Goal: Information Seeking & Learning: Find contact information

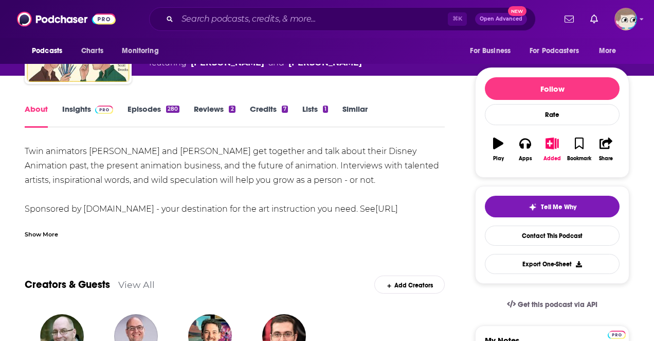
scroll to position [90, 0]
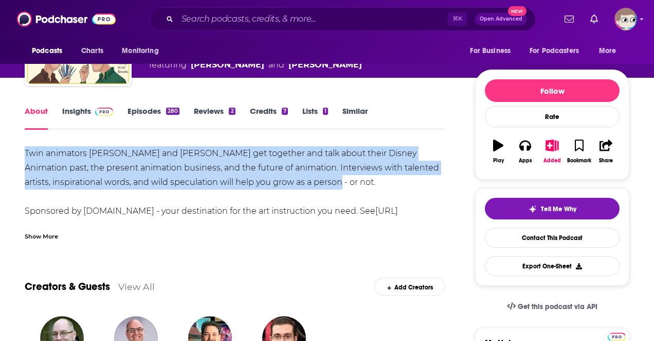
drag, startPoint x: 302, startPoint y: 182, endPoint x: 16, endPoint y: 153, distance: 287.5
copy div "Twin animators Tom and Tony Bancroft get together and talk about their Disney A…"
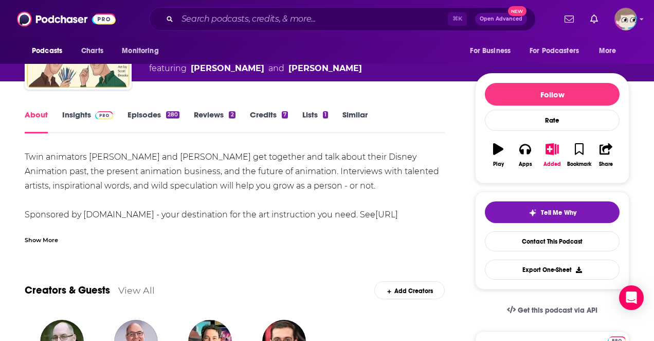
scroll to position [84, 0]
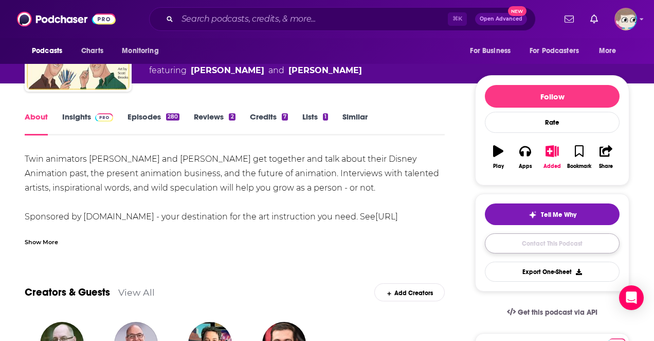
click at [511, 240] on link "Contact This Podcast" at bounding box center [552, 243] width 135 height 20
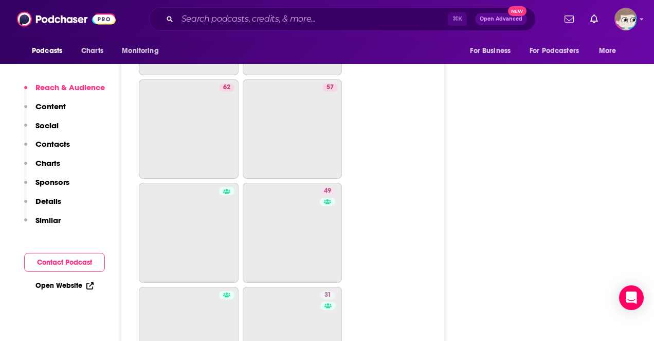
scroll to position [3232, 0]
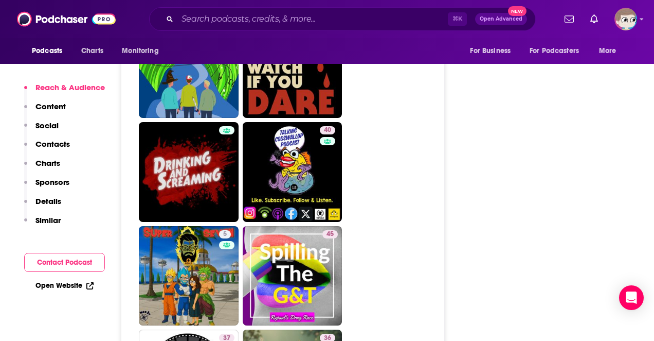
click at [88, 85] on p "Reach & Audience" at bounding box center [69, 87] width 69 height 10
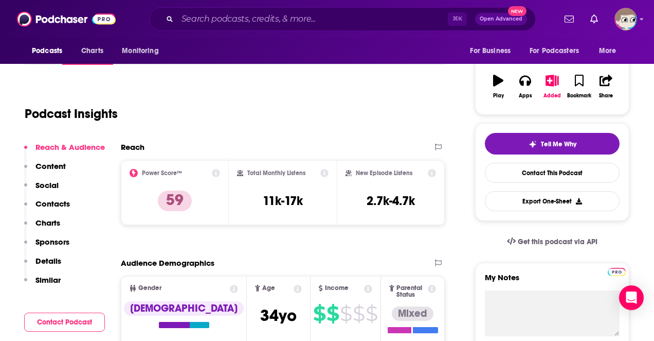
scroll to position [154, 0]
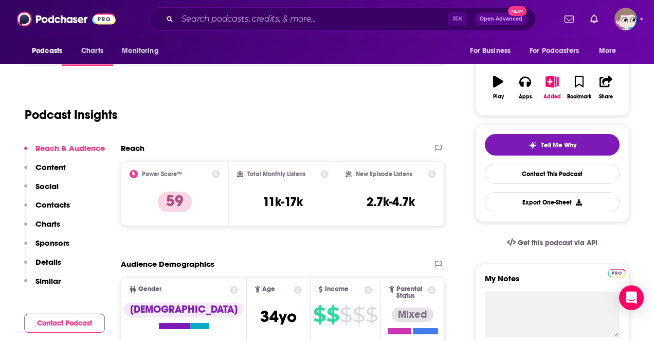
click at [59, 203] on p "Contacts" at bounding box center [52, 205] width 34 height 10
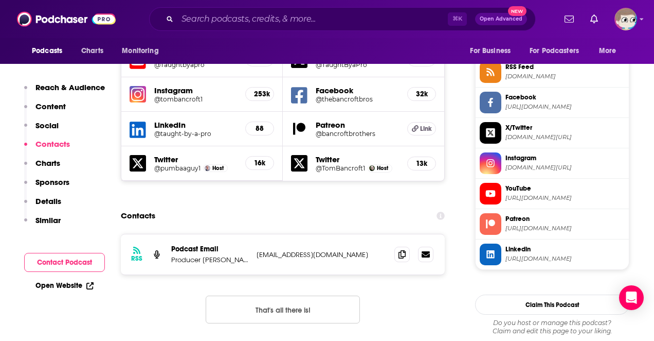
scroll to position [941, 0]
drag, startPoint x: 248, startPoint y: 198, endPoint x: 172, endPoint y: 199, distance: 76.2
click at [172, 255] on p "Producer Charis Calvert" at bounding box center [209, 259] width 77 height 9
copy p "Producer Charis Calvert"
click at [43, 221] on p "Similar" at bounding box center [47, 220] width 25 height 10
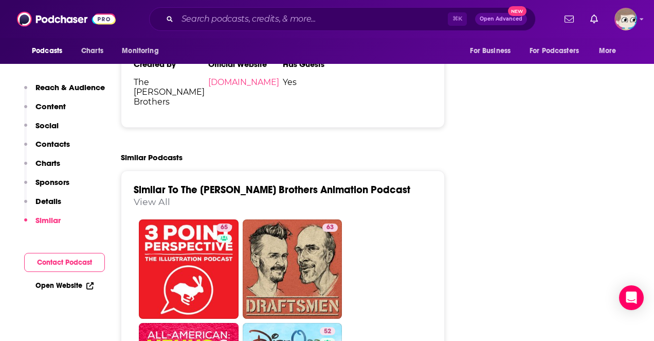
scroll to position [1754, 0]
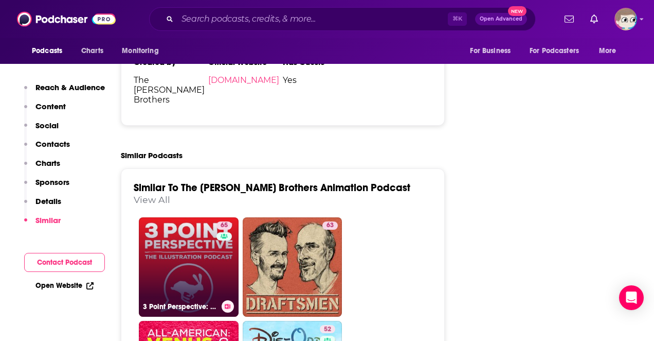
click at [202, 217] on link "65 3 Point Perspective: The Illustration Podcast" at bounding box center [189, 267] width 100 height 100
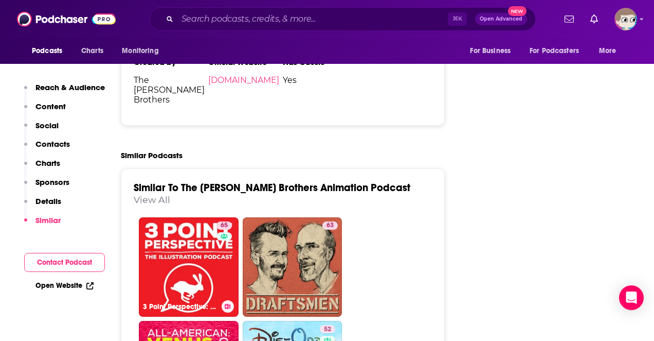
type input "https://www.podchaser.com/podcasts/3-point-perspective-the-illust-662263"
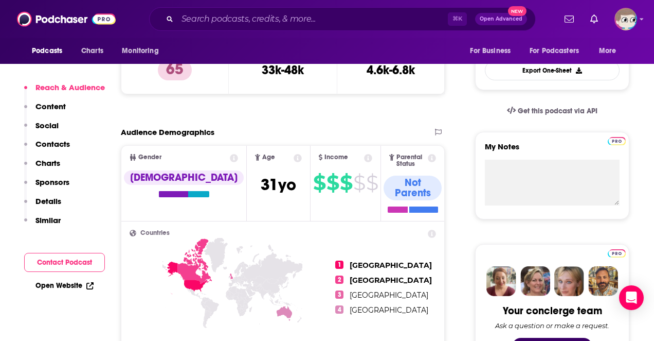
scroll to position [289, 0]
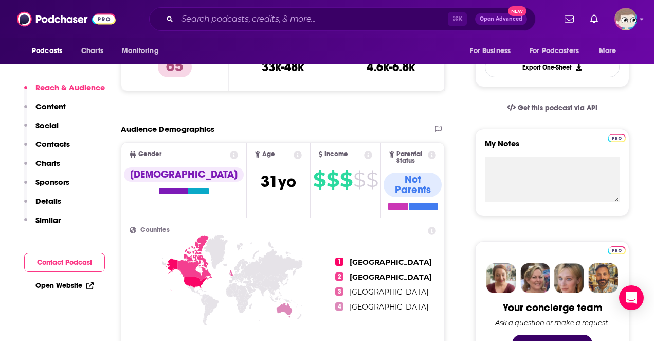
click at [56, 104] on p "Content" at bounding box center [50, 106] width 30 height 10
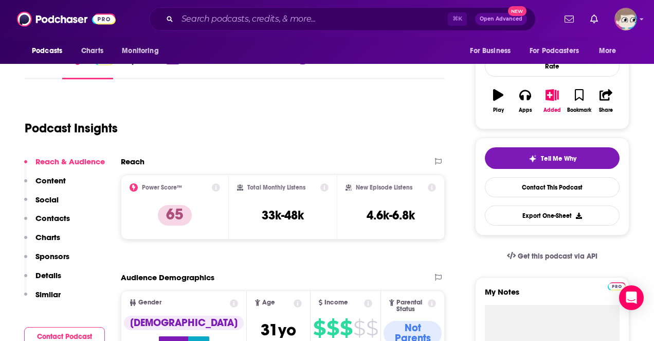
scroll to position [140, 0]
click at [68, 180] on div "Reach & Audience Content Social Contacts Charts Sponsors Details Similar" at bounding box center [64, 232] width 81 height 151
click at [55, 224] on button "Contacts" at bounding box center [47, 223] width 46 height 19
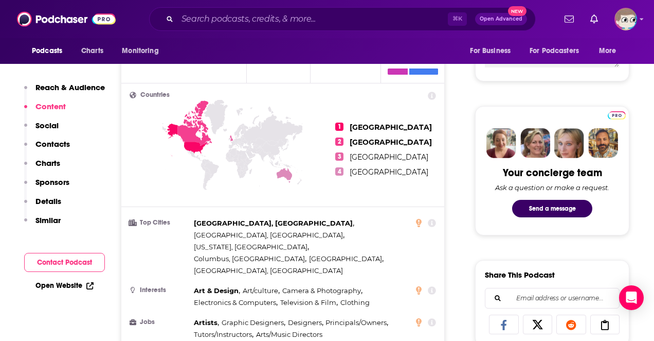
scroll to position [0, 0]
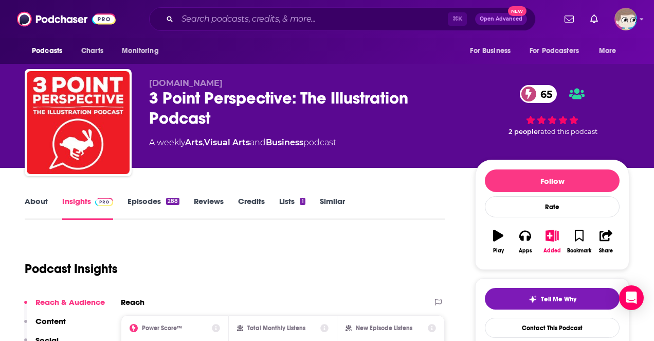
click at [45, 199] on link "About" at bounding box center [36, 208] width 23 height 24
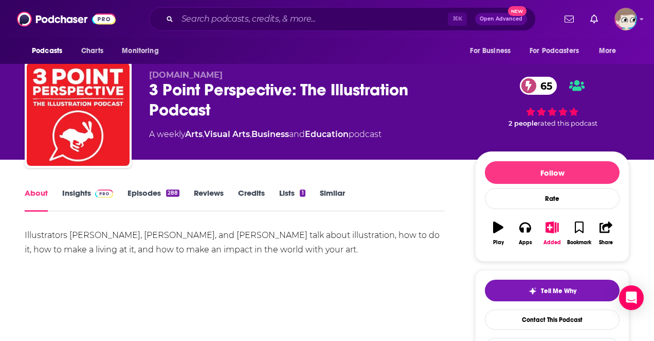
scroll to position [12, 0]
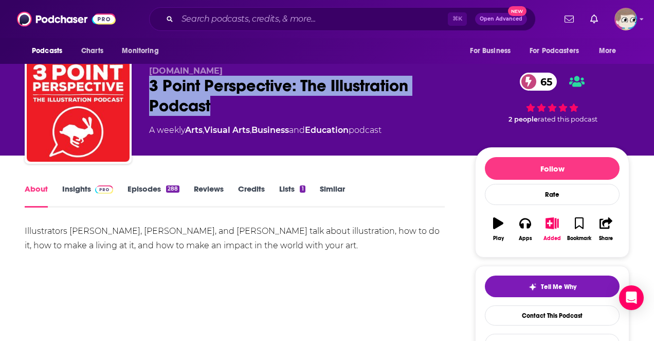
drag, startPoint x: 218, startPoint y: 103, endPoint x: 150, endPoint y: 90, distance: 69.2
click at [150, 90] on div "3 Point Perspective: The Illustration Podcast 65" at bounding box center [304, 96] width 310 height 40
copy h1 "3 Point Perspective: The Illustration Podcast"
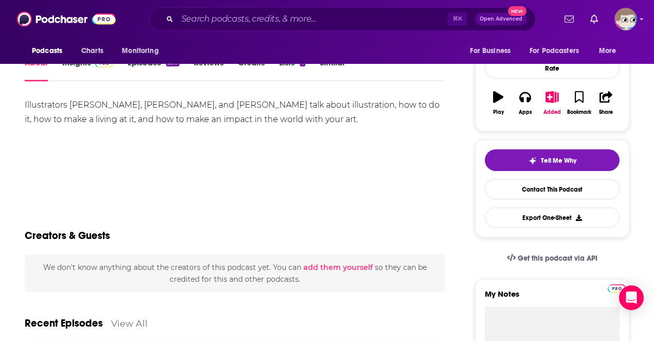
scroll to position [113, 0]
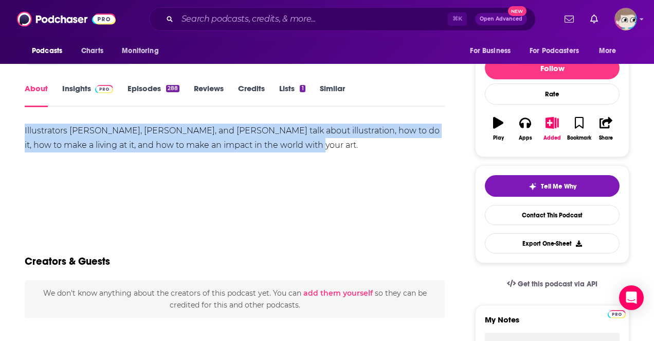
drag, startPoint x: 294, startPoint y: 147, endPoint x: 8, endPoint y: 123, distance: 286.5
copy div "Illustrators Will Terry, Lee White, and Jake Parker talk about illustration, ho…"
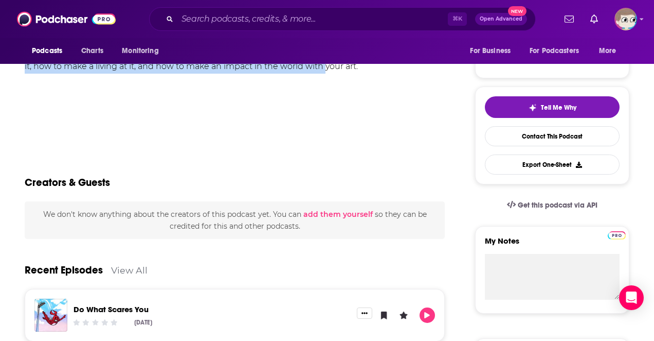
scroll to position [169, 0]
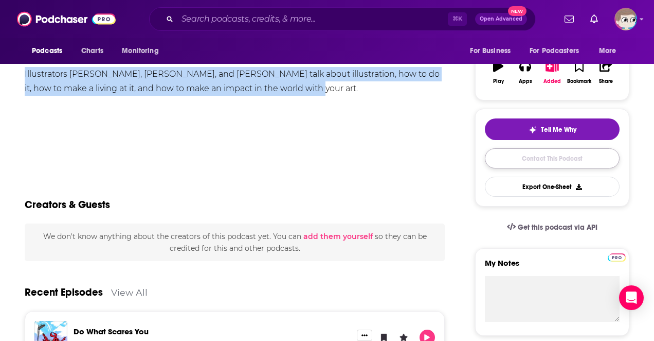
click at [514, 158] on link "Contact This Podcast" at bounding box center [552, 158] width 135 height 20
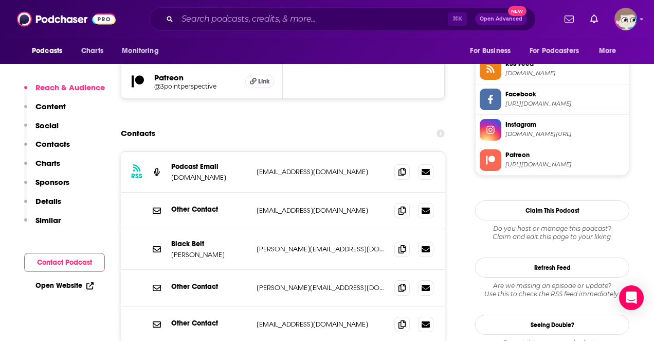
scroll to position [950, 0]
click at [398, 164] on span at bounding box center [402, 171] width 15 height 15
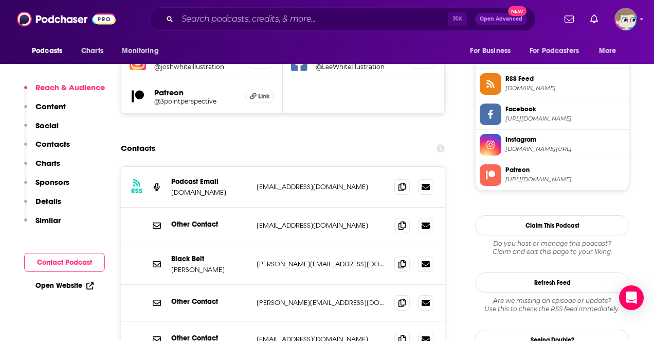
scroll to position [934, 0]
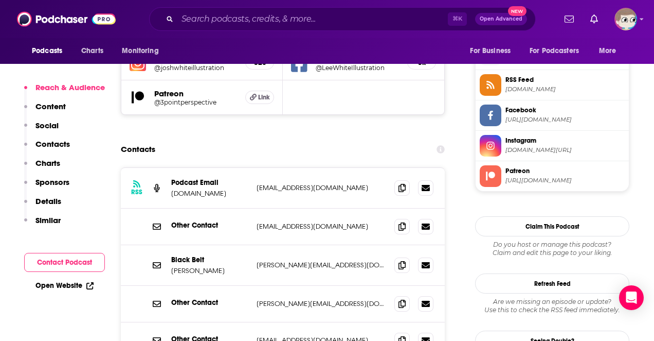
click at [187, 255] on p "Black Belt" at bounding box center [209, 259] width 77 height 9
drag, startPoint x: 201, startPoint y: 211, endPoint x: 171, endPoint y: 211, distance: 29.3
click at [171, 266] on p "Lee Jake" at bounding box center [209, 270] width 77 height 9
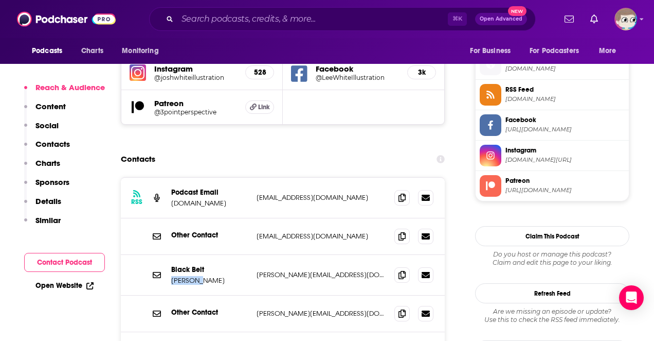
scroll to position [923, 0]
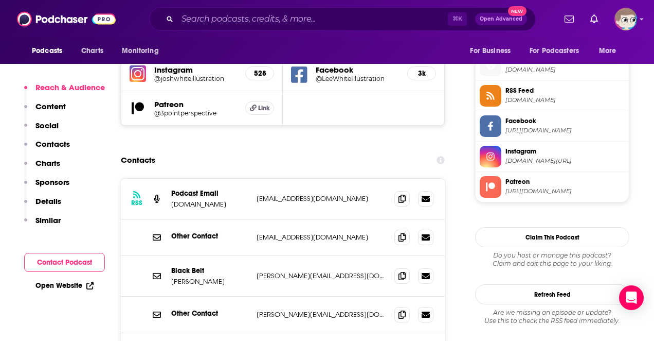
click at [280, 310] on p "lisa@svslearn.com" at bounding box center [322, 314] width 130 height 9
copy div "lisa@svslearn.com lisa@svslearn.com"
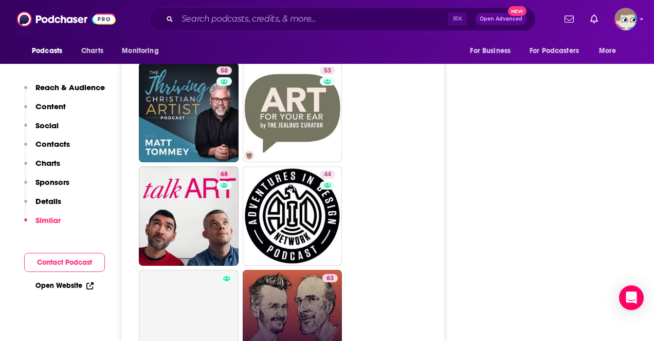
scroll to position [2379, 0]
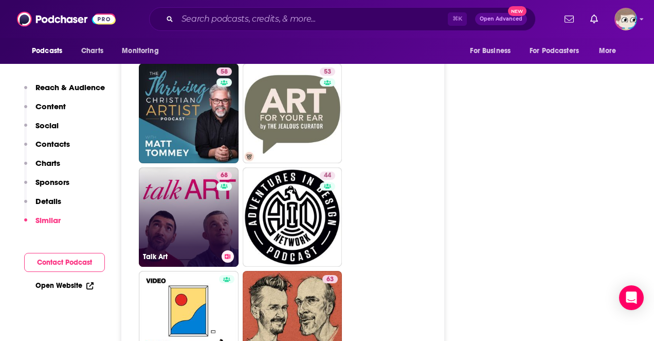
click at [218, 171] on div "68" at bounding box center [226, 210] width 18 height 79
type input "https://www.podchaser.com/podcasts/talk-art-744558"
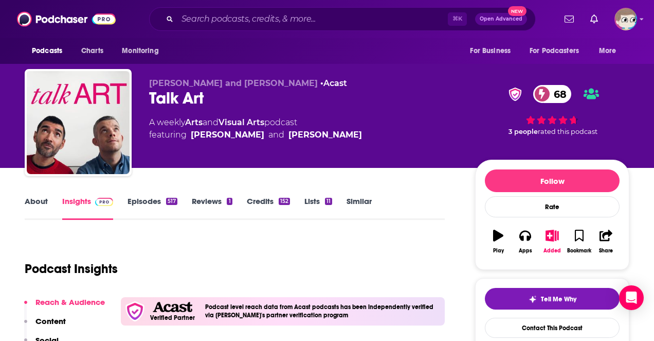
click at [188, 98] on div "Talk Art 68" at bounding box center [304, 98] width 310 height 20
copy div "Talk Art 68"
click at [206, 19] on input "Search podcasts, credits, & more..." at bounding box center [312, 19] width 271 height 16
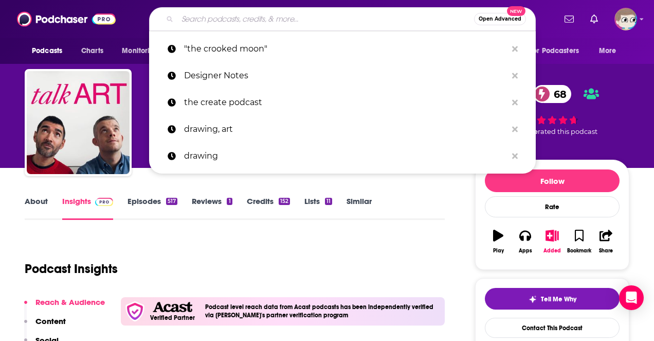
paste input "The Bancroft Brothers Animation Podcast"
type input "The Bancroft Brothers Animation Podcast"
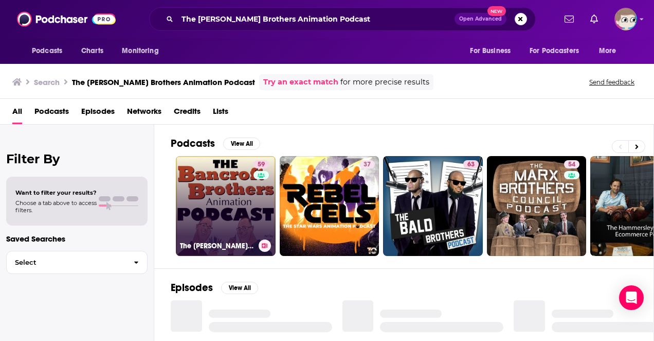
click at [242, 199] on link "59 The Bancroft Brothers Animation Podcast" at bounding box center [226, 206] width 100 height 100
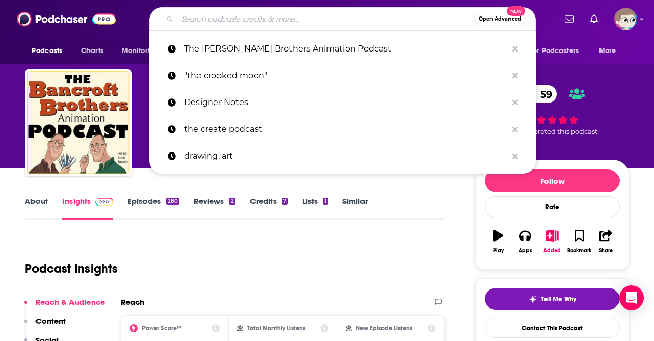
click at [227, 19] on input "Search podcasts, credits, & more..." at bounding box center [325, 19] width 297 height 16
paste input "3 Point Perspective: The Illustration Podcast"
type input "3 Point Perspective: The Illustration Podcast"
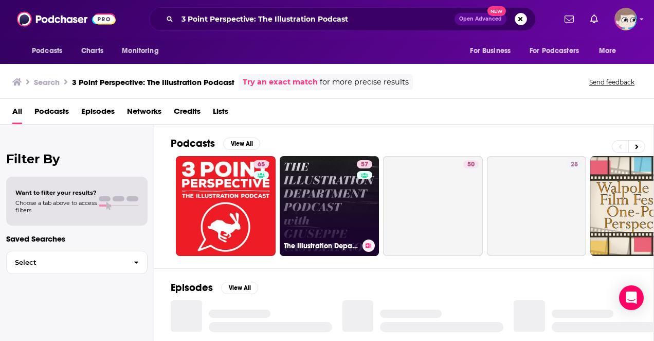
scroll to position [13, 0]
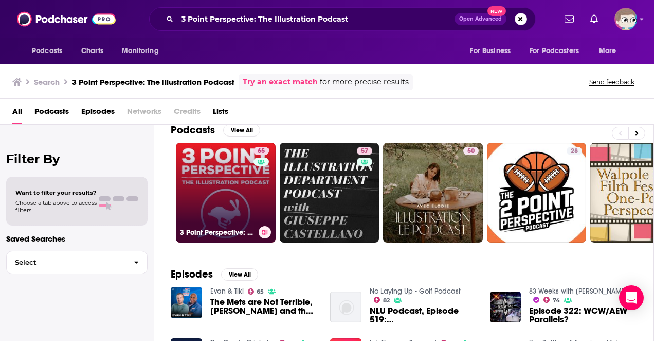
click at [234, 206] on link "65 3 Point Perspective: The Illustration Podcast" at bounding box center [226, 193] width 100 height 100
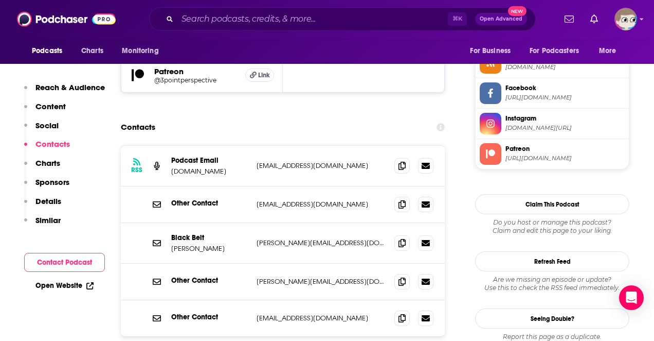
click at [53, 222] on p "Similar" at bounding box center [47, 220] width 25 height 10
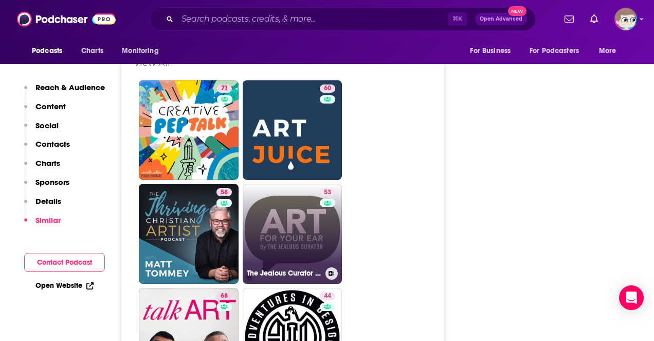
scroll to position [2263, 0]
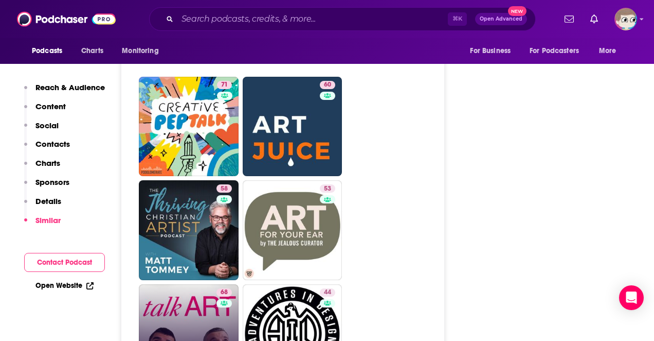
click at [199, 284] on link "68 Talk Art" at bounding box center [189, 334] width 100 height 100
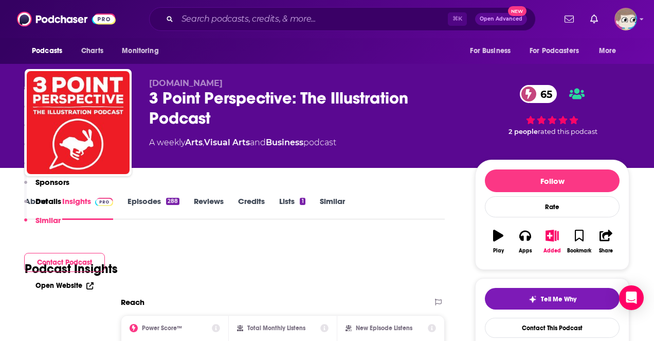
type input "https://www.podchaser.com/podcasts/talk-art-744558"
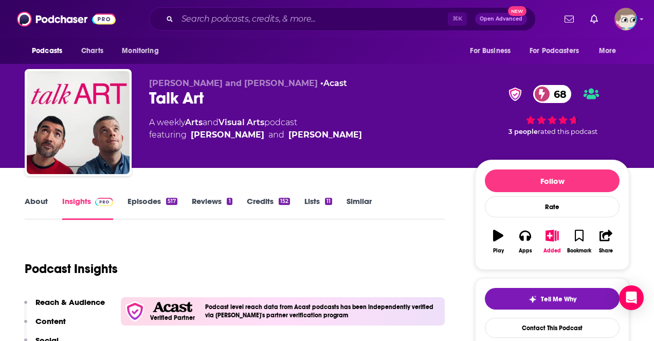
click at [40, 201] on link "About" at bounding box center [36, 208] width 23 height 24
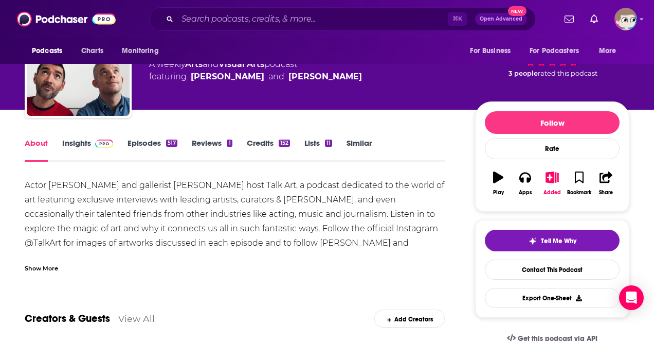
scroll to position [64, 0]
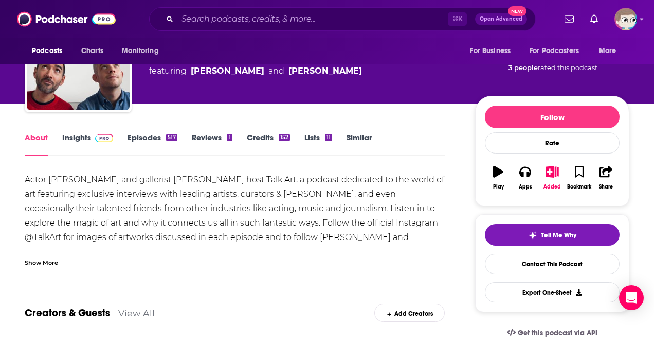
click at [220, 195] on div "Actor Russell Tovey and gallerist Robert Diament host Talk Art, a podcast dedic…" at bounding box center [235, 229] width 420 height 115
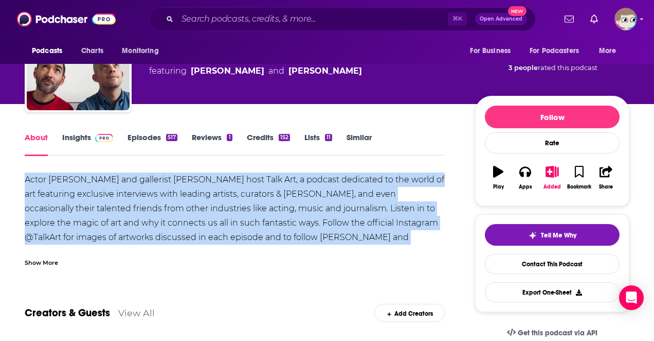
click at [220, 195] on div "Actor Russell Tovey and gallerist Robert Diament host Talk Art, a podcast dedic…" at bounding box center [235, 229] width 420 height 115
click at [508, 263] on link "Contact This Podcast" at bounding box center [552, 264] width 135 height 20
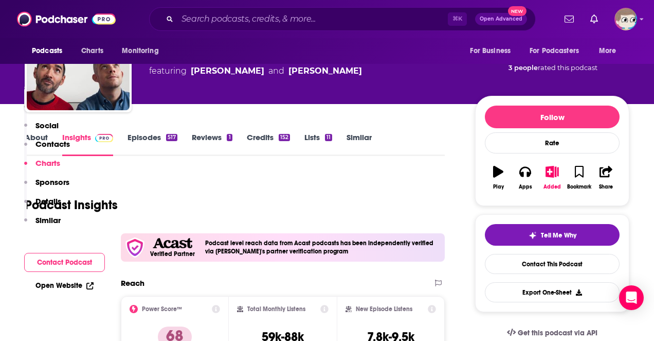
scroll to position [1084, 0]
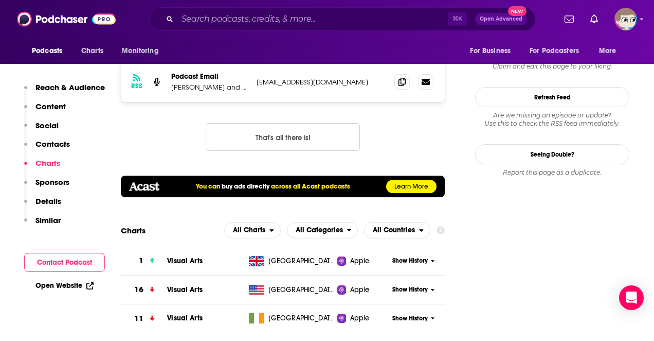
click at [65, 147] on p "Contacts" at bounding box center [52, 144] width 34 height 10
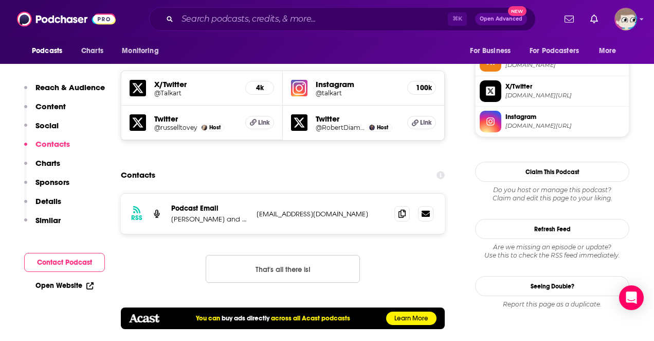
scroll to position [941, 0]
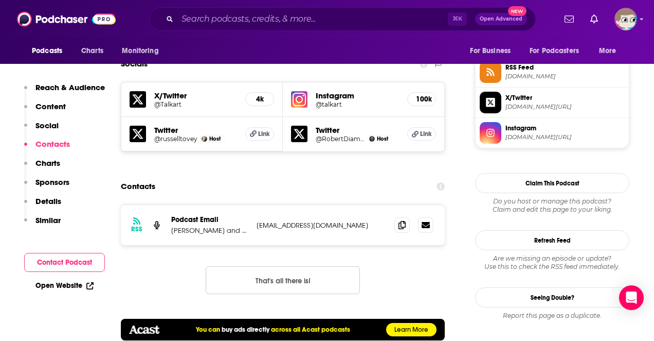
click at [203, 215] on p "Podcast Email" at bounding box center [209, 219] width 77 height 9
click at [307, 221] on p "info+f6a980f6-3f5c-482b-9da0-1b92892998da@mg-eu.acast.com" at bounding box center [322, 225] width 130 height 9
click at [269, 205] on div "RSS Podcast Email Russell Tovey and Robert Diament c/o Independent Talent info+…" at bounding box center [283, 225] width 324 height 40
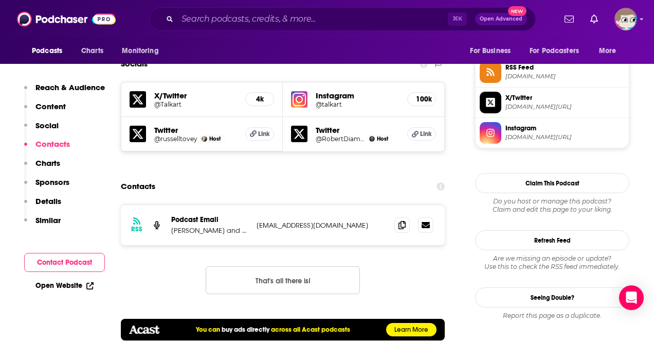
click at [202, 215] on div "Podcast Email Russell Tovey and Robert Diament c/o Independent Talent" at bounding box center [209, 225] width 77 height 20
click at [185, 226] on p "Russell Tovey and Robert Diament c/o Independent Talent" at bounding box center [209, 230] width 77 height 9
click at [399, 220] on icon at bounding box center [402, 224] width 7 height 8
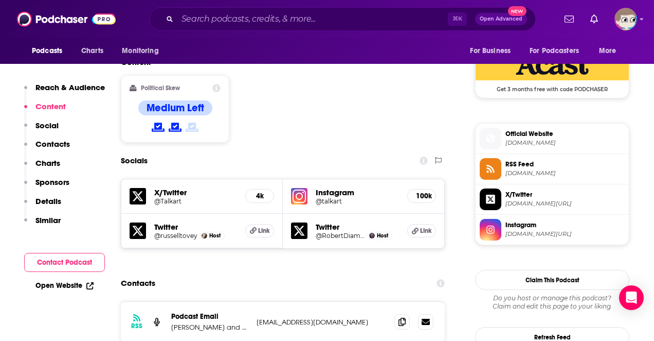
scroll to position [547, 0]
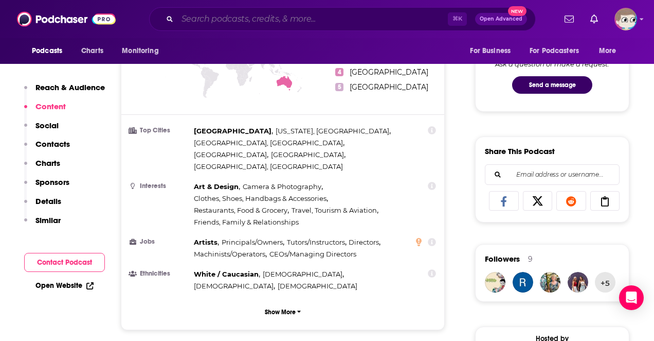
click at [209, 18] on input "Search podcasts, credits, & more..." at bounding box center [312, 19] width 271 height 16
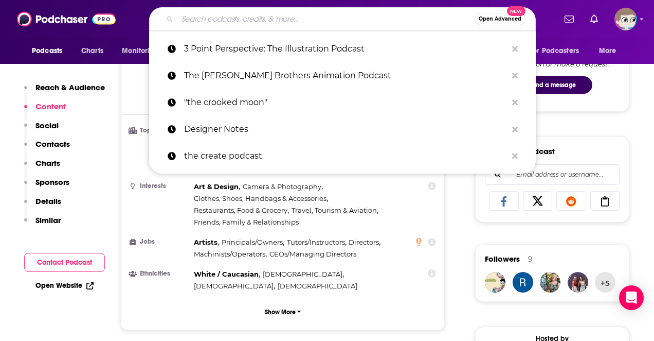
paste input "American Masters: Creative Spark"
type input "American Masters: Creative Spark"
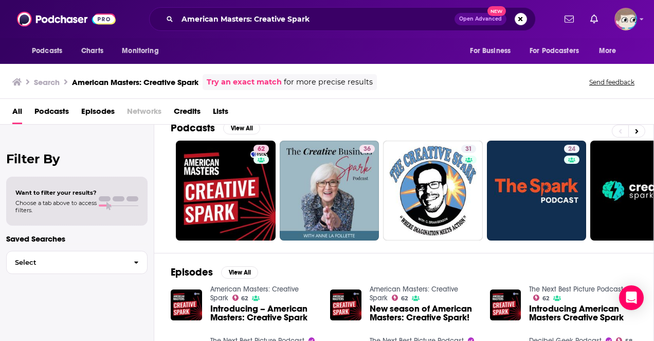
scroll to position [16, 0]
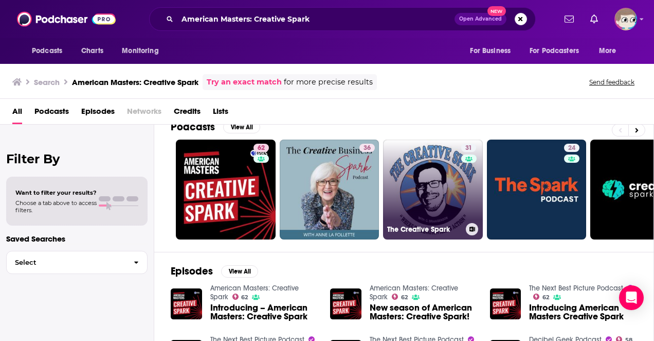
click at [420, 190] on link "31 The Creative Spark" at bounding box center [433, 189] width 100 height 100
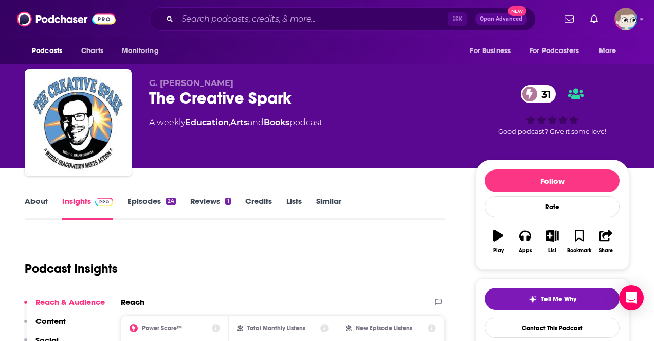
click at [41, 206] on link "About" at bounding box center [36, 208] width 23 height 24
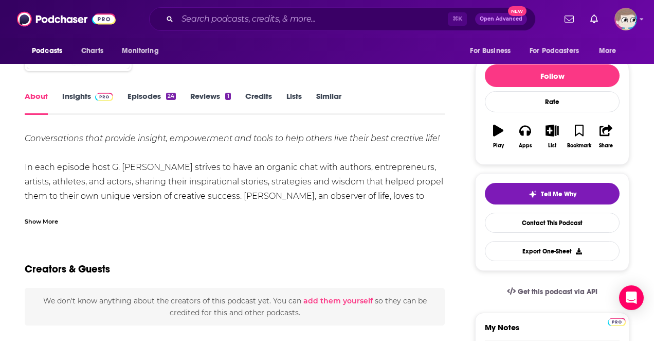
scroll to position [98, 0]
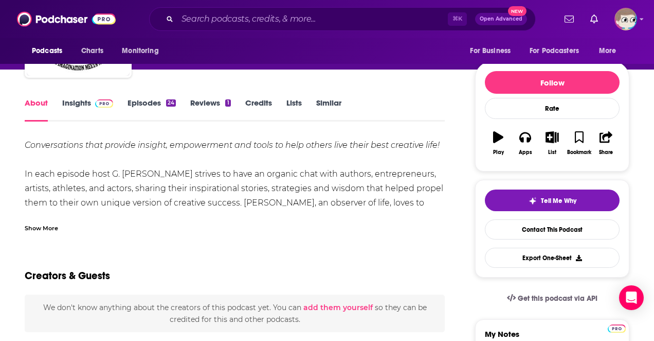
click at [42, 228] on div "Show More" at bounding box center [41, 227] width 33 height 10
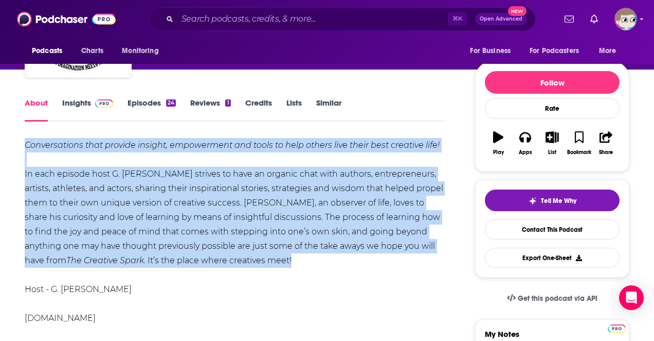
drag, startPoint x: 237, startPoint y: 259, endPoint x: 23, endPoint y: 147, distance: 241.9
copy div "Conversations that provide insight, empowerment and tools to help others live t…"
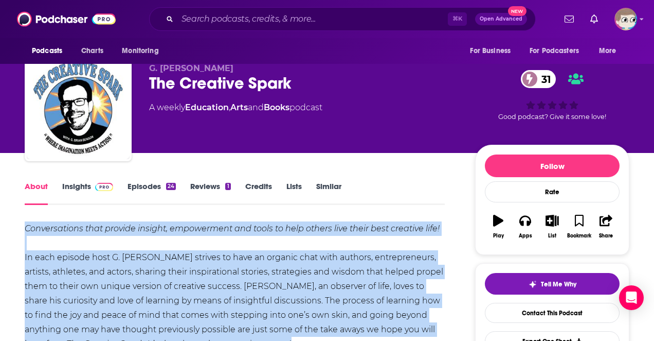
scroll to position [0, 0]
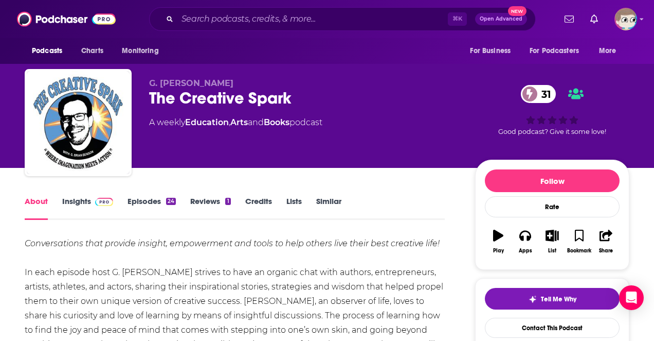
click at [265, 96] on div "The Creative Spark 31" at bounding box center [304, 98] width 310 height 20
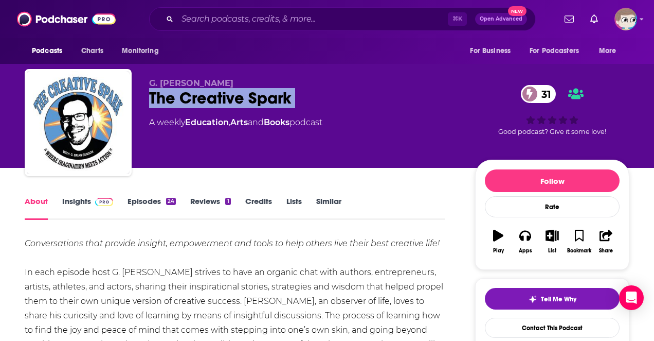
click at [265, 96] on div "The Creative Spark 31" at bounding box center [304, 98] width 310 height 20
copy div "The Creative Spark 31"
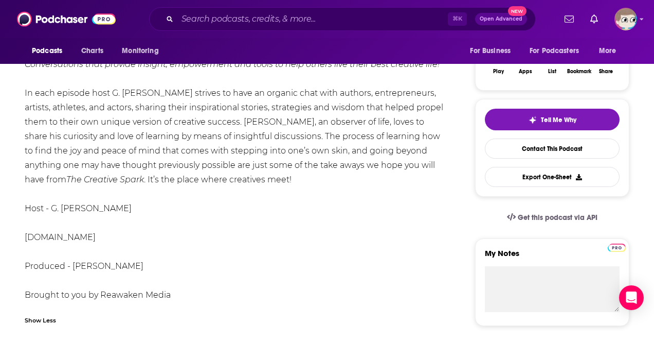
scroll to position [164, 0]
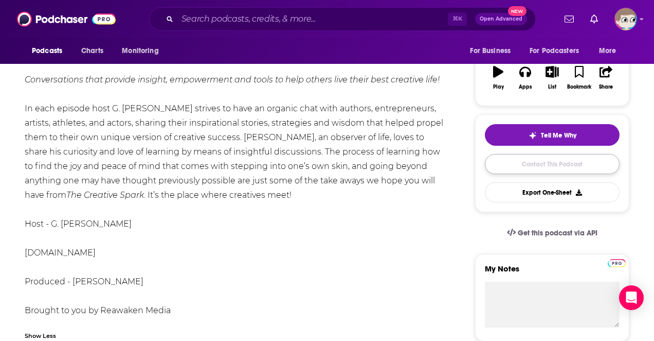
click at [566, 164] on link "Contact This Podcast" at bounding box center [552, 164] width 135 height 20
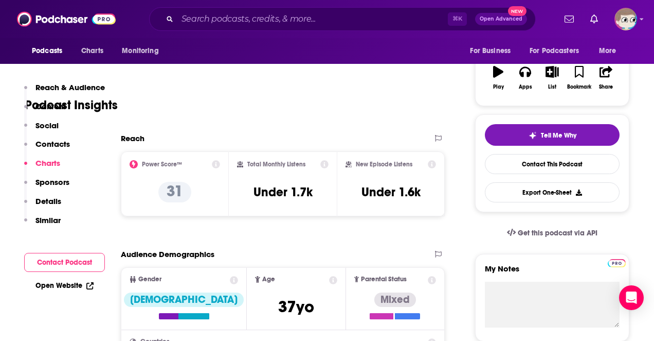
scroll to position [834, 0]
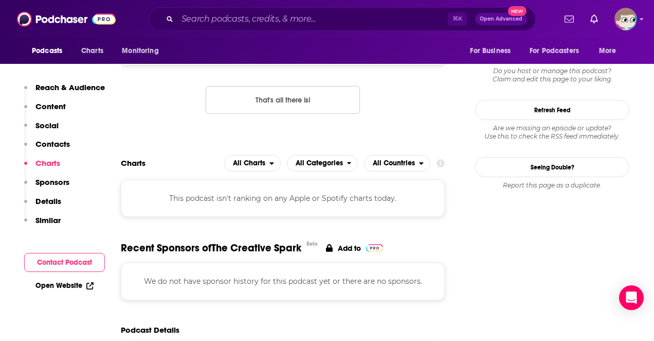
click at [63, 143] on p "Contacts" at bounding box center [52, 144] width 34 height 10
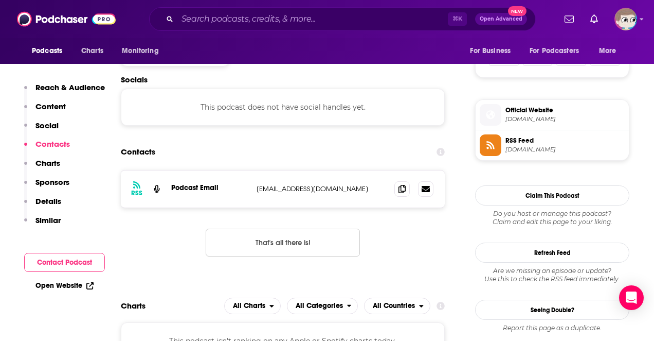
scroll to position [691, 0]
click at [276, 188] on p "bikeusa96@gmail.com" at bounding box center [322, 189] width 130 height 9
copy div "bikeusa96@gmail.com bikeusa96@gmail.com"
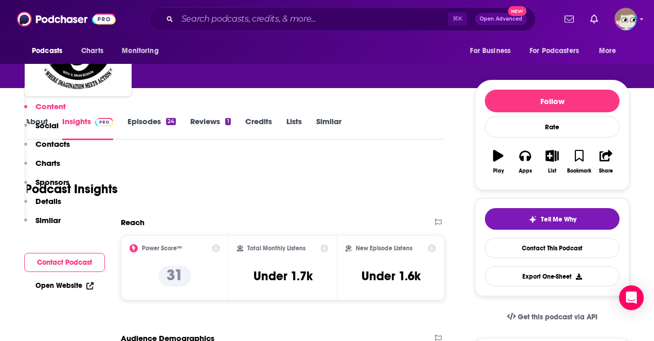
scroll to position [653, 0]
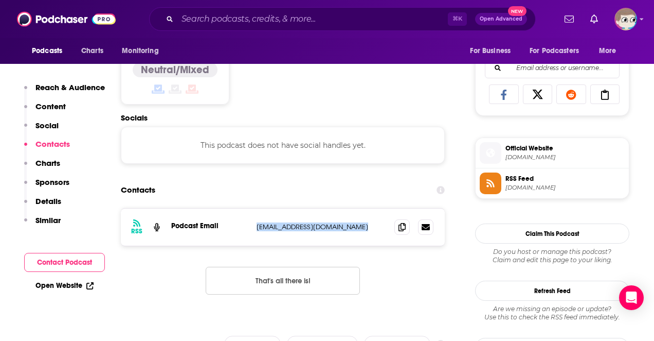
click at [46, 217] on p "Similar" at bounding box center [47, 220] width 25 height 10
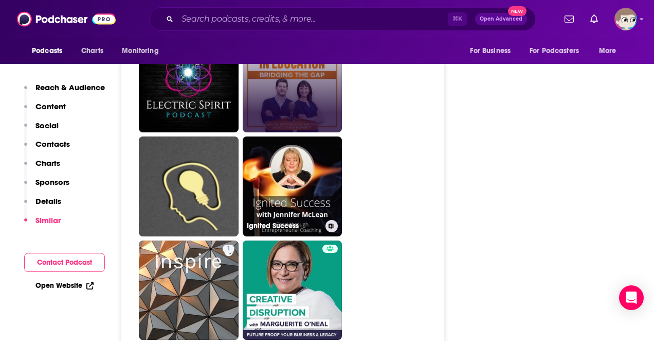
scroll to position [1450, 0]
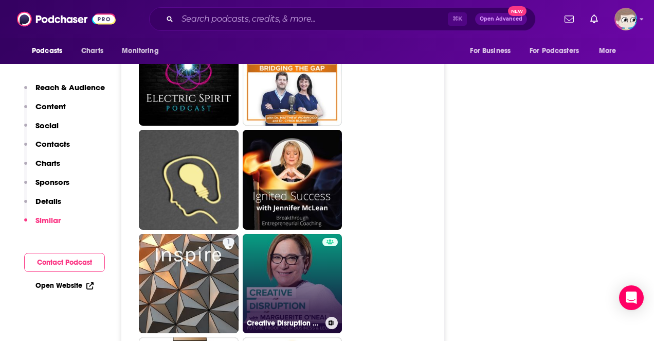
click at [295, 275] on link "Creative Disruption with Marguerite O'Neal" at bounding box center [293, 284] width 100 height 100
type input "https://www.podchaser.com/podcasts/creative-disruption-with-margu-552567"
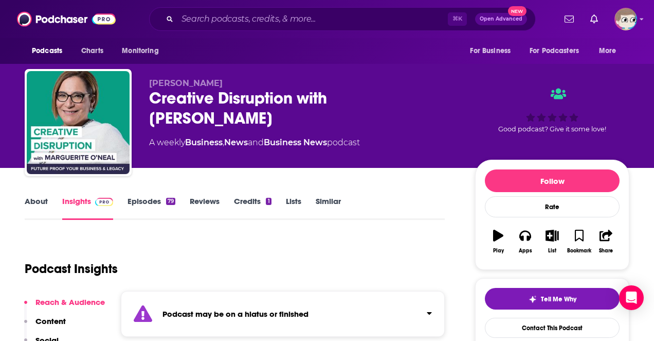
click at [32, 204] on link "About" at bounding box center [36, 208] width 23 height 24
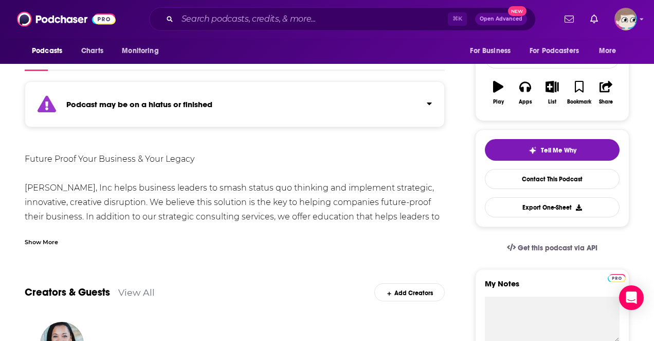
scroll to position [152, 0]
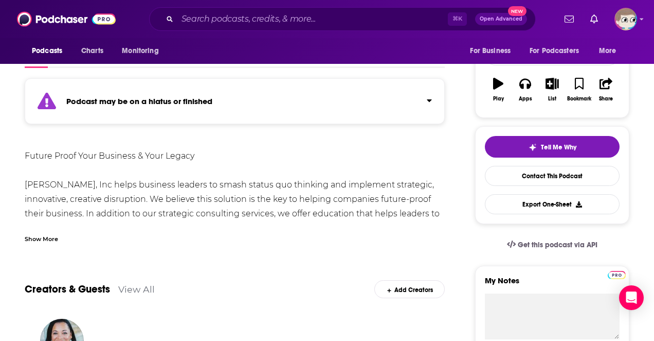
click at [38, 239] on div "Show More" at bounding box center [41, 238] width 33 height 10
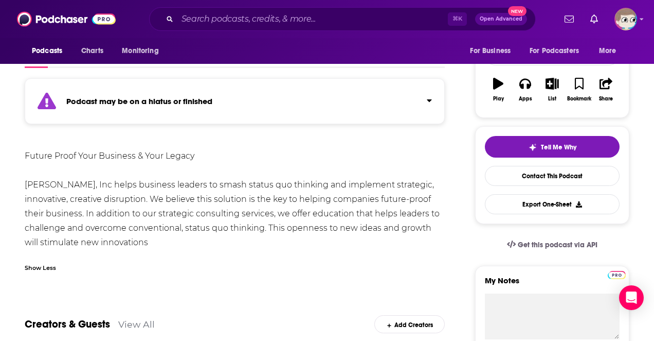
drag, startPoint x: 200, startPoint y: 243, endPoint x: 17, endPoint y: 184, distance: 192.0
copy div "Marguerite O’Neal Consulting, Inc helps business leaders to smash status quo th…"
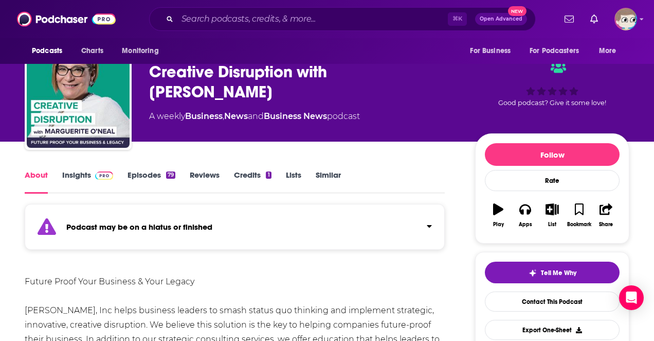
scroll to position [0, 0]
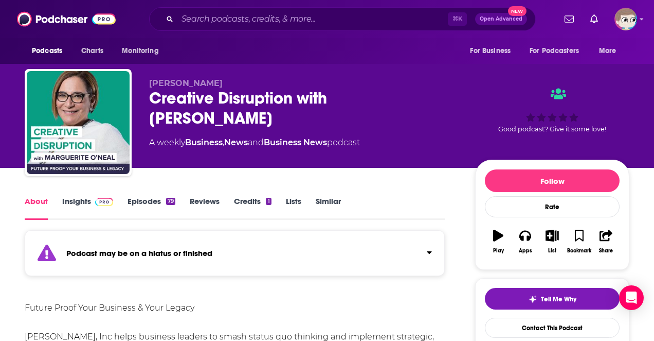
drag, startPoint x: 202, startPoint y: 119, endPoint x: 151, endPoint y: 103, distance: 53.5
click at [151, 103] on div "Creative Disruption with Marguerite O'Neal" at bounding box center [304, 108] width 310 height 40
copy h1 "Creative Disruption with Marguerite O'Neal"
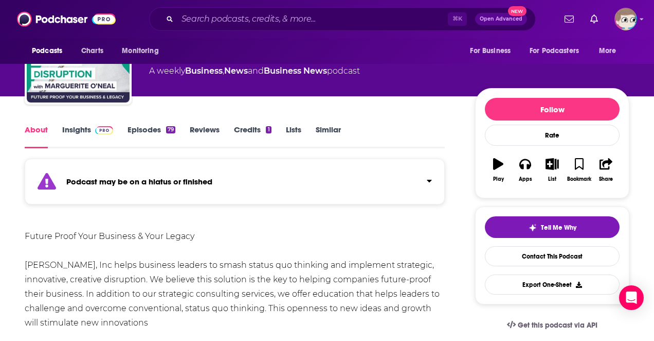
scroll to position [225, 0]
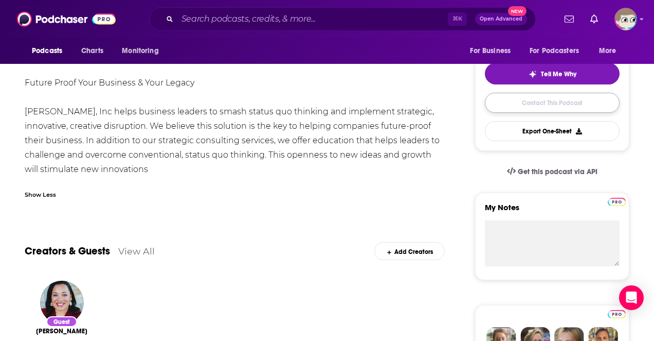
click at [539, 97] on link "Contact This Podcast" at bounding box center [552, 103] width 135 height 20
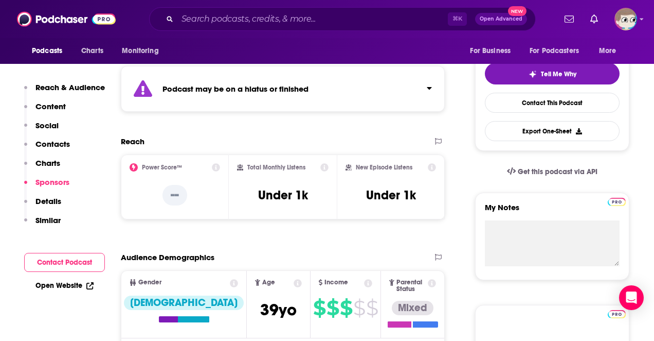
scroll to position [1033, 0]
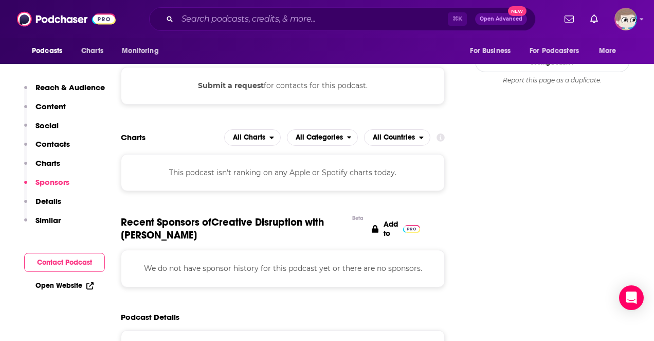
click at [56, 148] on p "Contacts" at bounding box center [52, 144] width 34 height 10
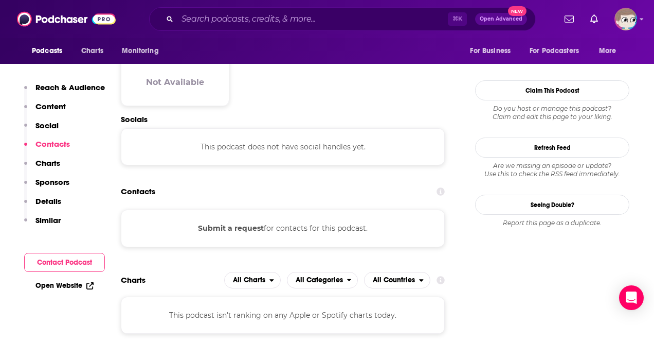
scroll to position [890, 0]
click at [237, 223] on button "Submit a request" at bounding box center [231, 228] width 66 height 11
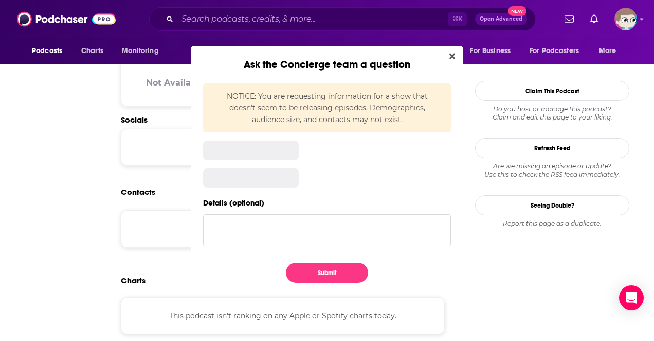
scroll to position [0, 0]
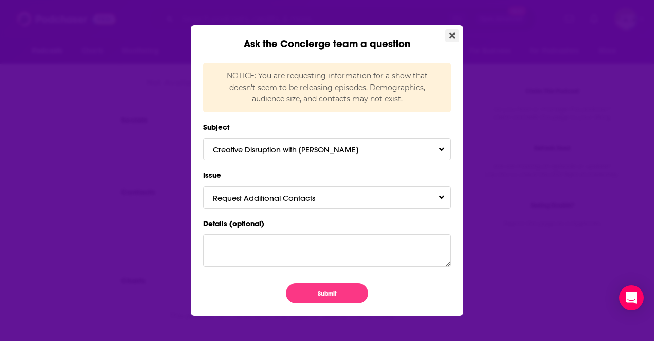
click at [455, 32] on button "Close" at bounding box center [453, 35] width 14 height 13
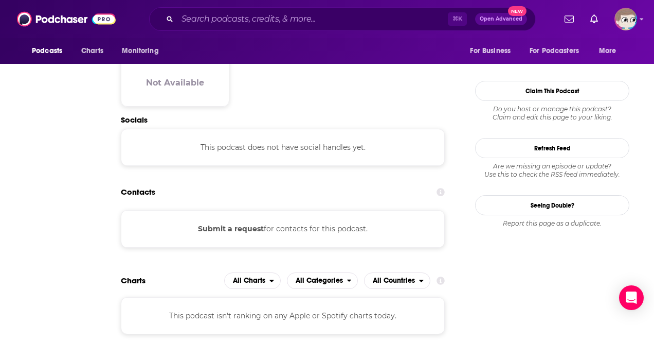
scroll to position [890, 0]
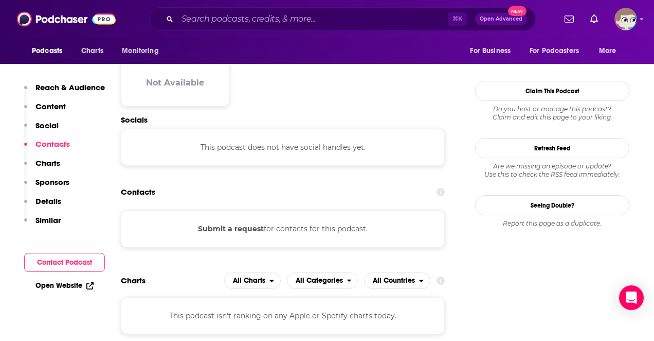
click at [255, 223] on button "Submit a request" at bounding box center [231, 228] width 66 height 11
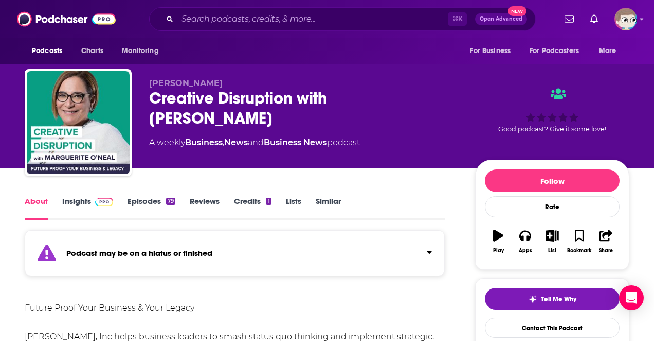
click at [323, 203] on link "Similar" at bounding box center [328, 208] width 25 height 24
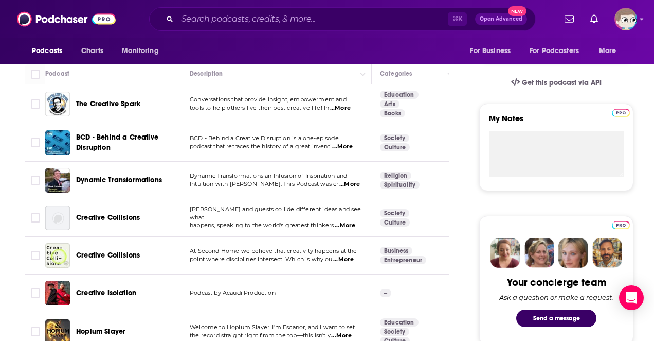
scroll to position [316, 0]
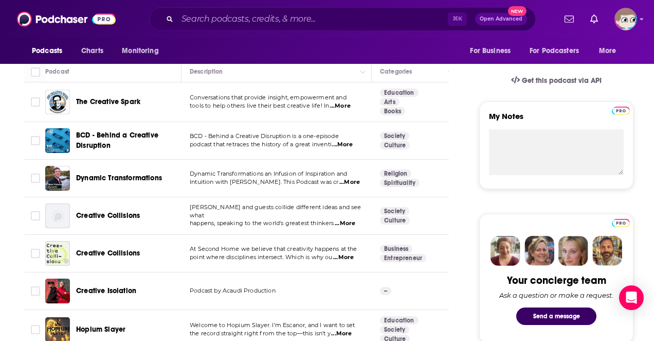
click at [351, 257] on span "...More" at bounding box center [343, 257] width 21 height 8
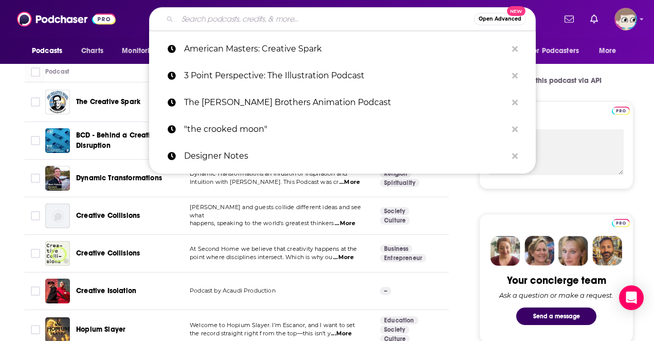
click at [212, 23] on input "Search podcasts, credits, & more..." at bounding box center [325, 19] width 297 height 16
paste input "The Animation Industry Podcas"
type input "The Animation Industry Podcas"
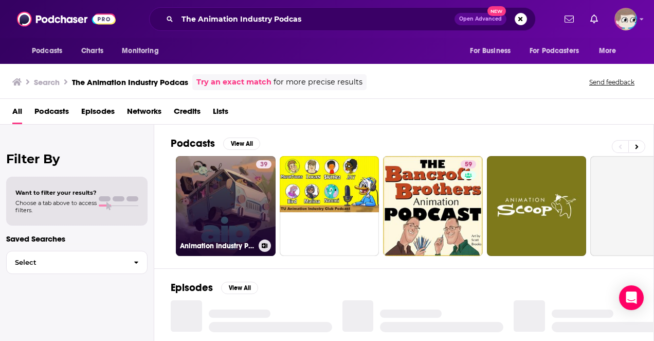
click at [234, 200] on link "39 Animation Industry Podcast" at bounding box center [226, 206] width 100 height 100
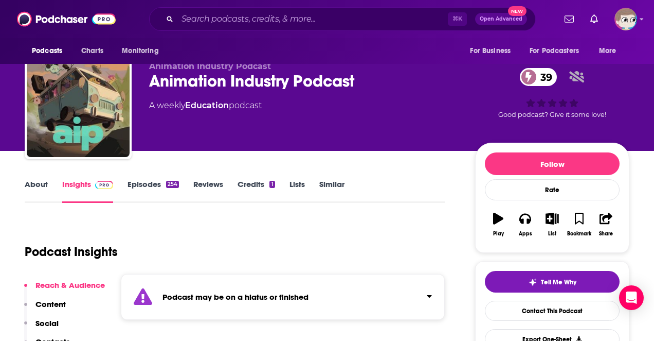
scroll to position [19, 0]
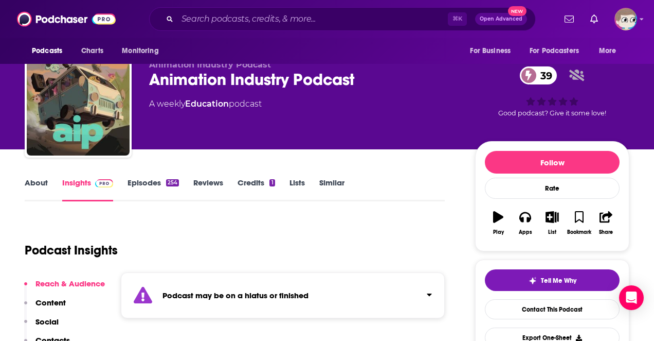
click at [37, 184] on link "About" at bounding box center [36, 189] width 23 height 24
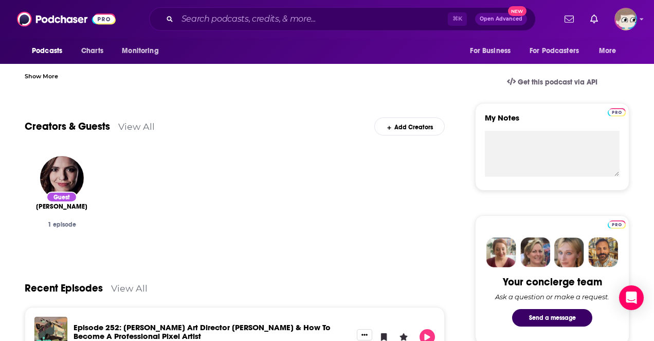
scroll to position [316, 0]
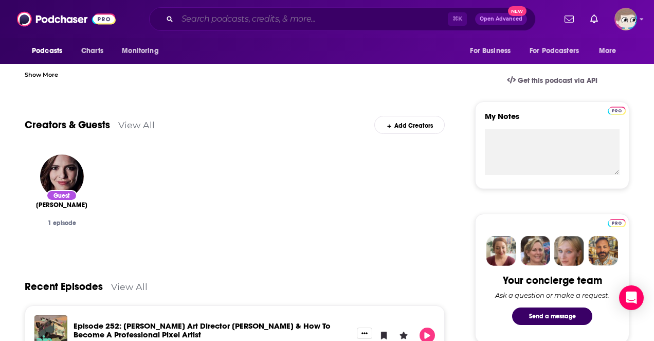
click at [243, 20] on input "Search podcasts, credits, & more..." at bounding box center [312, 19] width 271 height 16
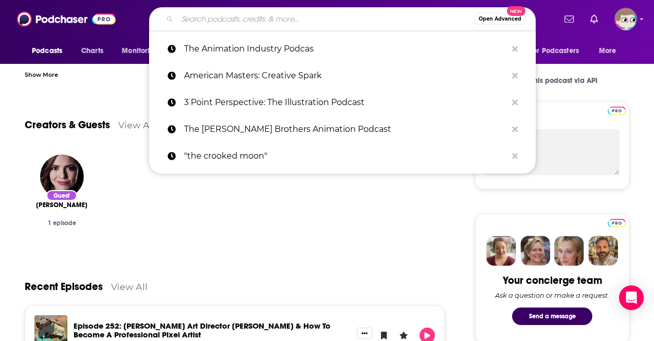
paste input "Animation Addicts Podcast"
type input "Animation Addicts Podcast"
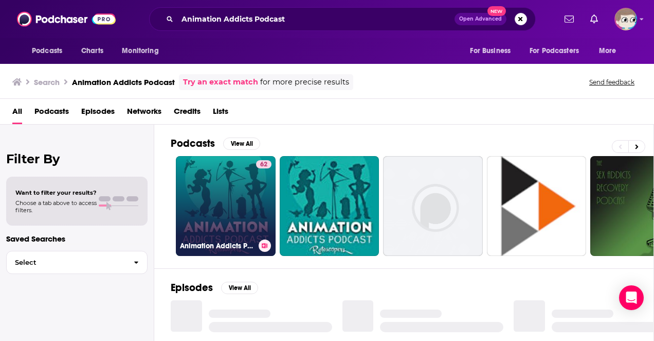
click at [229, 203] on link "62 Animation Addicts Podcast - Disney, Pixar, & Animated Movie Reviews & Interv…" at bounding box center [226, 206] width 100 height 100
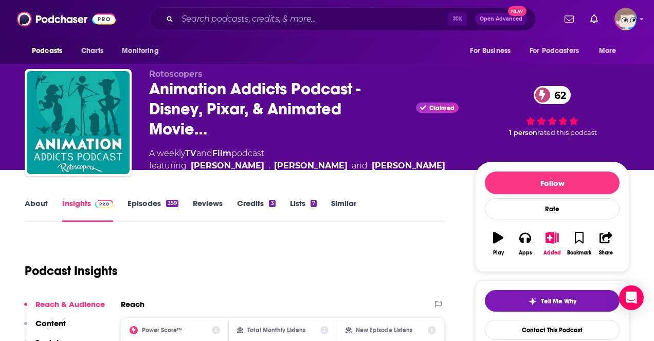
click at [30, 203] on link "About" at bounding box center [36, 210] width 23 height 24
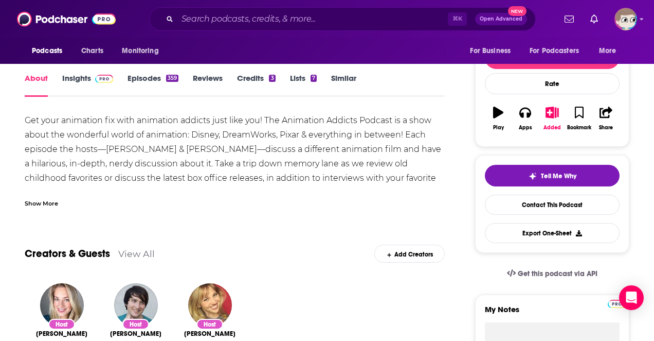
scroll to position [135, 0]
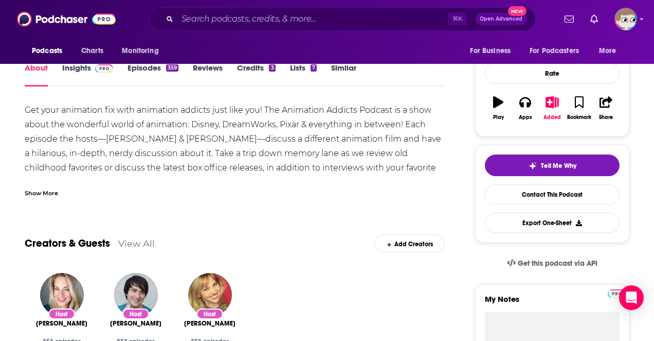
click at [181, 138] on div "Get your animation fix with animation addicts just like you! The Animation Addi…" at bounding box center [235, 153] width 420 height 101
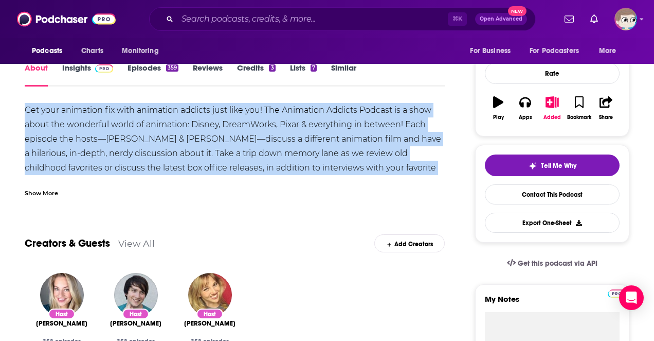
click at [181, 138] on div "Get your animation fix with animation addicts just like you! The Animation Addi…" at bounding box center [235, 153] width 420 height 101
copy div "Get your animation fix with animation addicts just like you! The Animation Addi…"
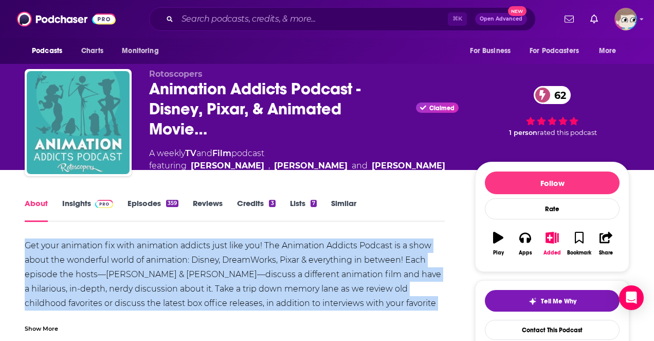
click at [82, 103] on img "Animation Addicts Podcast - Disney, Pixar, & Animated Movie Reviews & Interview…" at bounding box center [78, 122] width 103 height 103
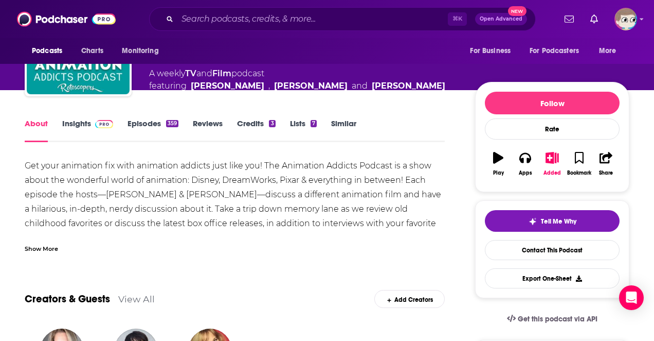
scroll to position [81, 0]
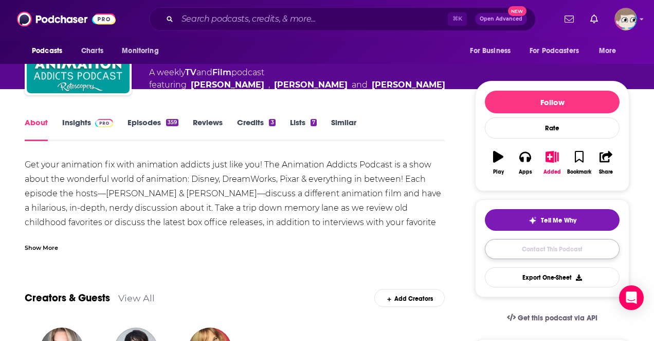
click at [496, 250] on link "Contact This Podcast" at bounding box center [552, 249] width 135 height 20
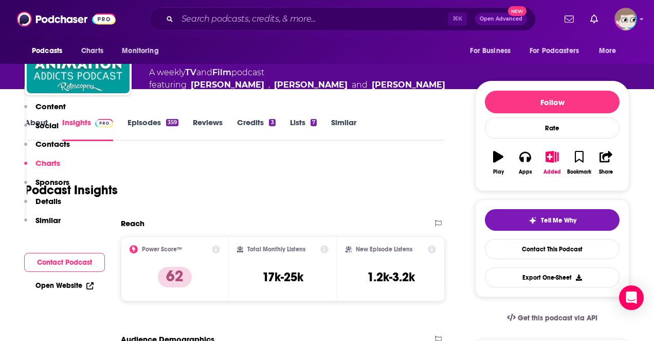
scroll to position [984, 0]
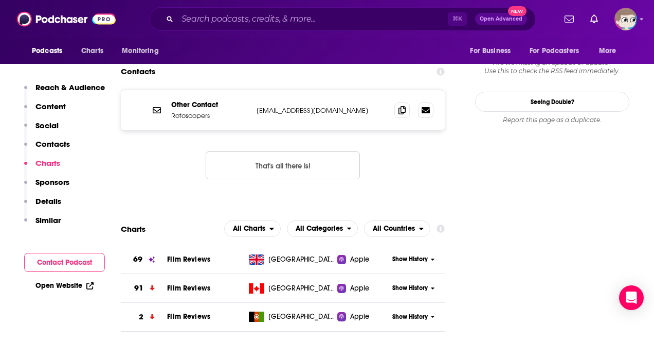
click at [51, 146] on p "Contacts" at bounding box center [52, 144] width 34 height 10
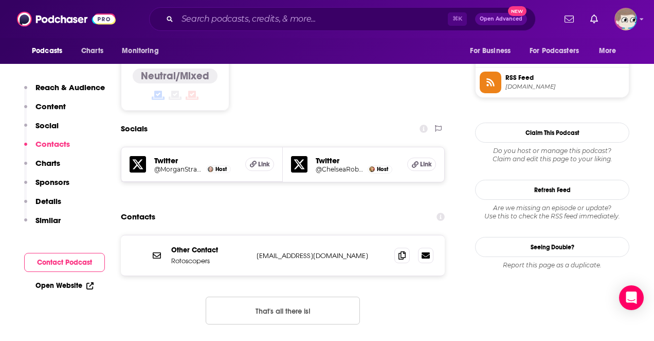
scroll to position [838, 0]
click at [300, 252] on p "contact@rotoscopers.com" at bounding box center [322, 256] width 130 height 9
copy div "contact@rotoscopers.com contact@rotoscopers.com"
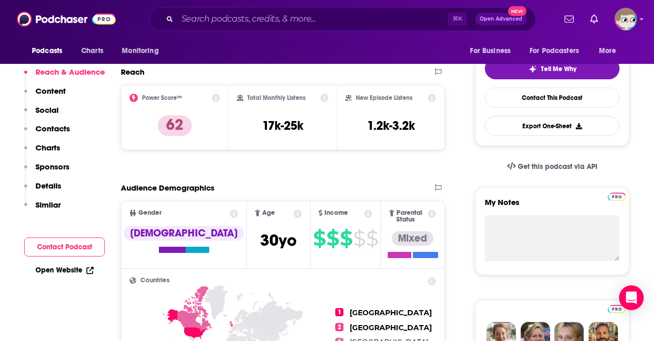
scroll to position [0, 0]
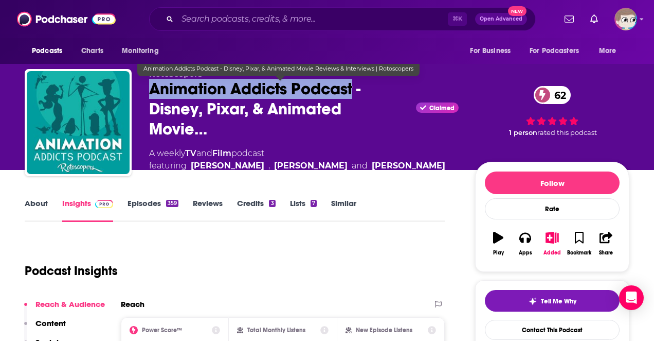
drag, startPoint x: 353, startPoint y: 91, endPoint x: 146, endPoint y: 98, distance: 207.5
click at [146, 98] on div "Rotoscopers Animation Addicts Podcast - Disney, Pixar, & Animated Movie… Claime…" at bounding box center [327, 125] width 605 height 113
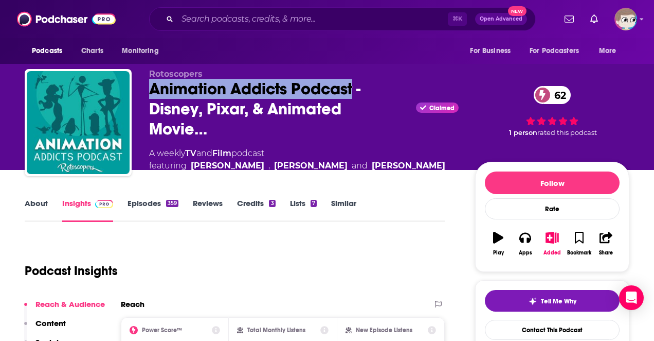
copy h2 "Animation Addicts Podcast"
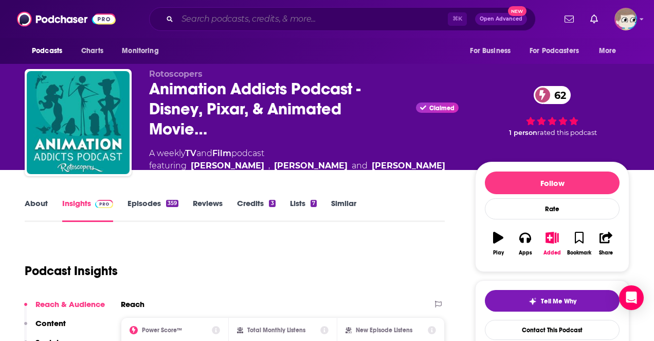
click at [208, 22] on input "Search podcasts, credits, & more..." at bounding box center [312, 19] width 271 height 16
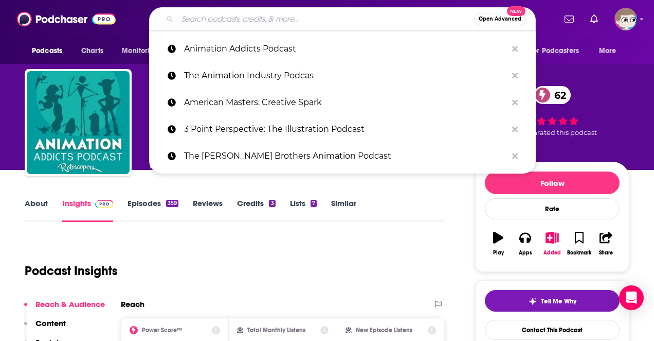
paste input "Directing Animation"
type input "Directing Animation"
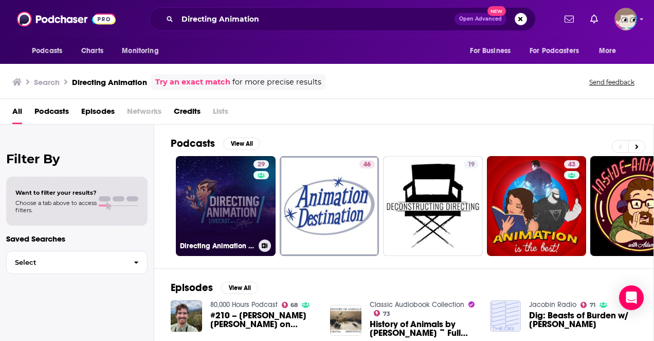
click at [248, 192] on link "29 Directing Animation Livecast" at bounding box center [226, 206] width 100 height 100
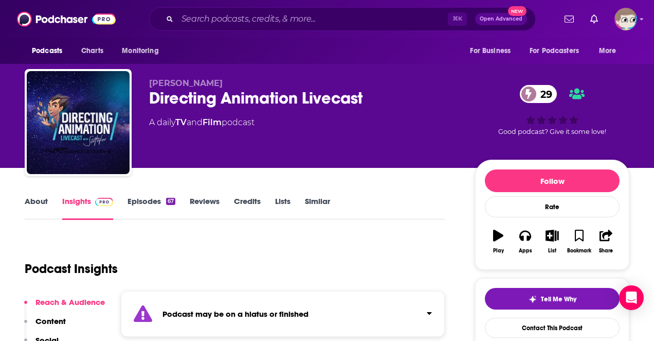
click at [41, 203] on link "About" at bounding box center [36, 208] width 23 height 24
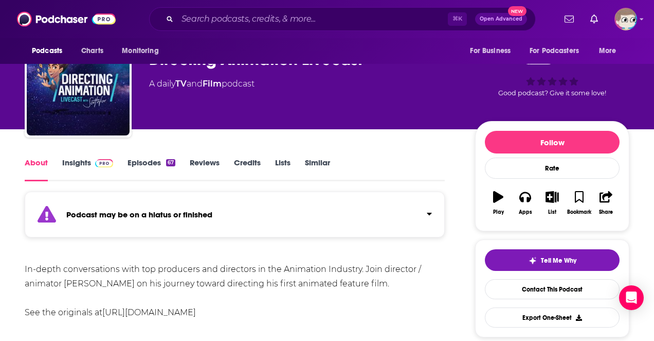
scroll to position [39, 0]
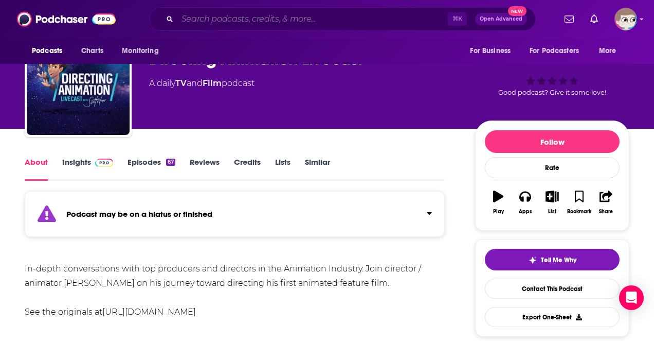
click at [217, 21] on input "Search podcasts, credits, & more..." at bounding box center [312, 19] width 271 height 16
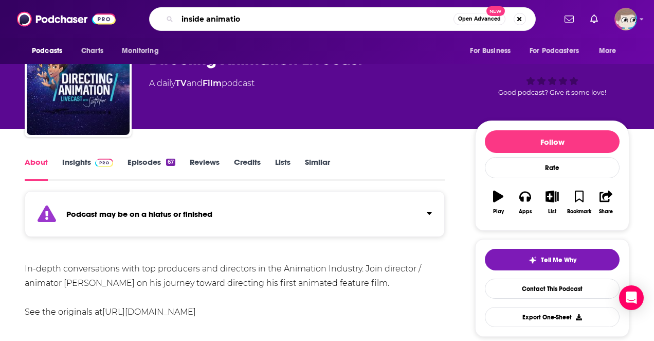
type input "inside animation"
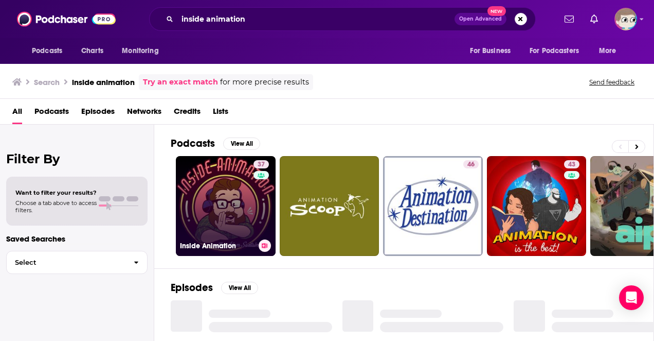
click at [215, 191] on link "37 Inside Animation" at bounding box center [226, 206] width 100 height 100
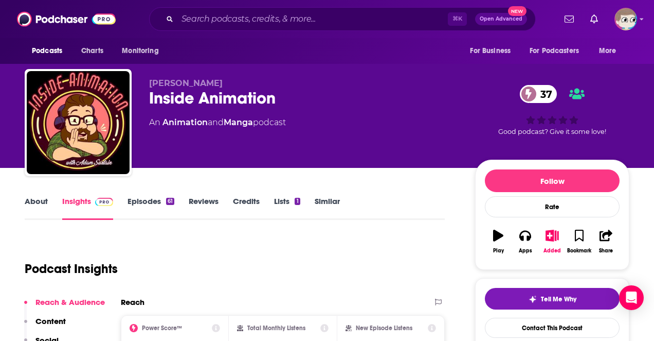
click at [185, 99] on div "Inside Animation 37" at bounding box center [304, 98] width 310 height 20
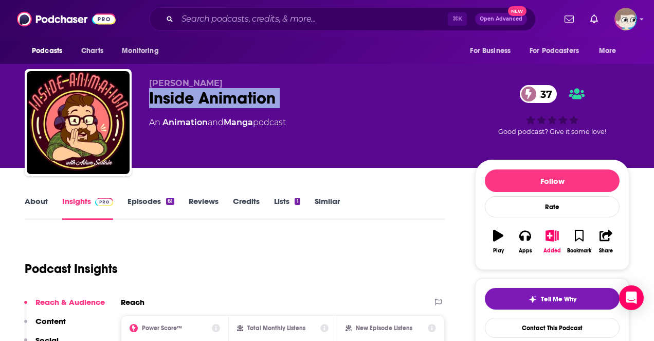
click at [185, 99] on div "Inside Animation 37" at bounding box center [304, 98] width 310 height 20
copy div "Inside Animation 37"
click at [42, 203] on link "About" at bounding box center [36, 208] width 23 height 24
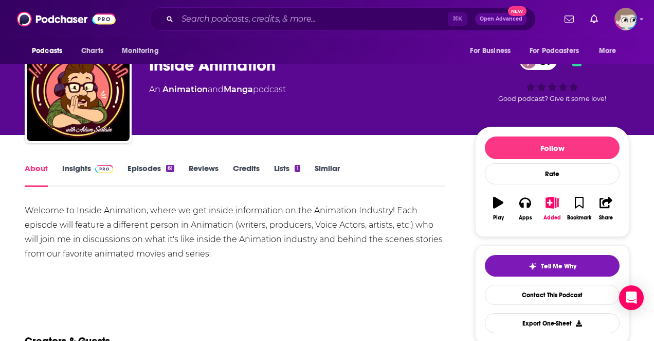
scroll to position [43, 0]
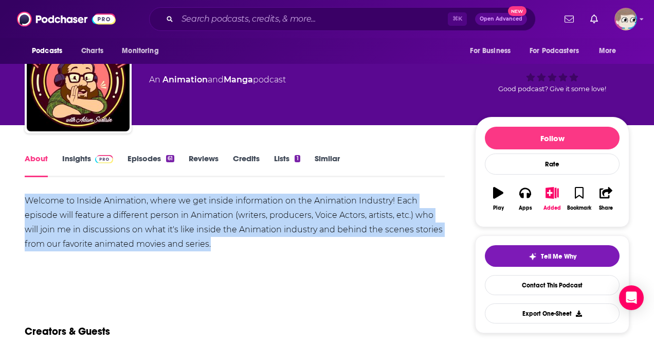
drag, startPoint x: 211, startPoint y: 246, endPoint x: 21, endPoint y: 203, distance: 195.2
copy div "Welcome to Inside Animation, where we get inside information on the Animation I…"
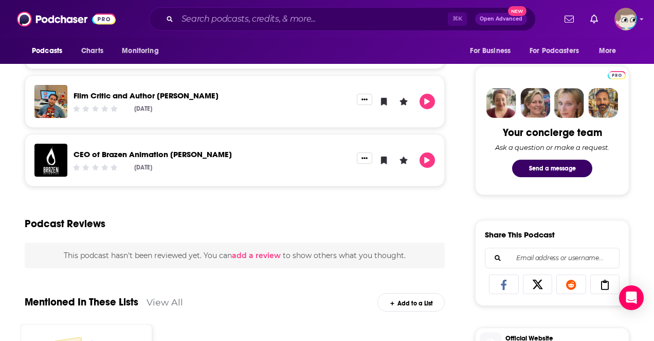
scroll to position [448, 0]
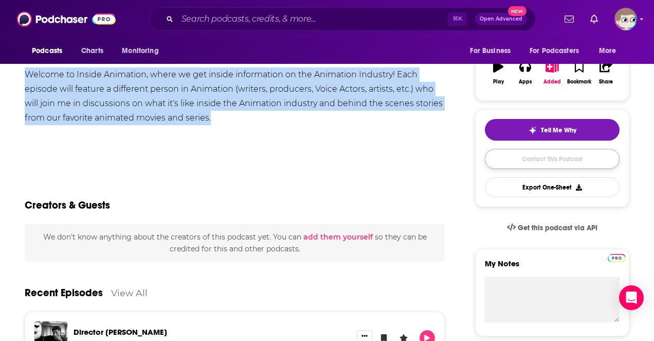
click at [555, 163] on link "Contact This Podcast" at bounding box center [552, 159] width 135 height 20
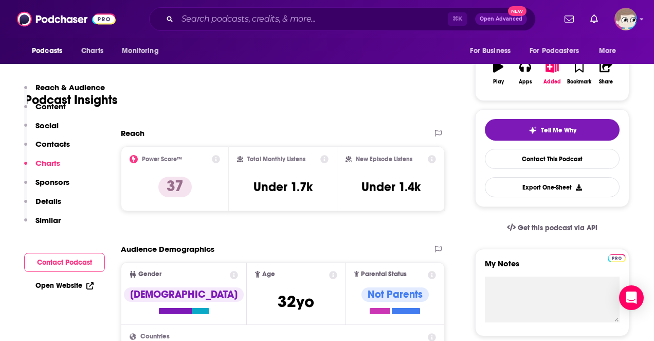
scroll to position [854, 0]
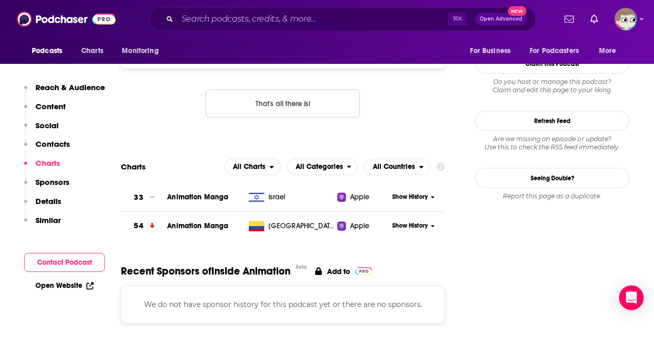
click at [58, 145] on p "Contacts" at bounding box center [52, 144] width 34 height 10
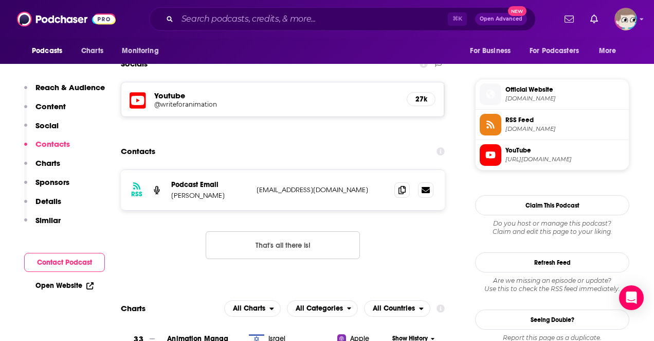
scroll to position [711, 0]
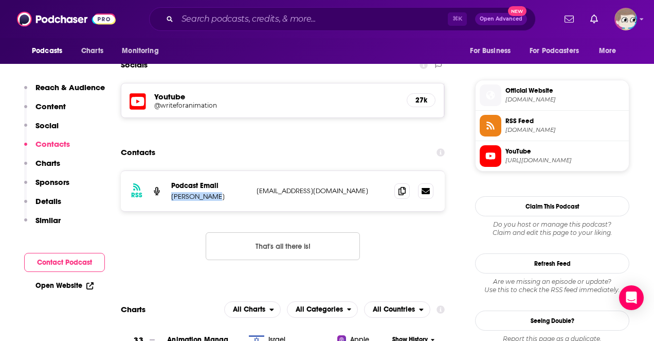
drag, startPoint x: 218, startPoint y: 196, endPoint x: 170, endPoint y: 195, distance: 47.8
click at [170, 195] on div "RSS Podcast Email Adam Sartain insideanimationpod@gmail.com insideanimationpod@…" at bounding box center [283, 191] width 324 height 40
copy p "Adam Sartain"
click at [310, 191] on p "insideanimationpod@gmail.com" at bounding box center [322, 190] width 130 height 9
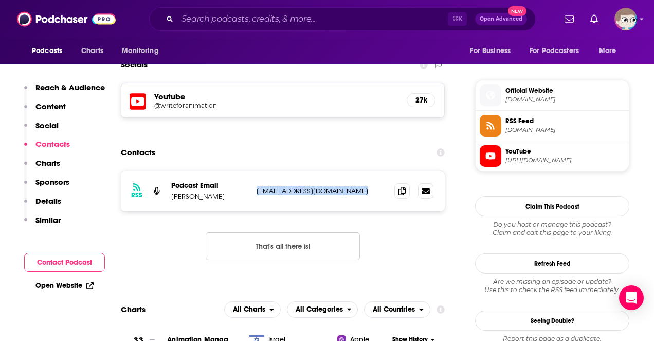
click at [310, 191] on p "insideanimationpod@gmail.com" at bounding box center [322, 190] width 130 height 9
copy div "insideanimationpod@gmail.com insideanimationpod@gmail.com"
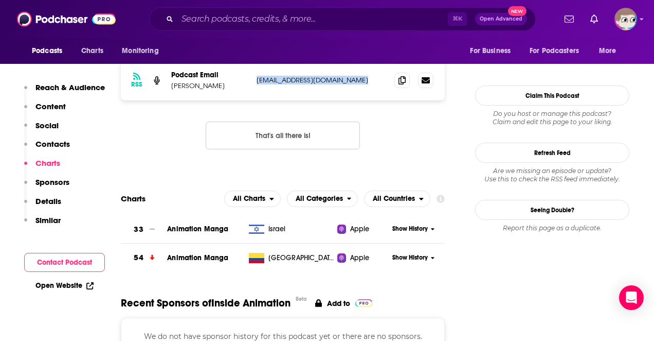
scroll to position [857, 0]
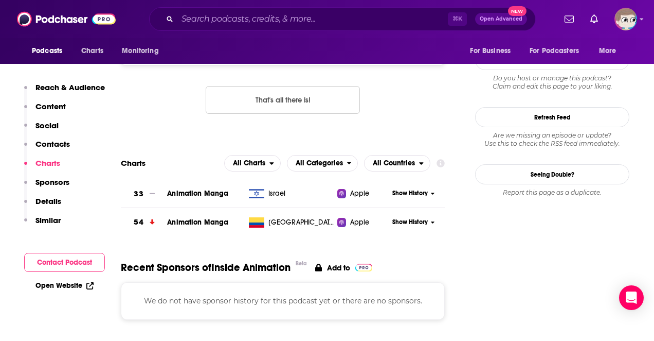
click at [54, 219] on p "Similar" at bounding box center [47, 220] width 25 height 10
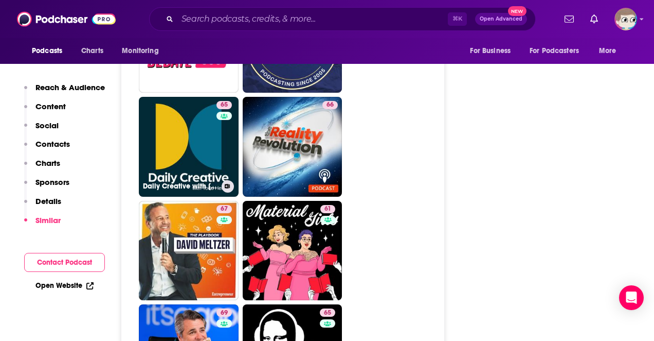
scroll to position [1539, 0]
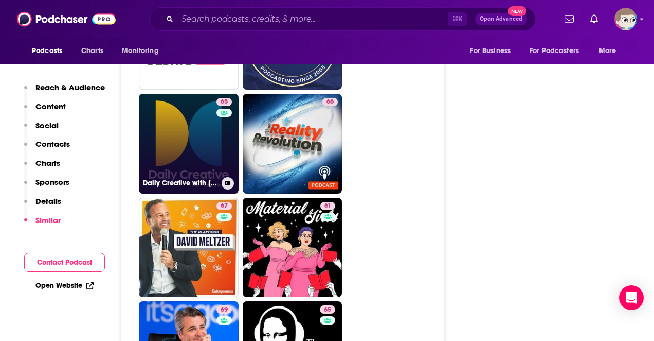
click at [211, 159] on link "65 Daily Creative with Todd Henry" at bounding box center [189, 144] width 100 height 100
type input "https://www.podchaser.com/podcasts/daily-creative-with-todd-henry-42102"
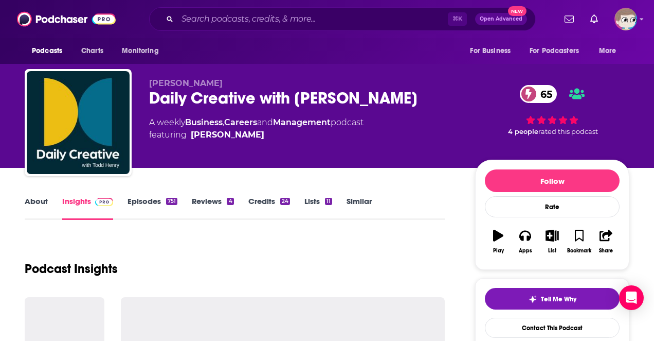
click at [40, 202] on link "About" at bounding box center [36, 208] width 23 height 24
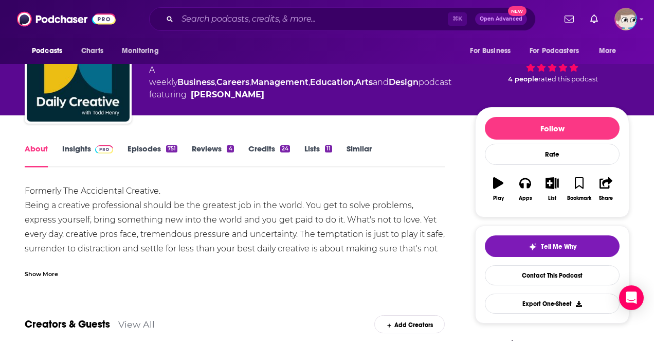
scroll to position [56, 0]
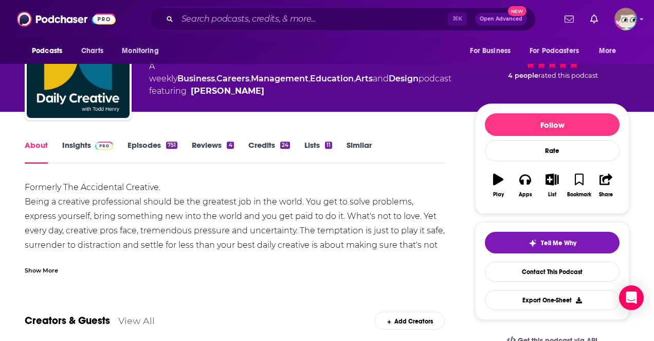
click at [143, 148] on link "Episodes 751" at bounding box center [153, 152] width 50 height 24
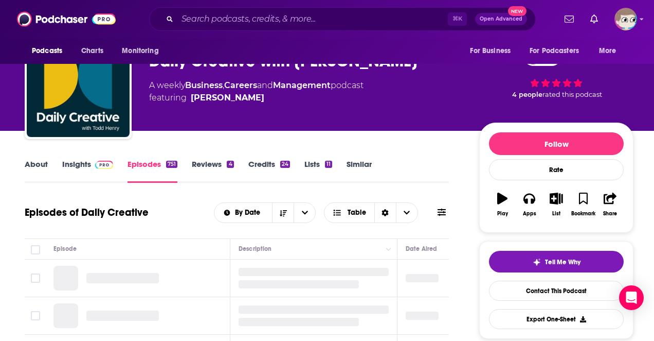
scroll to position [83, 0]
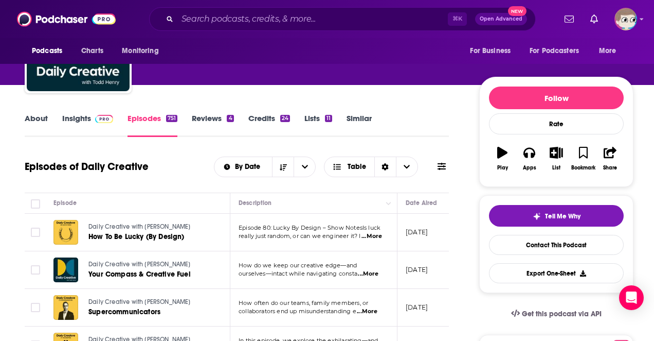
click at [38, 121] on link "About" at bounding box center [36, 125] width 23 height 24
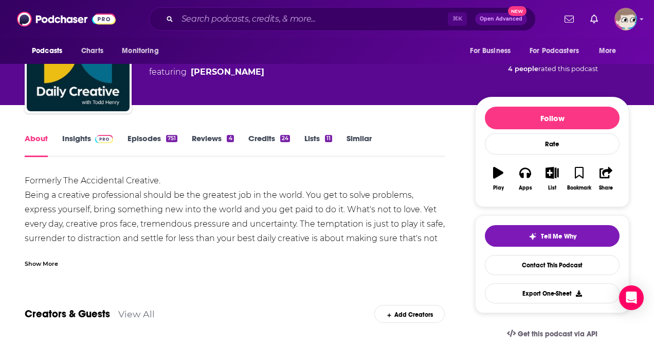
scroll to position [64, 0]
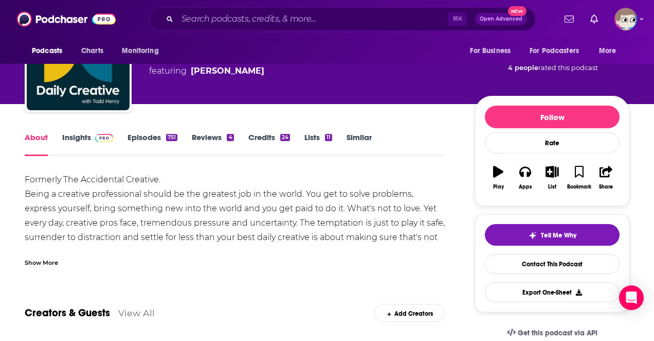
click at [43, 263] on div "Show More" at bounding box center [41, 262] width 33 height 10
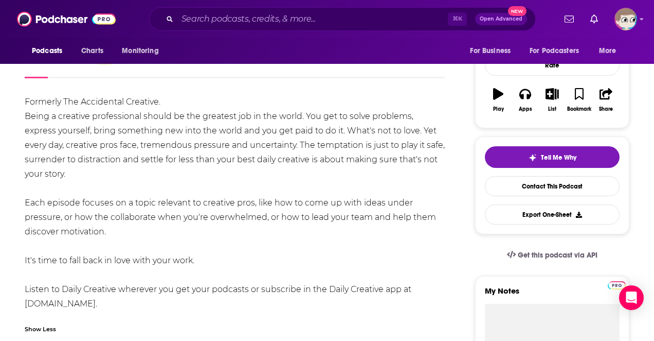
scroll to position [142, 0]
drag, startPoint x: 112, startPoint y: 230, endPoint x: 21, endPoint y: 202, distance: 95.4
copy div "Each episode focuses on a topic relevant to creative pros, like how to come up …"
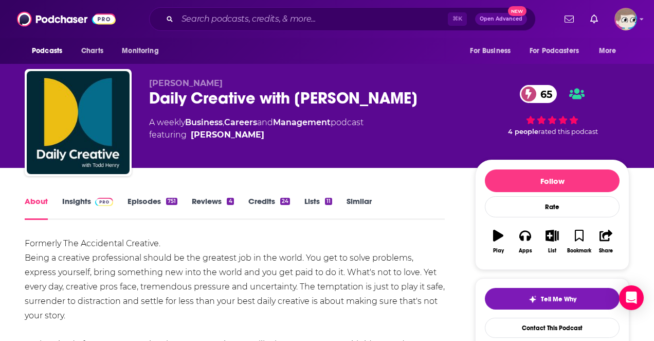
click at [171, 101] on div "Daily Creative with Todd Henry 65" at bounding box center [304, 98] width 310 height 20
click at [186, 97] on div "Daily Creative with Todd Henry 65" at bounding box center [304, 98] width 310 height 20
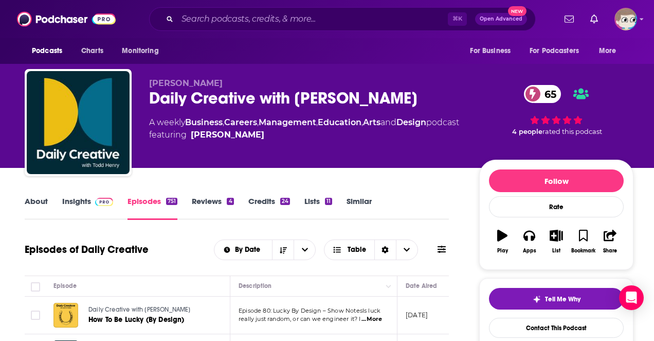
click at [168, 100] on div "Daily Creative with Todd Henry 65" at bounding box center [306, 98] width 314 height 20
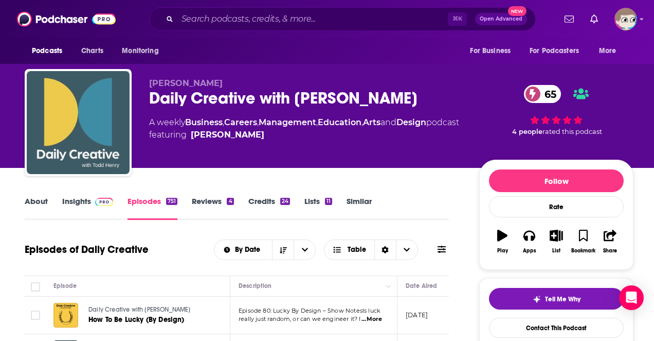
click at [92, 135] on img "Daily Creative with Todd Henry" at bounding box center [78, 122] width 103 height 103
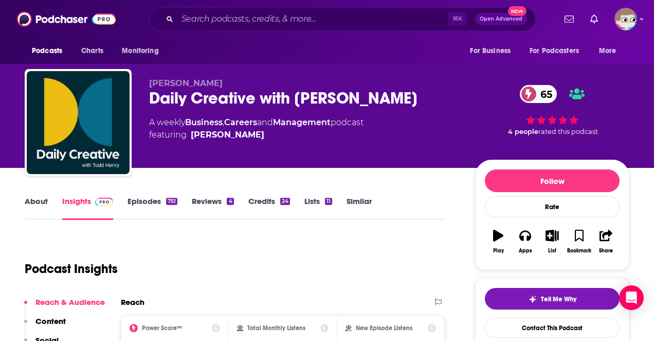
click at [342, 101] on div "Daily Creative with Todd Henry 65" at bounding box center [304, 98] width 310 height 20
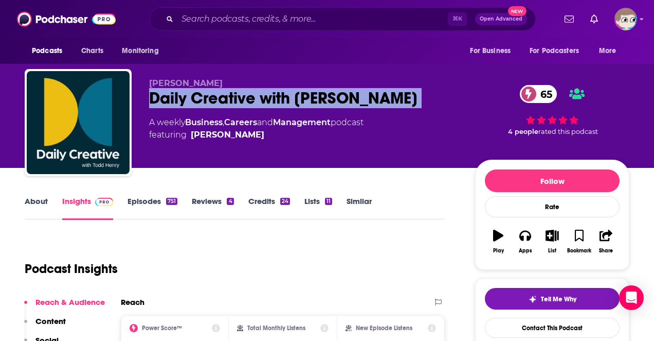
click at [342, 101] on div "Daily Creative with Todd Henry 65" at bounding box center [304, 98] width 310 height 20
copy div "Daily Creative with Todd Henry 65"
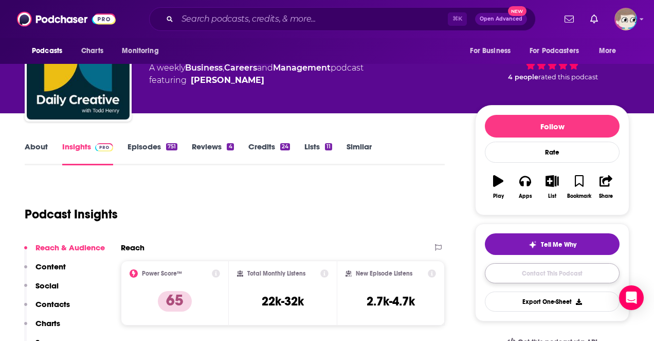
click at [540, 281] on link "Contact This Podcast" at bounding box center [552, 273] width 135 height 20
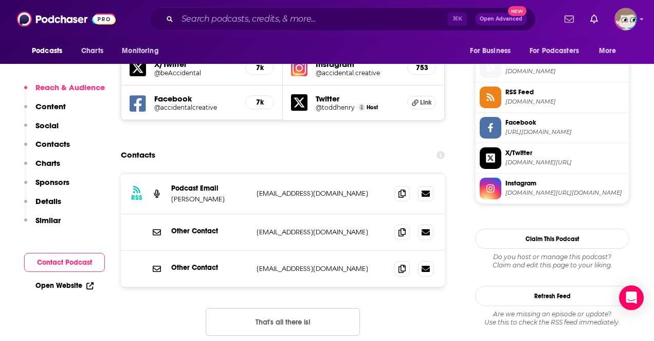
scroll to position [913, 0]
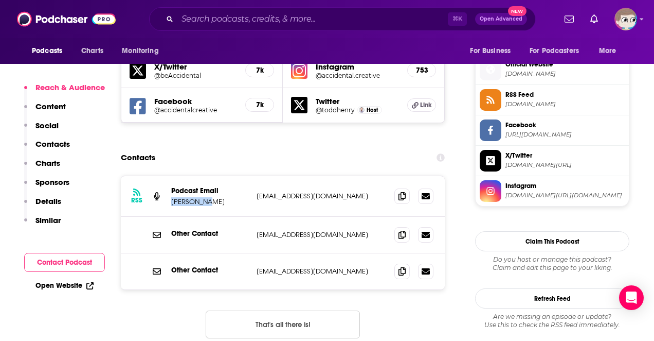
drag, startPoint x: 207, startPoint y: 142, endPoint x: 168, endPoint y: 145, distance: 39.2
click at [168, 176] on div "RSS Podcast Email Todd Henry toddhenry@me.com toddhenry@me.com" at bounding box center [283, 196] width 324 height 41
copy p "Todd Henry"
click at [299, 191] on p "toddhenry@me.com" at bounding box center [322, 195] width 130 height 9
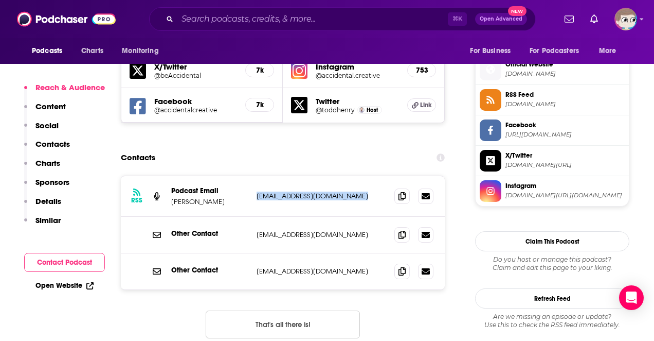
click at [299, 191] on p "toddhenry@me.com" at bounding box center [322, 195] width 130 height 9
click at [297, 230] on p "support@accidentalcreative.com" at bounding box center [322, 234] width 130 height 9
click at [299, 266] on p "interact@accidentalcreative.com" at bounding box center [322, 270] width 130 height 9
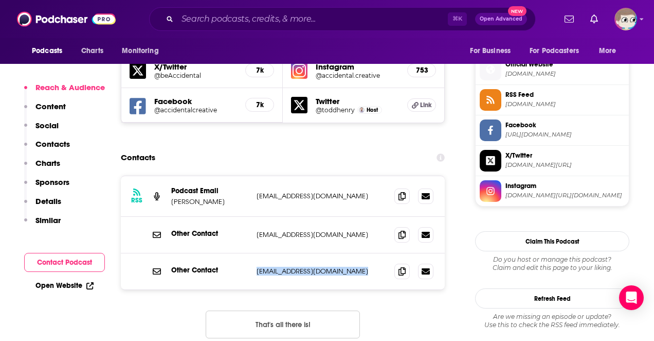
click at [52, 217] on p "Similar" at bounding box center [47, 220] width 25 height 10
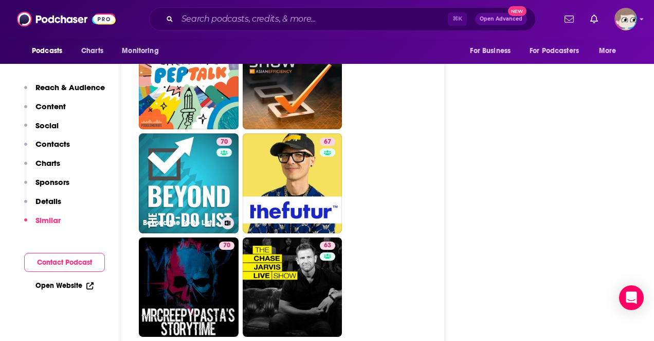
scroll to position [2210, 0]
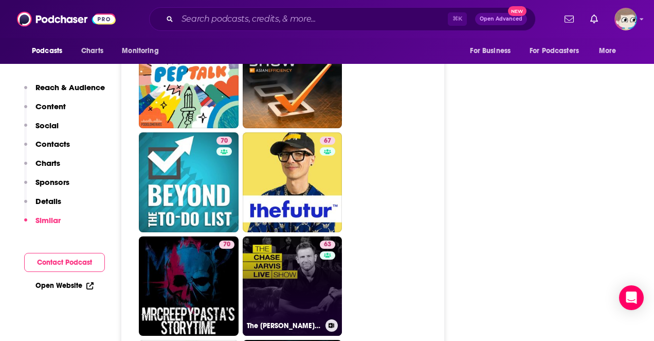
click at [270, 236] on link "63 The Chase Jarvis LIVE Show" at bounding box center [293, 286] width 100 height 100
type input "https://www.podchaser.com/podcasts/the-chase-jarvis-live-show-43893"
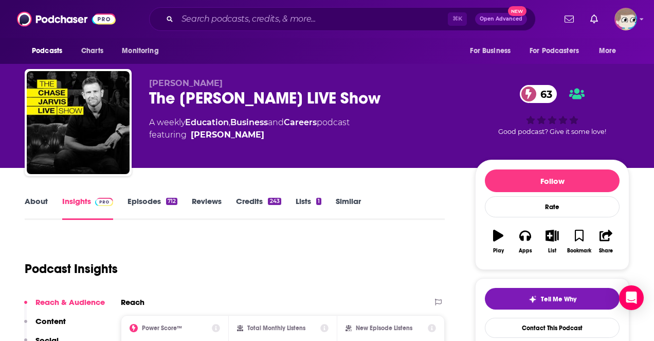
click at [47, 205] on link "About" at bounding box center [36, 208] width 23 height 24
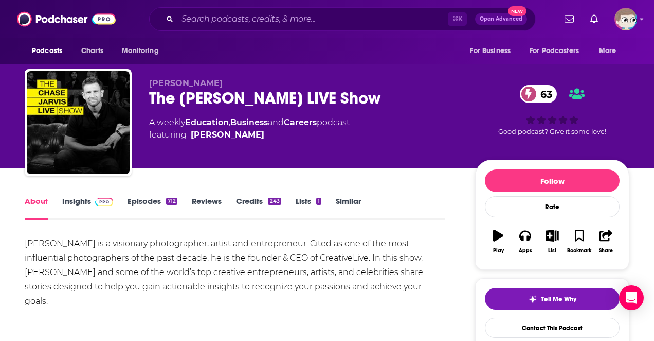
click at [154, 200] on link "Episodes 712" at bounding box center [153, 208] width 50 height 24
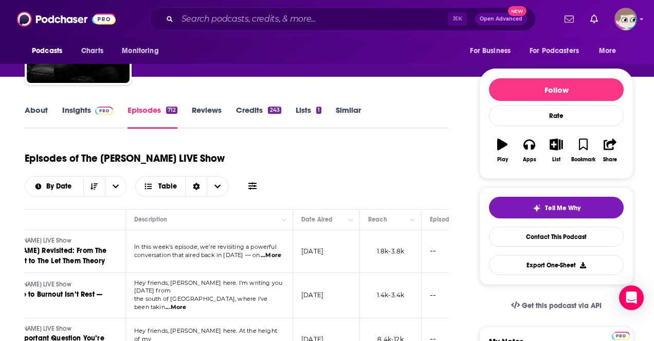
scroll to position [0, 112]
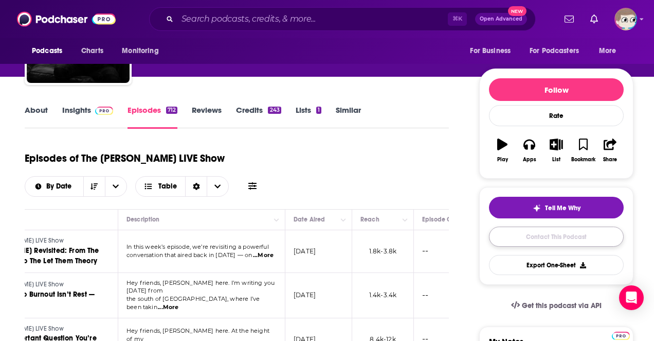
click at [534, 236] on link "Contact This Podcast" at bounding box center [556, 236] width 135 height 20
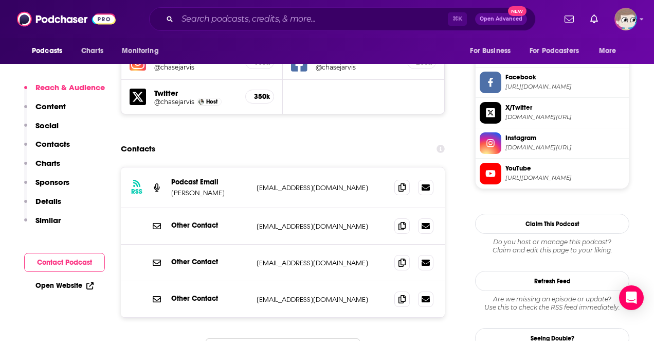
scroll to position [961, 0]
click at [197, 189] on p "Chase Jarvis" at bounding box center [209, 193] width 77 height 9
click at [298, 184] on p "crew@chasejarvis.com" at bounding box center [322, 188] width 130 height 9
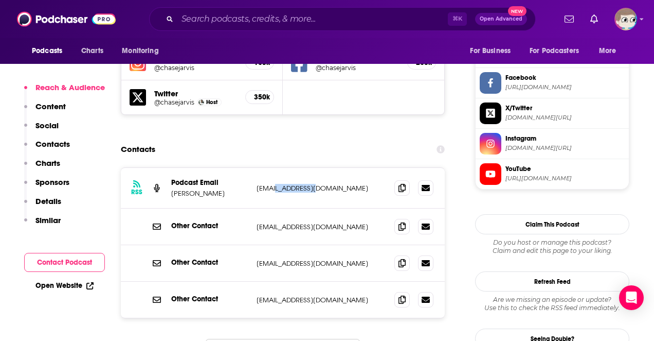
click at [298, 184] on p "crew@chasejarvis.com" at bounding box center [322, 188] width 130 height 9
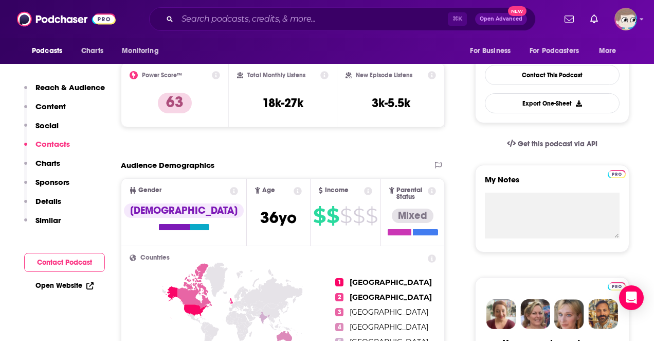
scroll to position [0, 0]
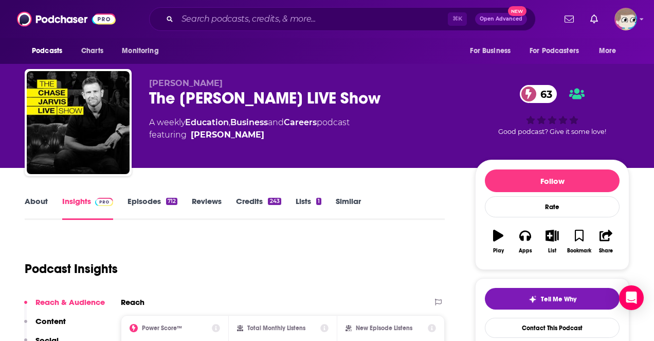
click at [278, 100] on div "The Chase Jarvis LIVE Show 63" at bounding box center [304, 98] width 310 height 20
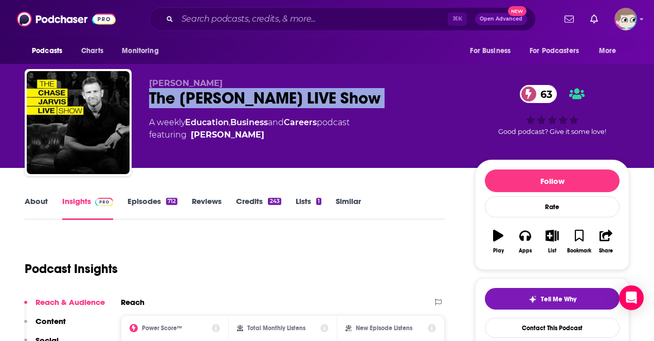
click at [278, 100] on div "The Chase Jarvis LIVE Show 63" at bounding box center [304, 98] width 310 height 20
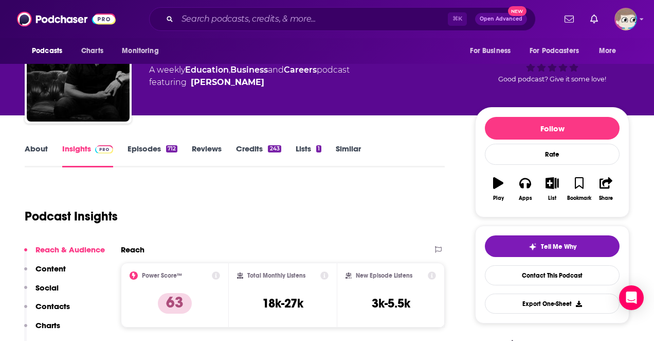
scroll to position [55, 0]
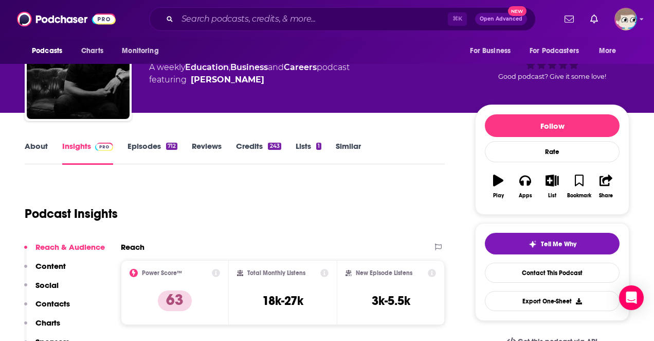
click at [39, 143] on link "About" at bounding box center [36, 153] width 23 height 24
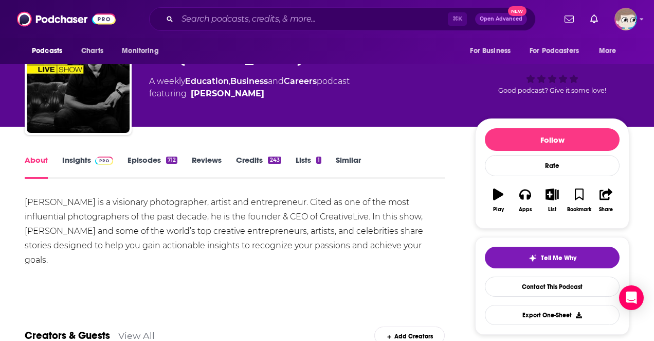
scroll to position [46, 0]
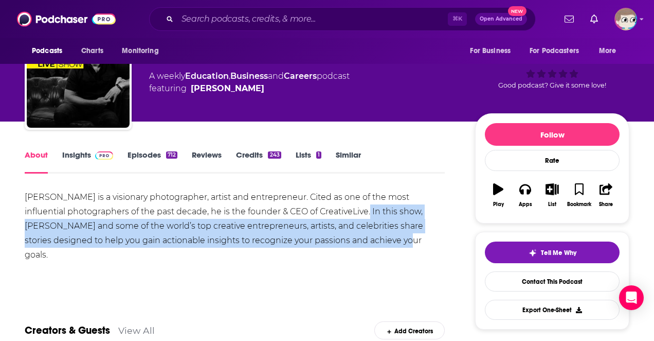
drag, startPoint x: 353, startPoint y: 239, endPoint x: 328, endPoint y: 215, distance: 35.3
click at [329, 215] on div "Chase Jarvis is a visionary photographer, artist and entrepreneur. Cited as one…" at bounding box center [235, 226] width 420 height 72
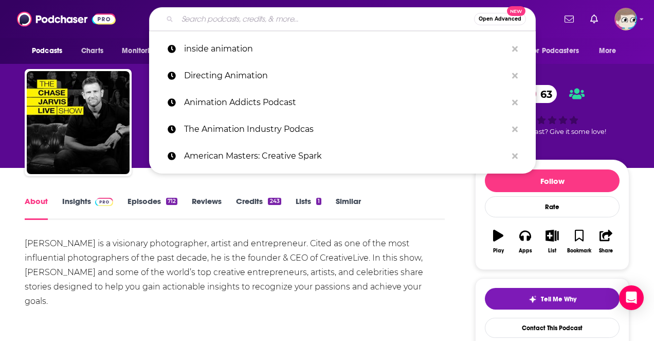
click at [224, 17] on input "Search podcasts, credits, & more..." at bounding box center [325, 19] width 297 height 16
paste input "The Lonely Palette"
type input "The Lonely Palette"
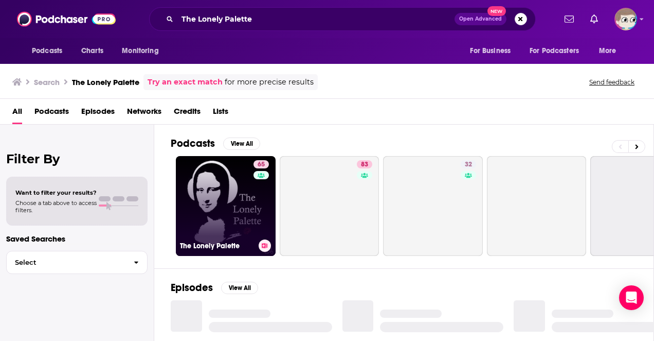
click at [221, 200] on link "65 The Lonely Palette" at bounding box center [226, 206] width 100 height 100
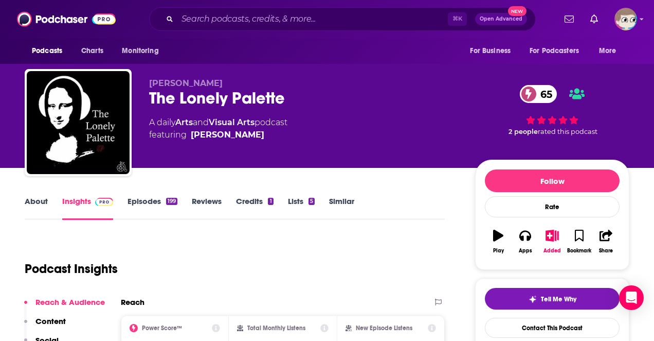
click at [37, 205] on link "About" at bounding box center [36, 208] width 23 height 24
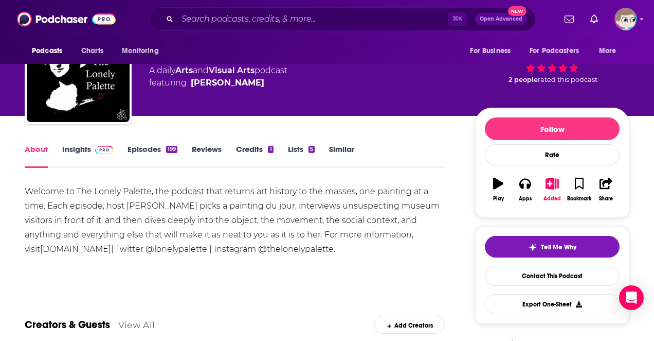
scroll to position [53, 0]
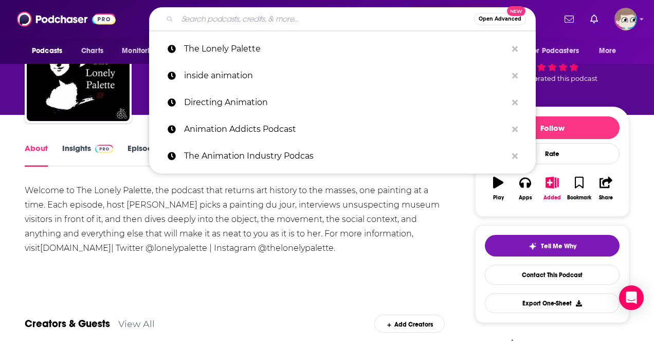
click at [221, 23] on input "Search podcasts, credits, & more..." at bounding box center [325, 19] width 297 height 16
paste input "You're A Better Artist Than You Think"
type input "You're A Better Artist Than You Think"
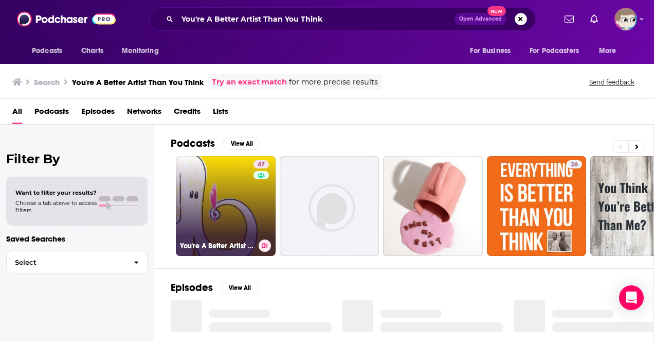
click at [228, 191] on link "47 You're A Better Artist Than You Think" at bounding box center [226, 206] width 100 height 100
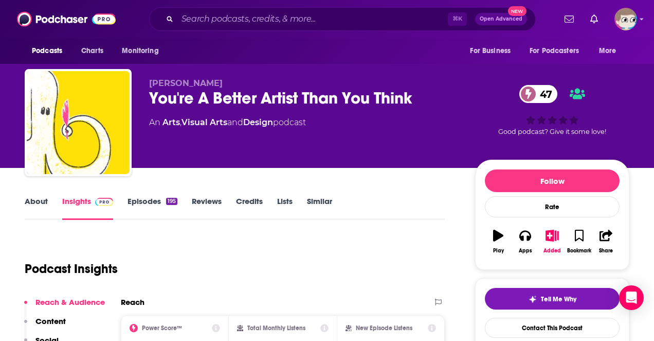
scroll to position [45, 0]
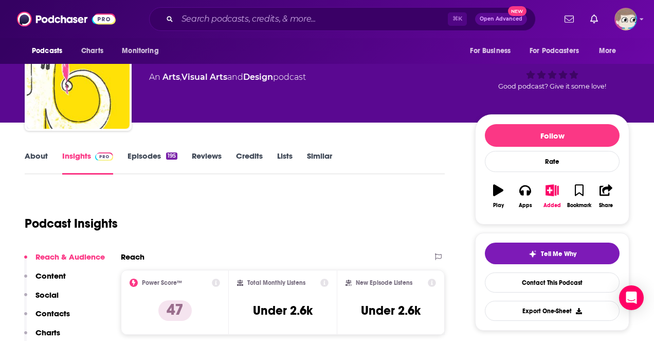
click at [43, 156] on link "About" at bounding box center [36, 163] width 23 height 24
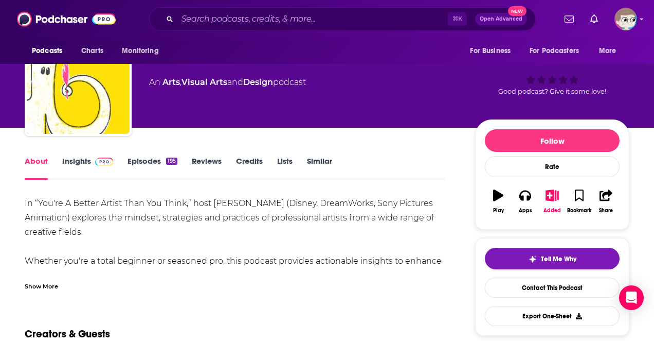
scroll to position [42, 0]
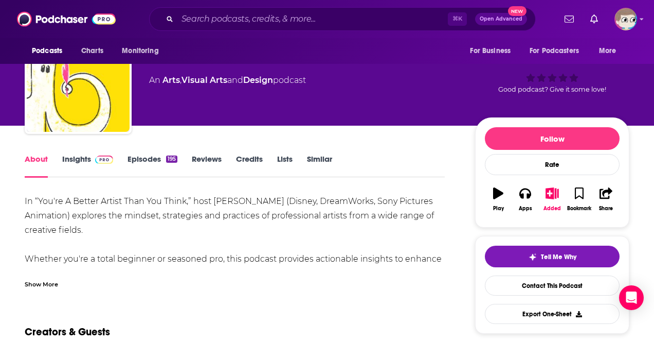
click at [56, 285] on div "Show More" at bounding box center [41, 283] width 33 height 10
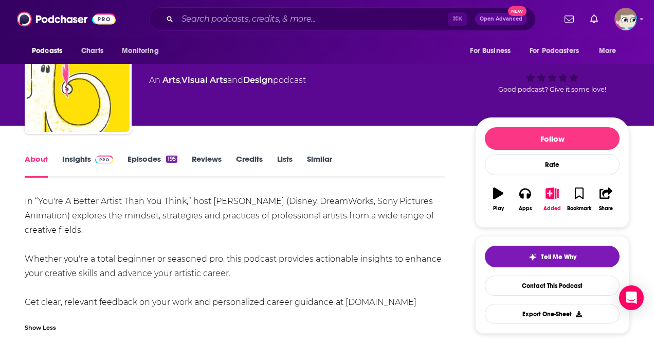
scroll to position [49, 0]
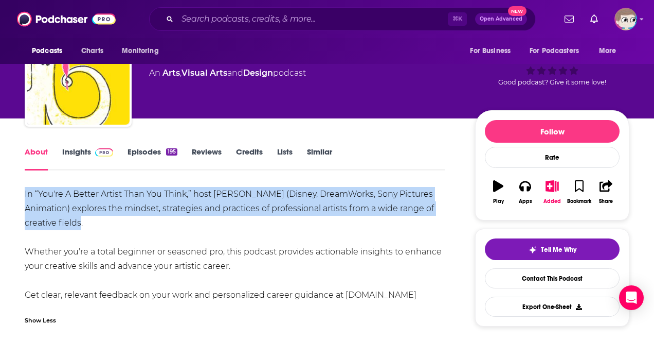
drag, startPoint x: 85, startPoint y: 223, endPoint x: 23, endPoint y: 197, distance: 67.1
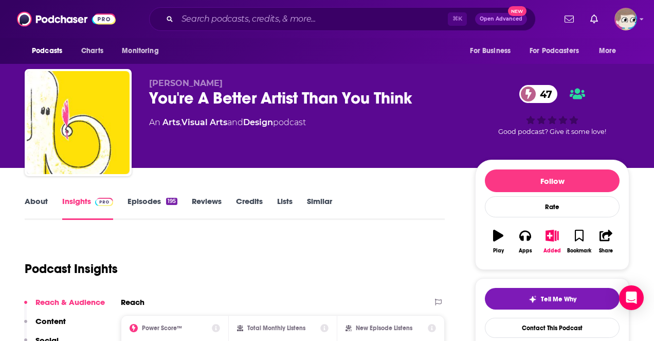
click at [285, 97] on div "You're A Better Artist Than You Think 47" at bounding box center [304, 98] width 310 height 20
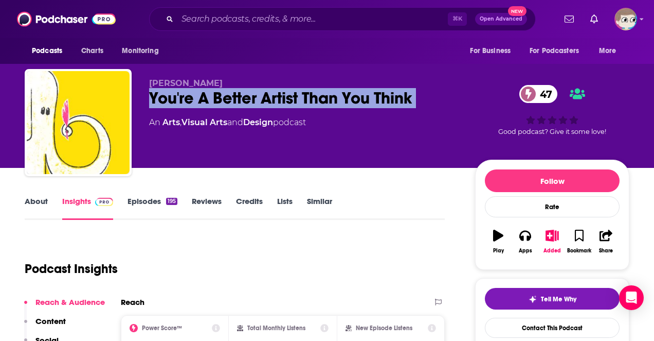
click at [285, 97] on div "You're A Better Artist Than You Think 47" at bounding box center [304, 98] width 310 height 20
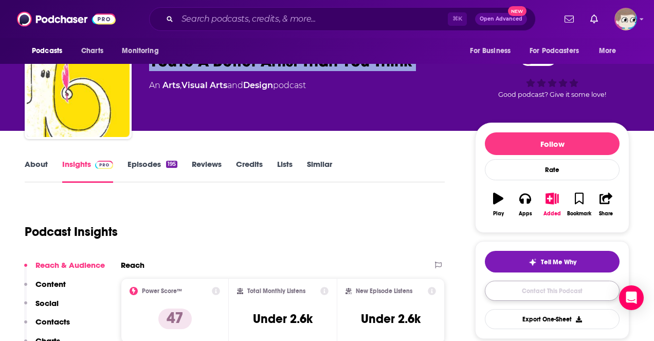
click at [518, 293] on link "Contact This Podcast" at bounding box center [552, 290] width 135 height 20
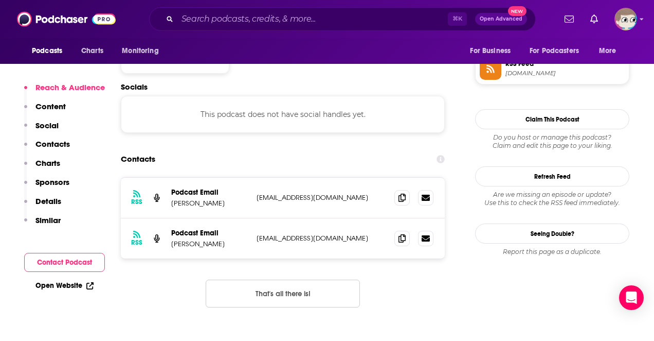
scroll to position [859, 0]
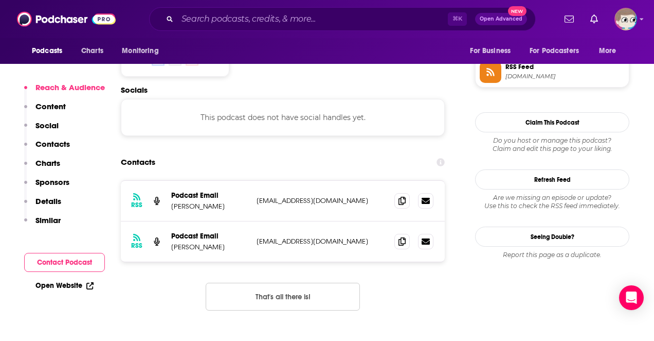
click at [202, 202] on p "Chris Oatley" at bounding box center [209, 206] width 77 height 9
click at [298, 196] on p "support@magicboxacademy.com" at bounding box center [322, 200] width 130 height 9
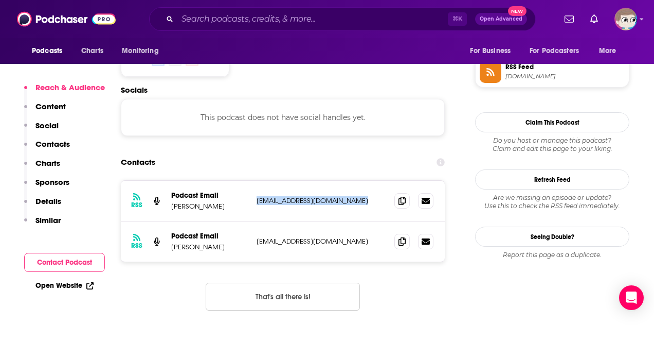
click at [298, 196] on p "support@magicboxacademy.com" at bounding box center [322, 200] width 130 height 9
click at [49, 216] on p "Similar" at bounding box center [47, 220] width 25 height 10
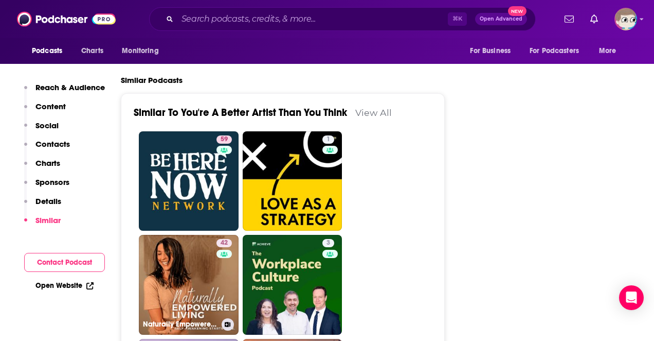
scroll to position [1578, 0]
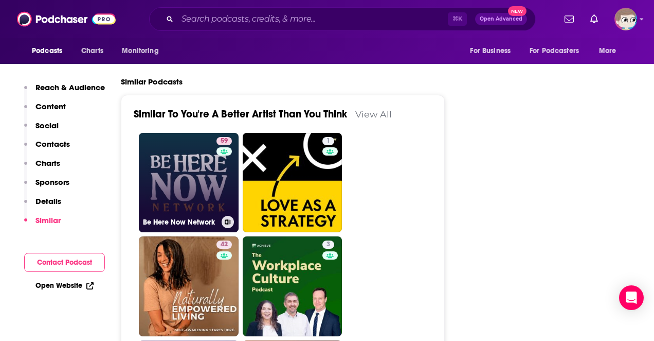
click at [191, 156] on link "59 Be Here Now Network" at bounding box center [189, 183] width 100 height 100
type input "https://www.podchaser.com/podcasts/be-here-now-network-3265388"
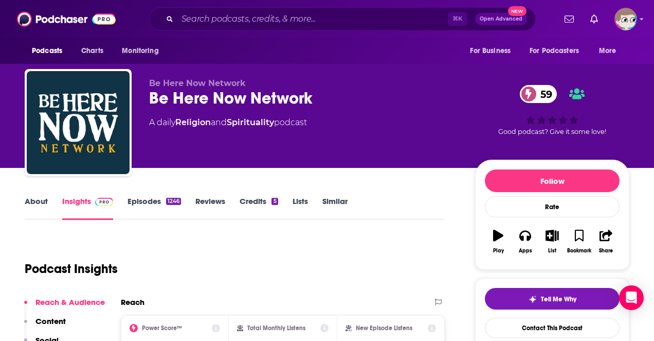
click at [46, 200] on link "About" at bounding box center [36, 208] width 23 height 24
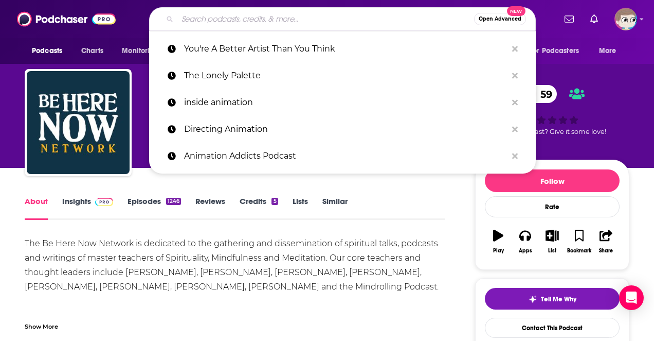
click at [268, 19] on input "Search podcasts, credits, & more..." at bounding box center [325, 19] width 297 height 16
paste input "Creative Pep Talk"
type input "Creative Pep Talk"
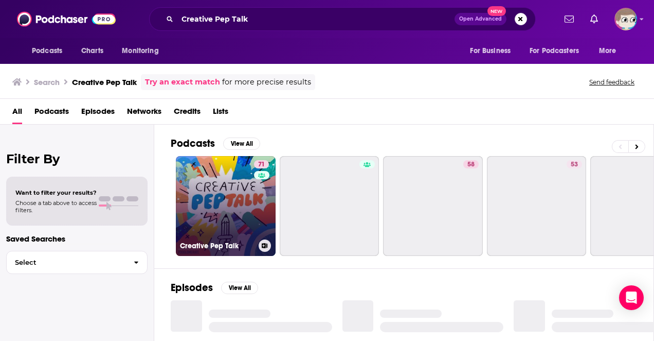
click at [225, 198] on link "71 Creative Pep Talk" at bounding box center [226, 206] width 100 height 100
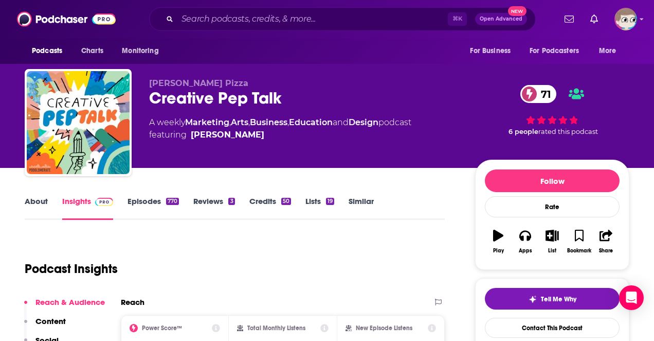
click at [42, 200] on link "About" at bounding box center [36, 208] width 23 height 24
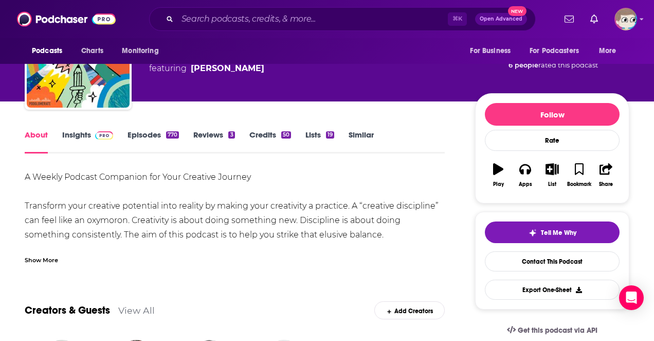
scroll to position [77, 0]
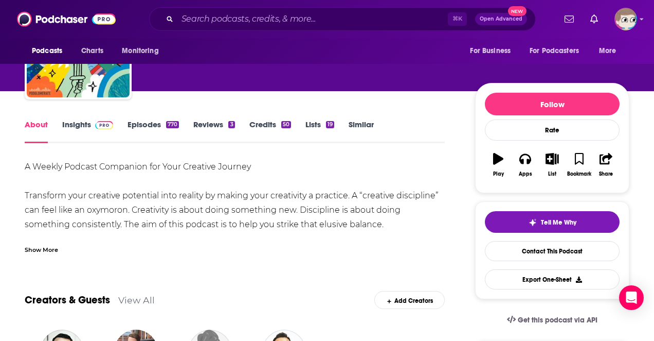
click at [45, 247] on div "Show More" at bounding box center [41, 249] width 33 height 10
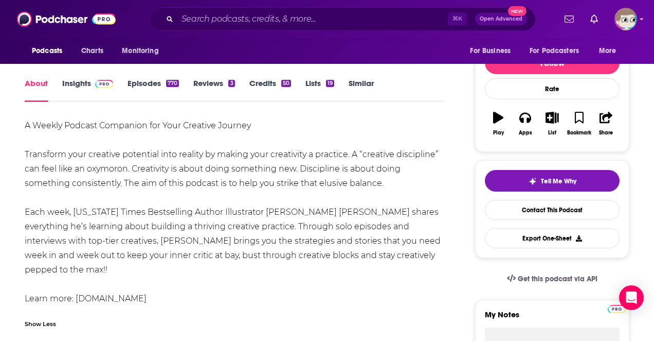
scroll to position [119, 0]
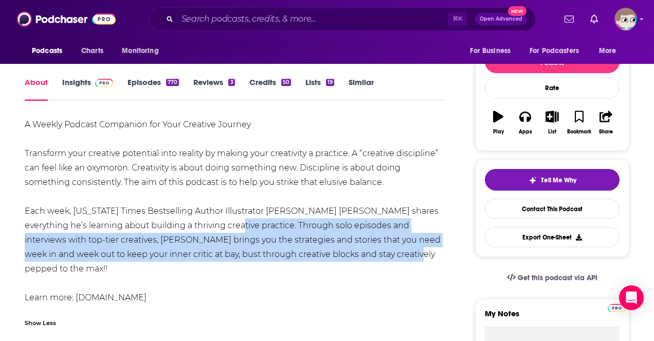
drag, startPoint x: 199, startPoint y: 224, endPoint x: 334, endPoint y: 256, distance: 139.1
click at [334, 256] on div "A Weekly Podcast Companion for Your Creative Journey Transform your creative po…" at bounding box center [235, 218] width 420 height 202
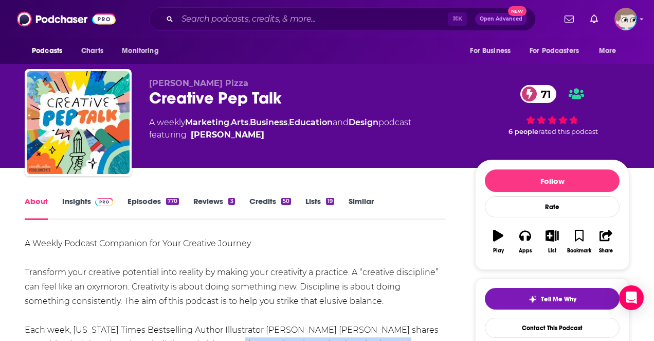
click at [88, 205] on link "Insights" at bounding box center [87, 208] width 51 height 24
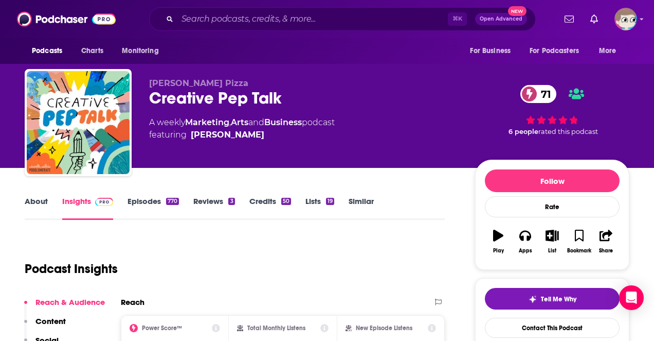
click at [234, 99] on div "Creative Pep Talk 71" at bounding box center [304, 98] width 310 height 20
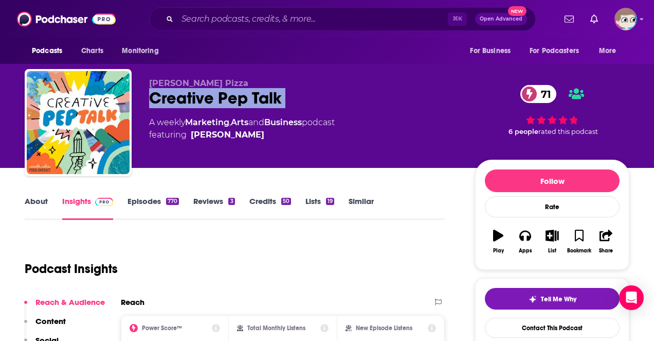
click at [234, 99] on div "Creative Pep Talk 71" at bounding box center [304, 98] width 310 height 20
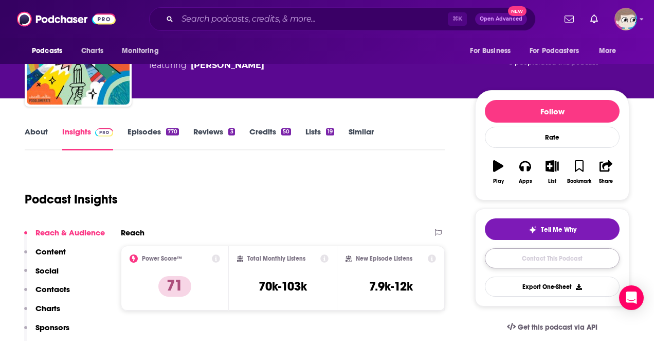
click at [552, 261] on link "Contact This Podcast" at bounding box center [552, 258] width 135 height 20
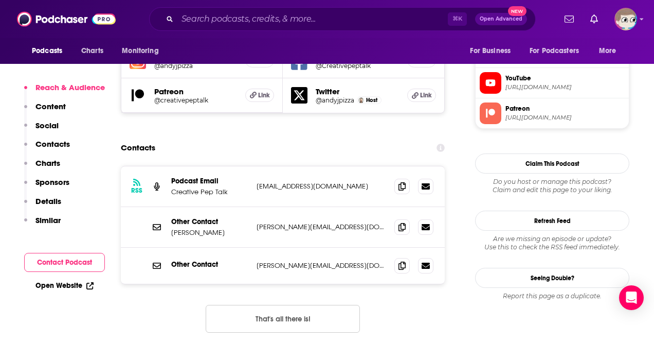
scroll to position [954, 0]
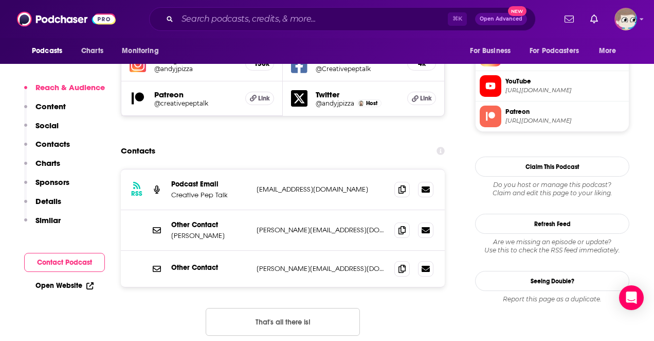
click at [193, 231] on p "Andy Miller" at bounding box center [209, 235] width 77 height 9
click at [298, 225] on p "andy@creativepeptalk.com" at bounding box center [322, 229] width 130 height 9
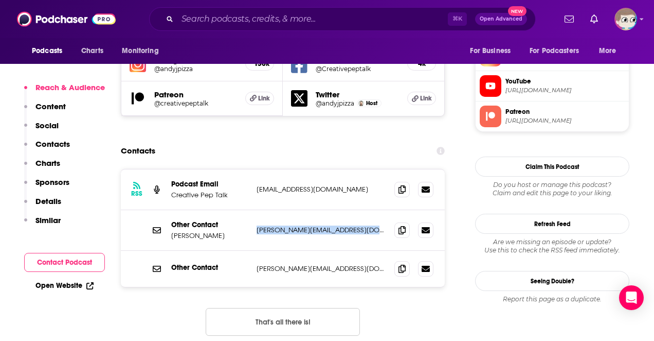
click at [298, 225] on p "andy@creativepeptalk.com" at bounding box center [322, 229] width 130 height 9
click at [48, 219] on p "Similar" at bounding box center [47, 220] width 25 height 10
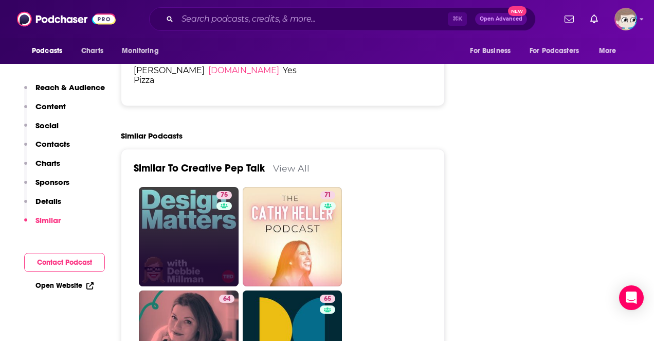
scroll to position [2110, 0]
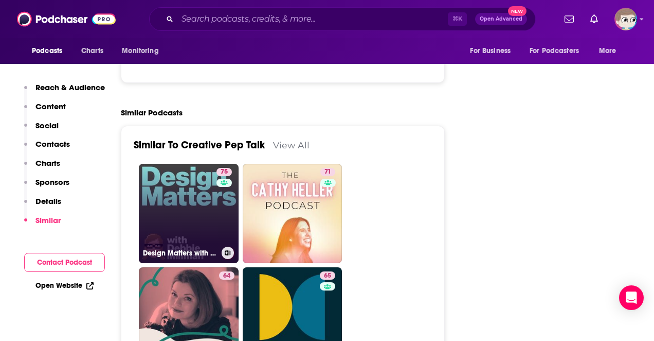
click at [189, 164] on link "75 Design Matters with Debbie Millman" at bounding box center [189, 214] width 100 height 100
type input "https://www.podchaser.com/podcasts/design-matters-with-debbie-mil-74708"
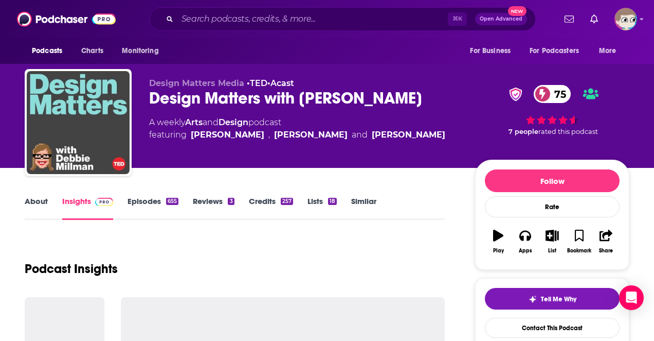
click at [41, 200] on link "About" at bounding box center [36, 208] width 23 height 24
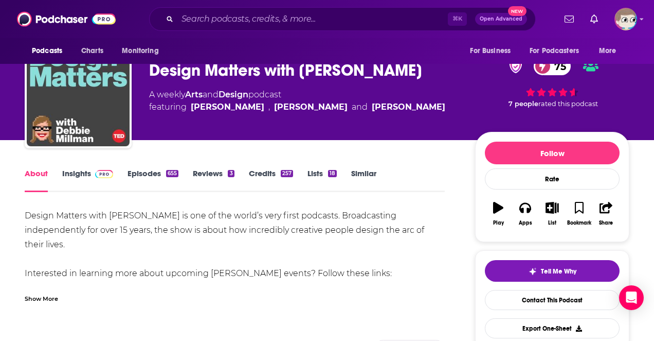
scroll to position [66, 0]
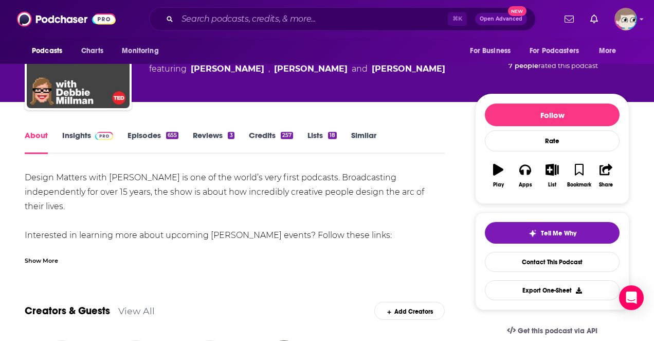
click at [51, 261] on div "Show More" at bounding box center [41, 260] width 33 height 10
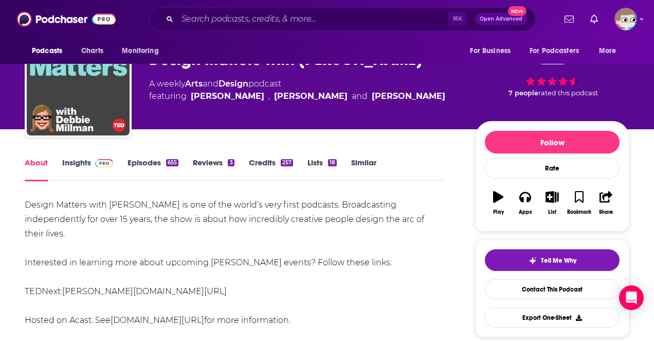
scroll to position [27, 0]
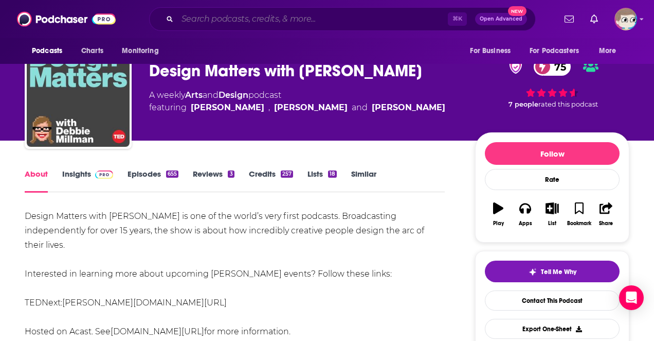
click at [205, 20] on input "Search podcasts, credits, & more..." at bounding box center [312, 19] width 271 height 16
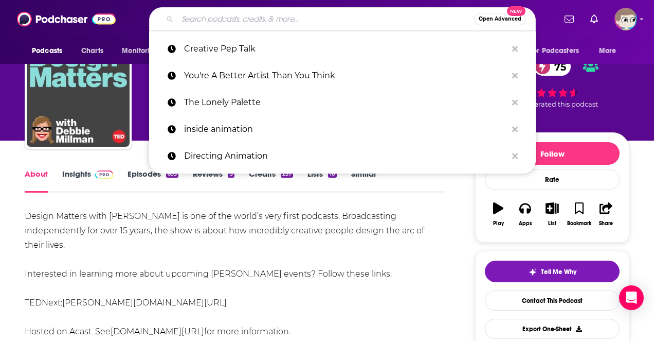
paste input "Creators Society Animation"
type input "Creators Society Animation"
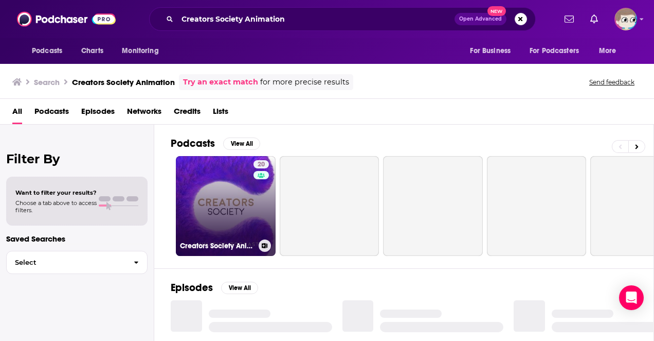
click at [221, 209] on link "20 Creators Society Animation Podcast" at bounding box center [226, 206] width 100 height 100
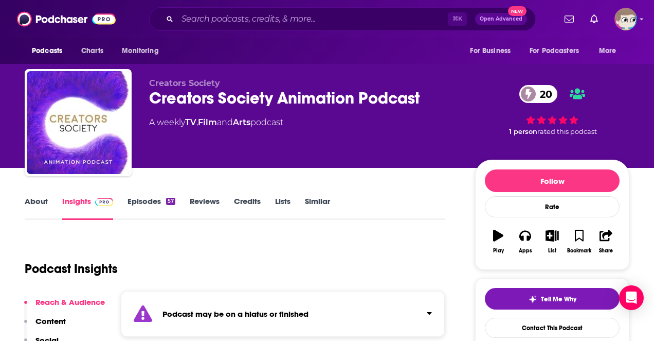
click at [40, 202] on link "About" at bounding box center [36, 208] width 23 height 24
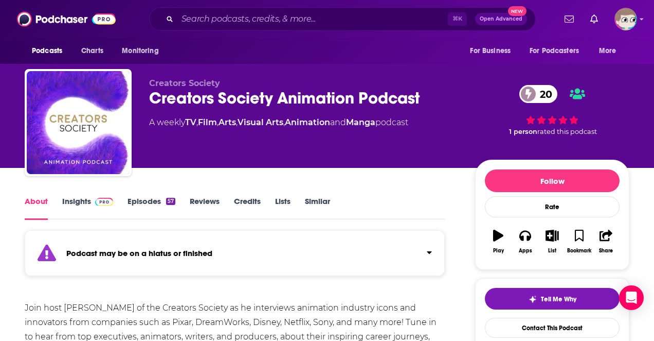
click at [151, 200] on link "Episodes 57" at bounding box center [152, 208] width 48 height 24
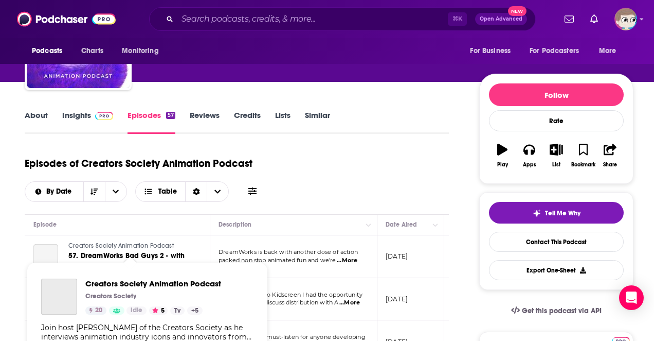
scroll to position [0, 19]
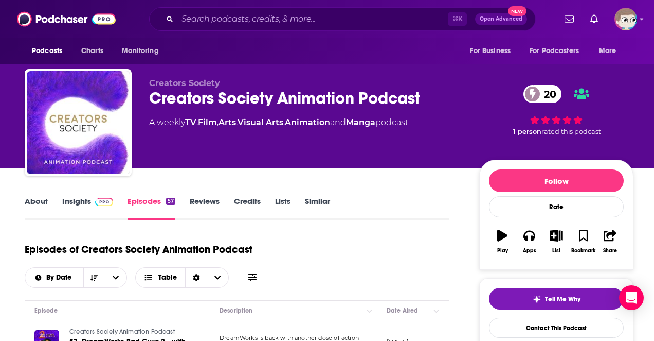
click at [307, 97] on div "Creators Society Animation Podcast 20" at bounding box center [306, 98] width 314 height 20
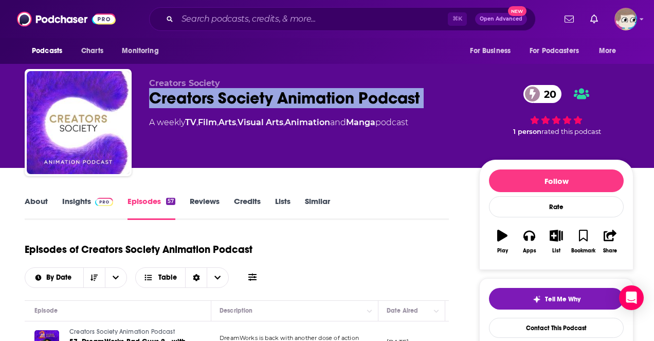
click at [307, 97] on div "Creators Society Animation Podcast 20" at bounding box center [306, 98] width 314 height 20
copy div "Creators Society Animation Podcast 20"
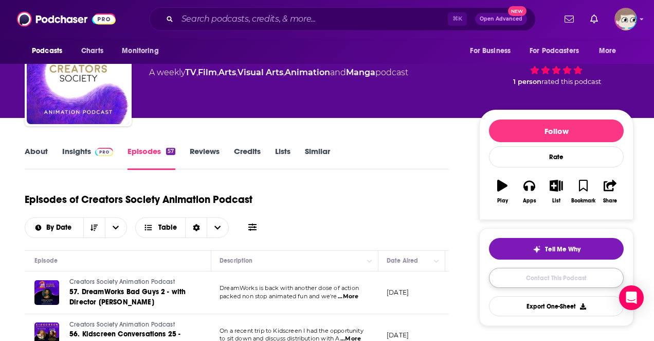
click at [559, 274] on link "Contact This Podcast" at bounding box center [556, 278] width 135 height 20
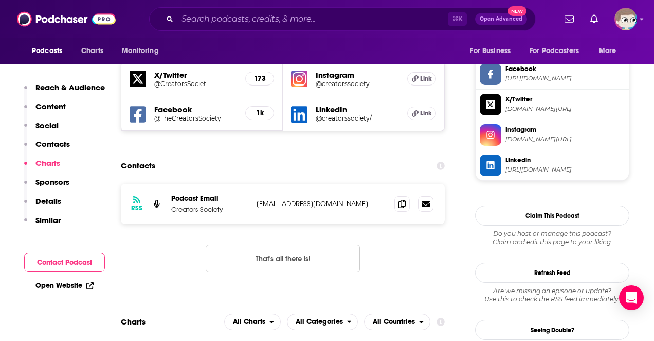
scroll to position [947, 0]
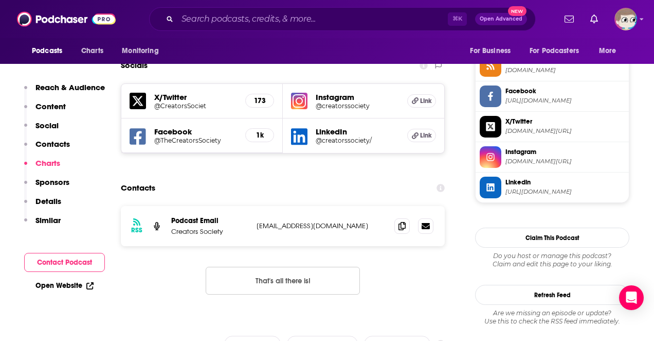
click at [306, 221] on p "podcast@thecreatorssociety.org" at bounding box center [322, 225] width 130 height 9
copy div "podcast@thecreatorssociety.org podcast@thecreatorssociety.org"
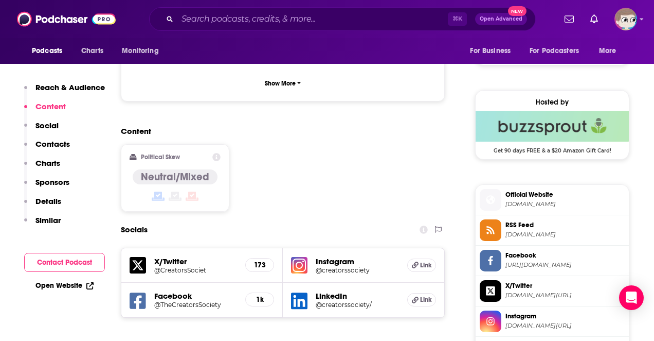
scroll to position [0, 0]
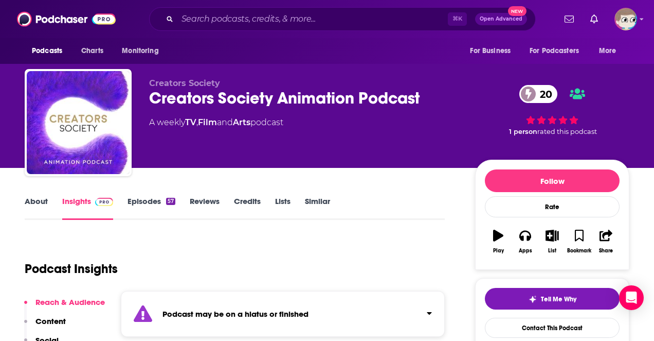
click at [34, 202] on link "About" at bounding box center [36, 208] width 23 height 24
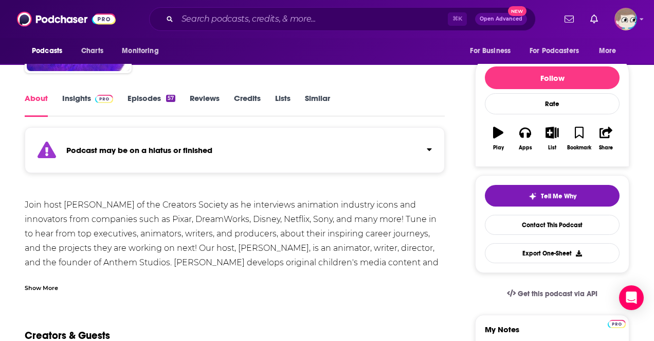
scroll to position [130, 0]
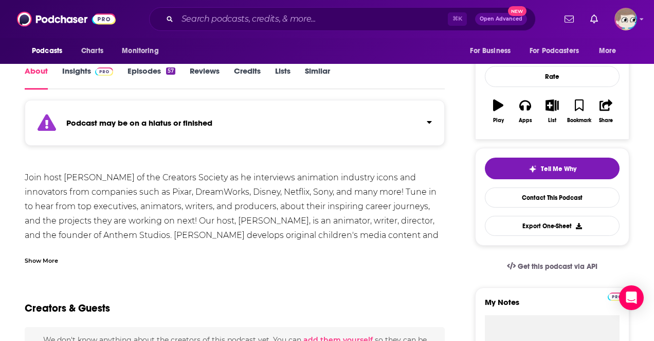
drag, startPoint x: 436, startPoint y: 234, endPoint x: 426, endPoint y: 234, distance: 9.3
click at [426, 234] on div "Join host Michael Wakelam of the Creators Society as he interviews animation in…" at bounding box center [235, 249] width 420 height 158
click at [197, 222] on div "Join host Michael Wakelam of the Creators Society as he interviews animation in…" at bounding box center [235, 249] width 420 height 158
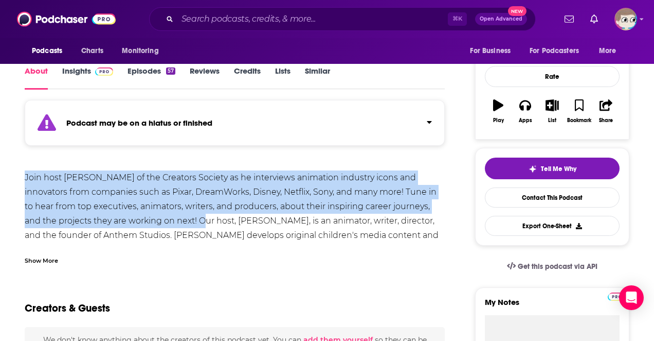
drag, startPoint x: 197, startPoint y: 222, endPoint x: 22, endPoint y: 181, distance: 180.2
copy div "Join host Michael Wakelam of the Creators Society as he interviews animation in…"
click at [79, 69] on link "Insights" at bounding box center [87, 78] width 51 height 24
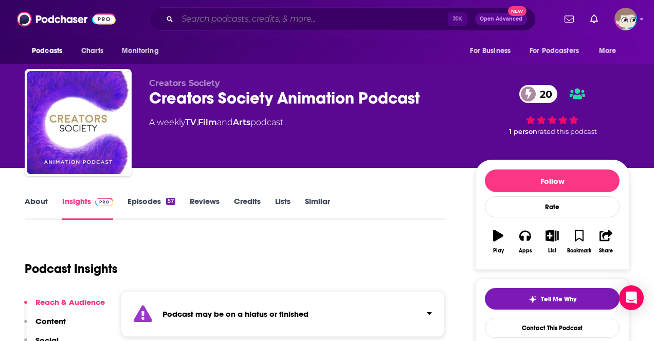
click at [288, 20] on input "Search podcasts, credits, & more..." at bounding box center [312, 19] width 271 height 16
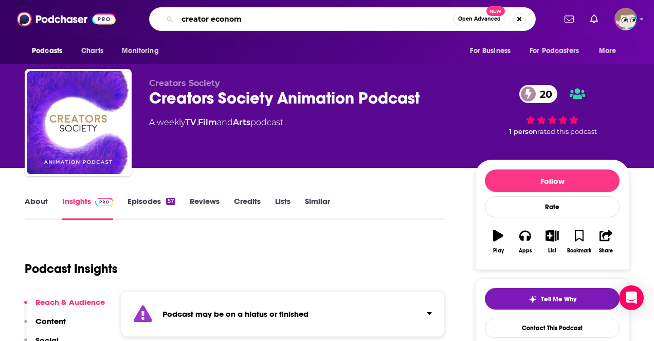
type input "creator economy"
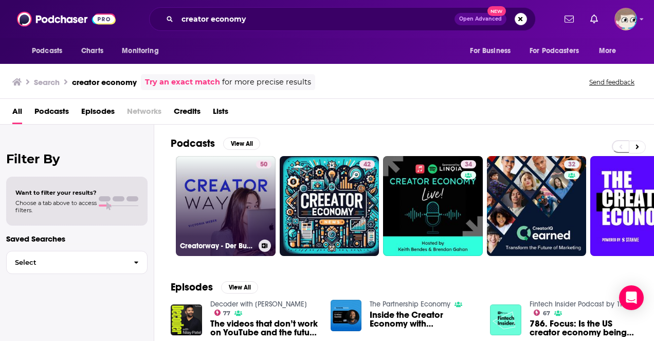
click at [204, 189] on link "50 Creatorway - Der Business & Marketing Podcast für die Creator Economy" at bounding box center [226, 206] width 100 height 100
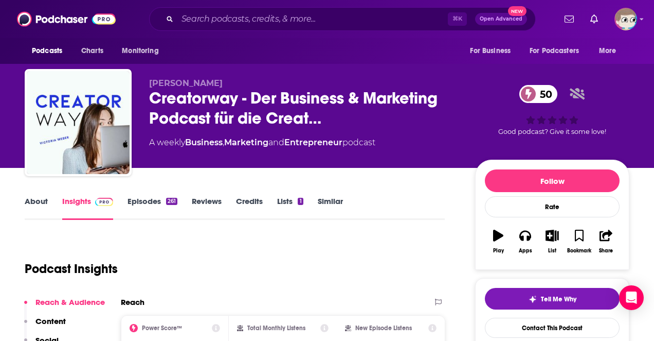
click at [42, 199] on link "About" at bounding box center [36, 208] width 23 height 24
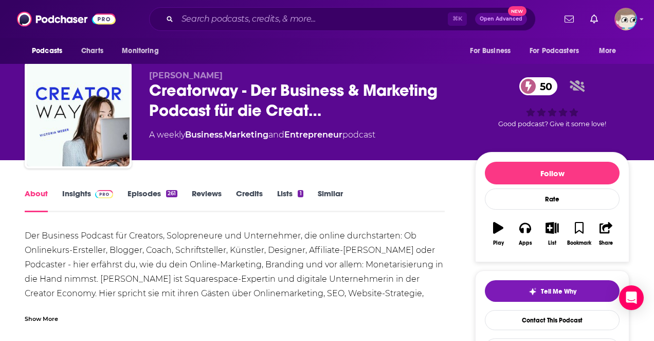
scroll to position [9, 0]
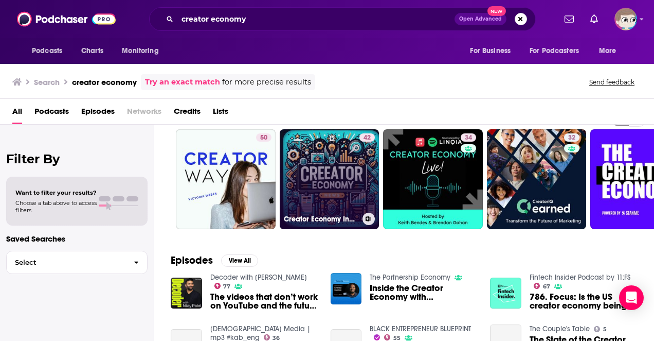
scroll to position [28, 0]
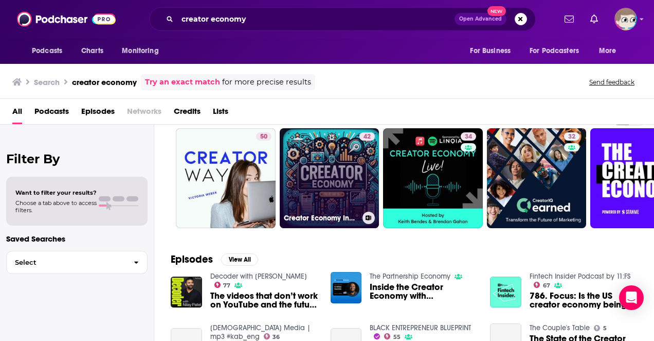
click at [306, 185] on link "42 Creator Economy Industry News" at bounding box center [330, 178] width 100 height 100
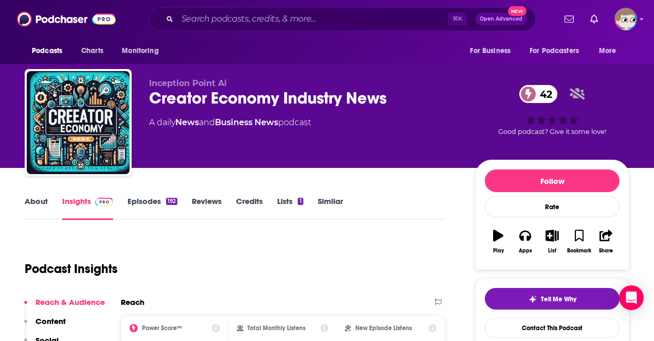
click at [37, 202] on link "About" at bounding box center [36, 208] width 23 height 24
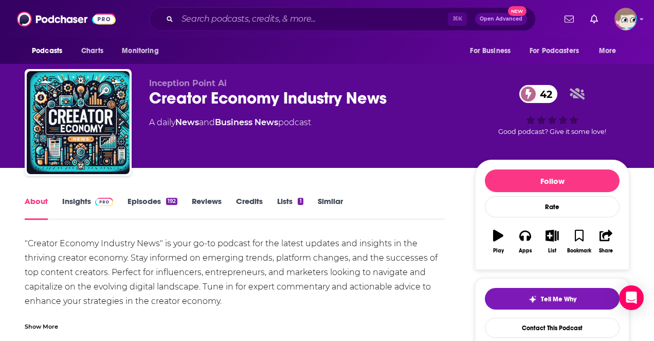
click at [231, 99] on div "Creator Economy Industry News 42" at bounding box center [304, 98] width 310 height 20
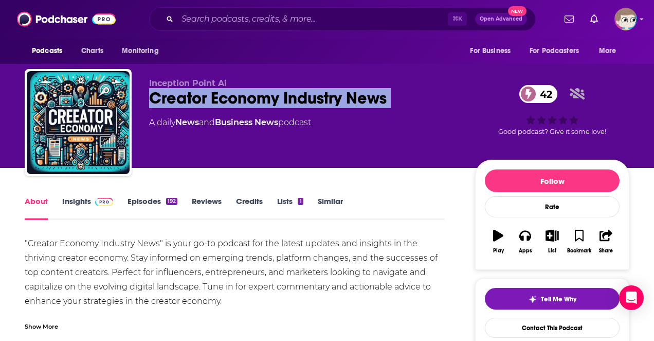
click at [231, 99] on div "Creator Economy Industry News 42" at bounding box center [304, 98] width 310 height 20
copy div "Creator Economy Industry News 42"
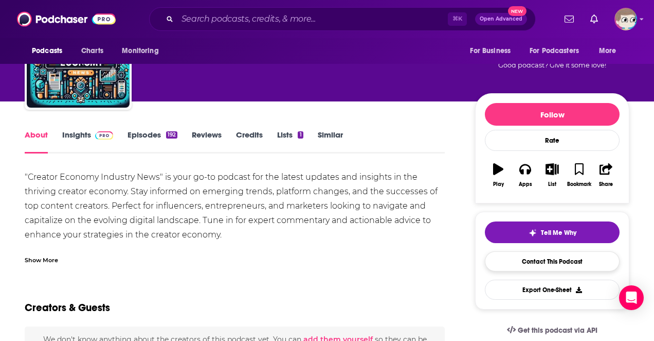
scroll to position [69, 0]
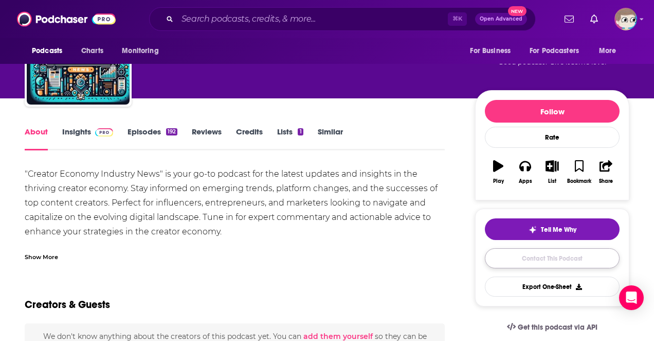
click at [514, 259] on link "Contact This Podcast" at bounding box center [552, 258] width 135 height 20
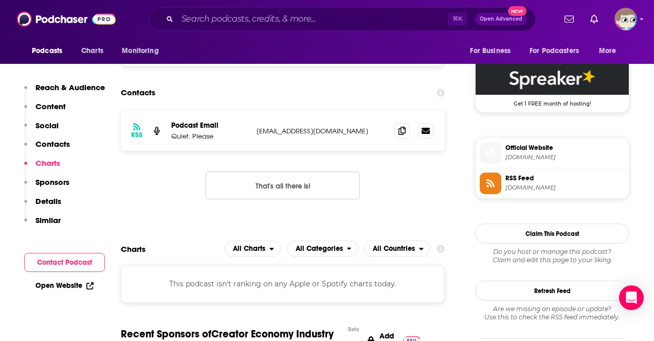
scroll to position [745, 0]
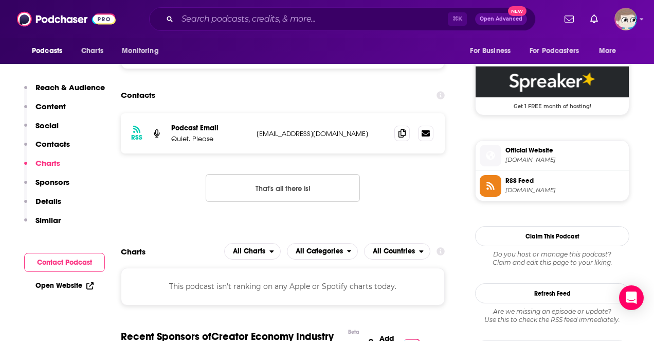
click at [283, 135] on p "corboo@mac.com" at bounding box center [322, 133] width 130 height 9
copy div "corboo@mac.com corboo@mac.com"
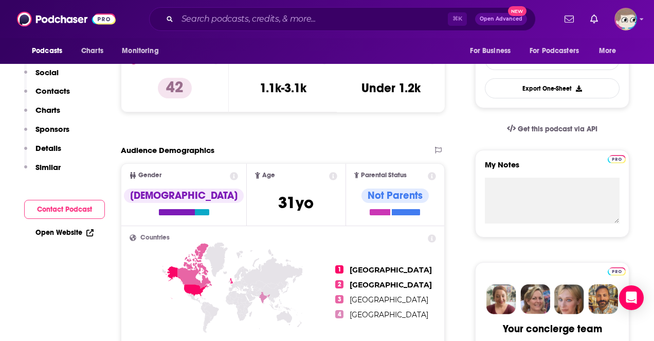
scroll to position [0, 0]
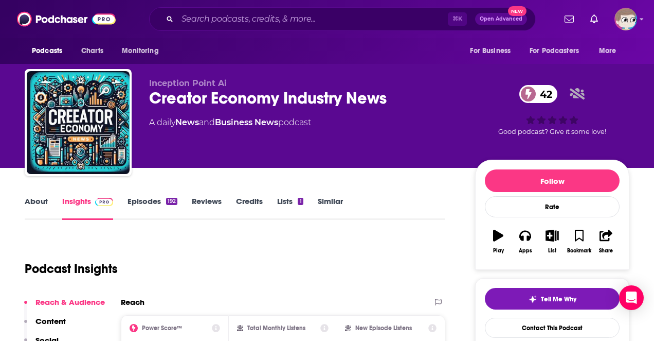
click at [44, 199] on link "About" at bounding box center [36, 208] width 23 height 24
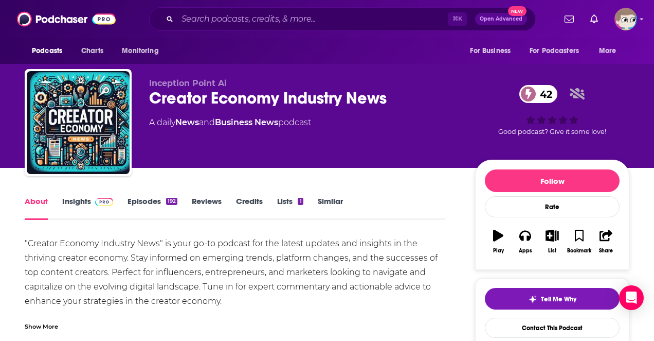
scroll to position [47, 0]
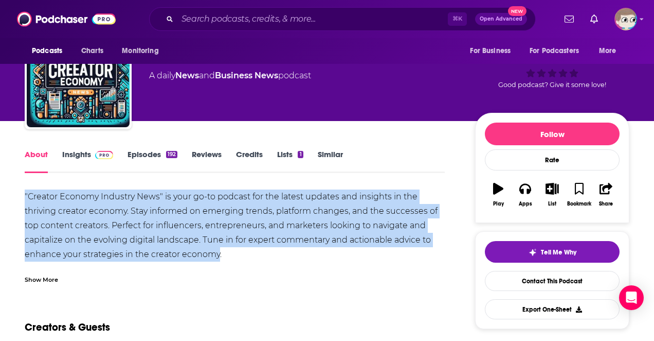
drag, startPoint x: 219, startPoint y: 256, endPoint x: 24, endPoint y: 198, distance: 203.8
copy div ""Creator Economy Industry News" is your go-to podcast for the latest updates an…"
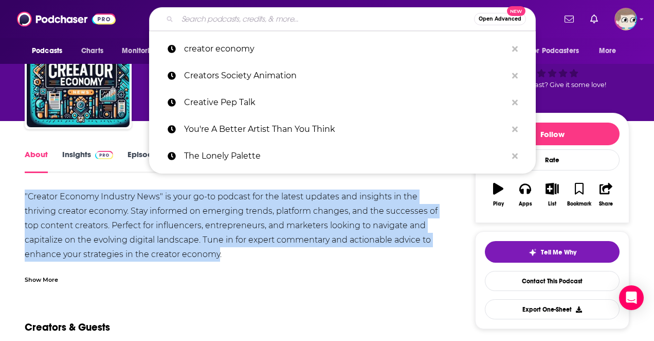
click at [210, 20] on input "Search podcasts, credits, & more..." at bounding box center [325, 19] width 297 height 16
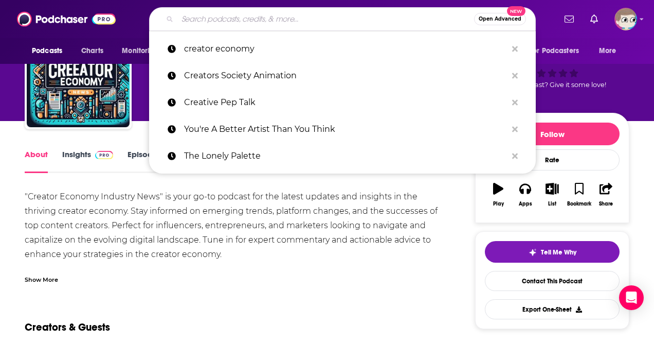
paste input "Creator Upload"
type input "Creator Upload"
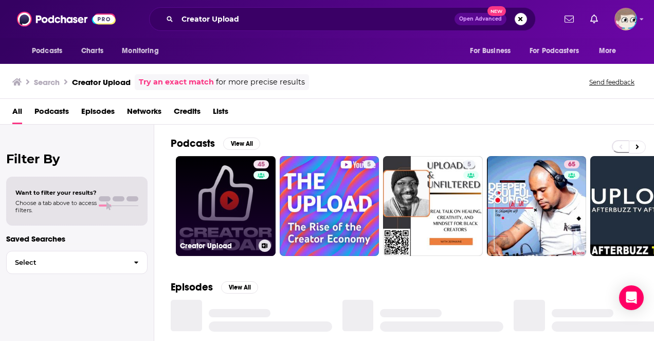
click at [217, 192] on link "45 Creator Upload" at bounding box center [226, 206] width 100 height 100
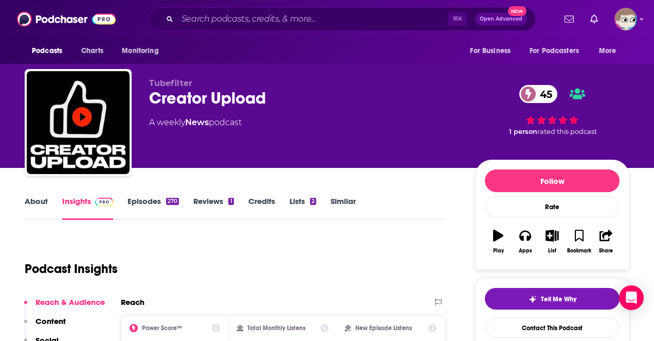
click at [197, 99] on div "Creator Upload 45" at bounding box center [304, 98] width 310 height 20
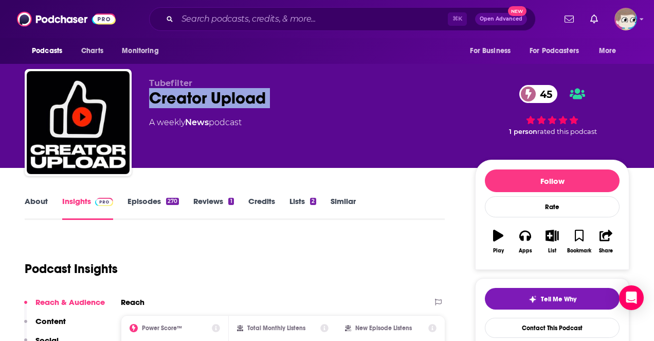
click at [197, 99] on div "Creator Upload 45" at bounding box center [304, 98] width 310 height 20
copy div "Creator Upload 45"
click at [45, 196] on link "About" at bounding box center [36, 208] width 23 height 24
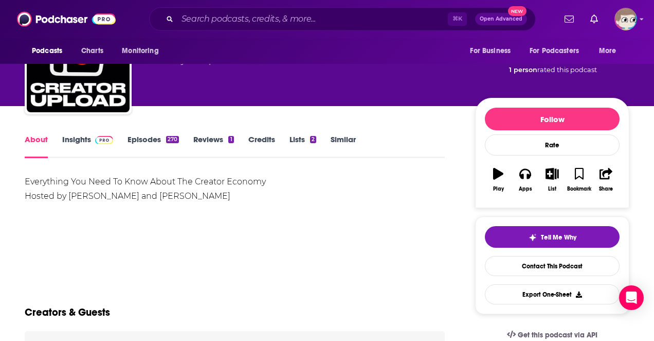
scroll to position [88, 0]
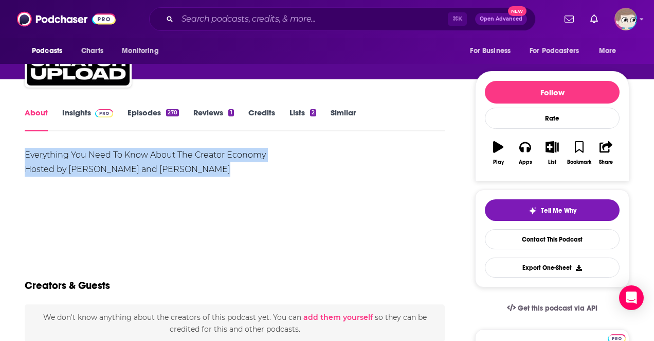
drag, startPoint x: 212, startPoint y: 171, endPoint x: 23, endPoint y: 155, distance: 190.5
copy div "Everything You Need To Know About The Creator Economy Hosted by Lauren Schnippe…"
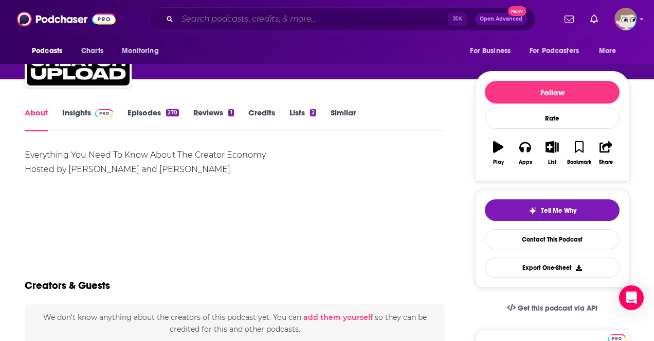
click at [224, 24] on input "Search podcasts, credits, & more..." at bounding box center [312, 19] width 271 height 16
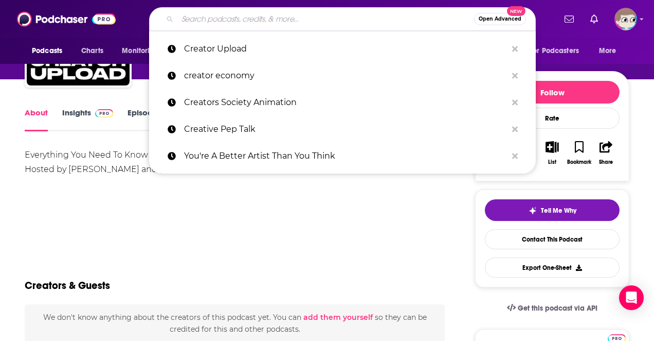
paste input "Shameless Leadership"
type input "Shameless Leadership"
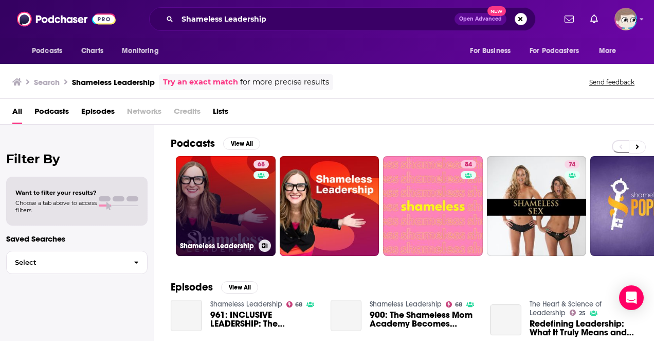
click at [210, 191] on link "68 Shameless Leadership" at bounding box center [226, 206] width 100 height 100
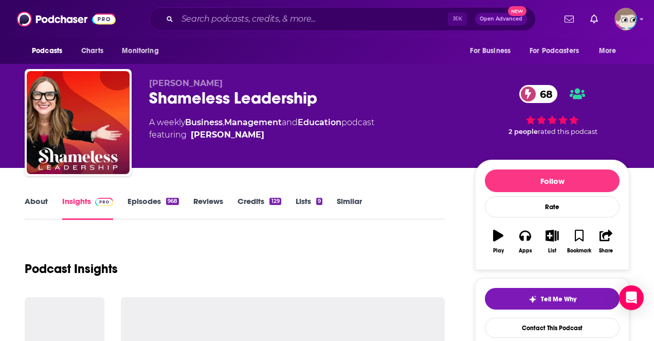
click at [25, 206] on link "About" at bounding box center [36, 208] width 23 height 24
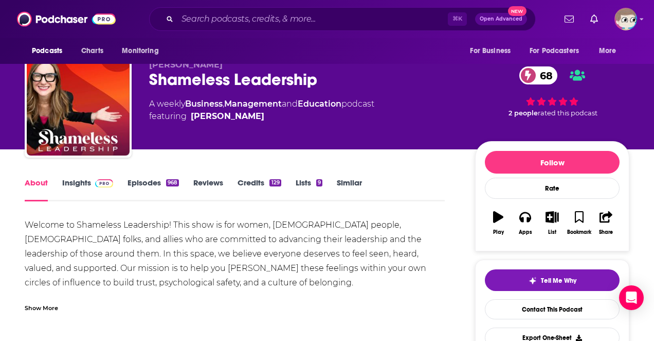
scroll to position [20, 0]
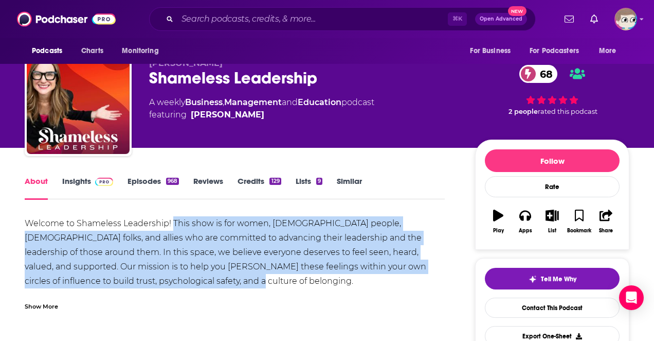
drag, startPoint x: 172, startPoint y: 222, endPoint x: 172, endPoint y: 283, distance: 61.7
click at [172, 283] on div "Welcome to Shameless Leadership! This show is for women, transgender people, no…" at bounding box center [235, 331] width 420 height 230
copy div "This show is for women, transgender people, non-binary folks, and allies who ar…"
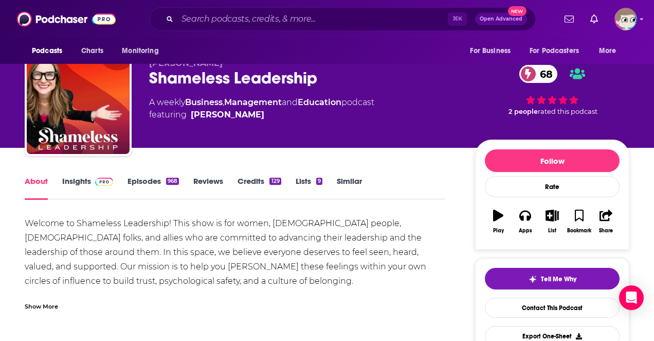
click at [277, 81] on div "Shameless Leadership 68" at bounding box center [304, 78] width 310 height 20
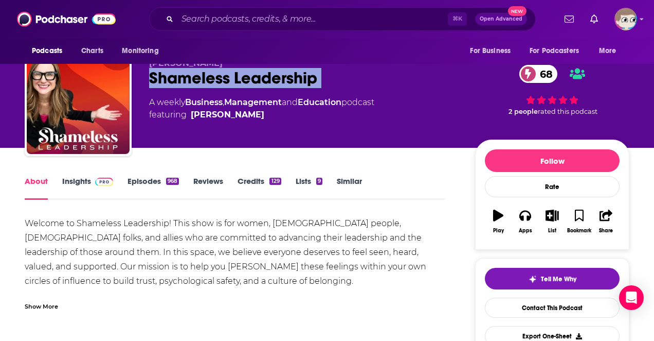
click at [277, 81] on div "Shameless Leadership 68" at bounding box center [304, 78] width 310 height 20
copy div "Shameless Leadership 68"
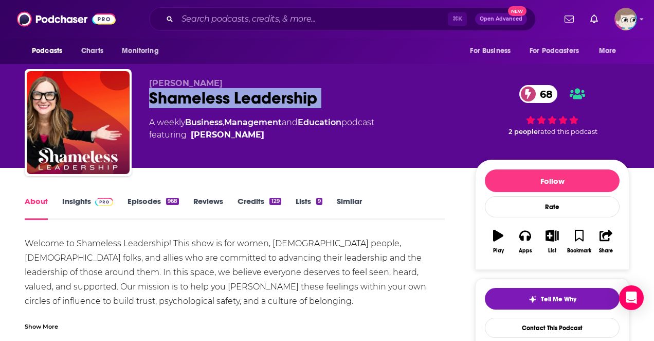
click at [85, 201] on link "Insights" at bounding box center [87, 208] width 51 height 24
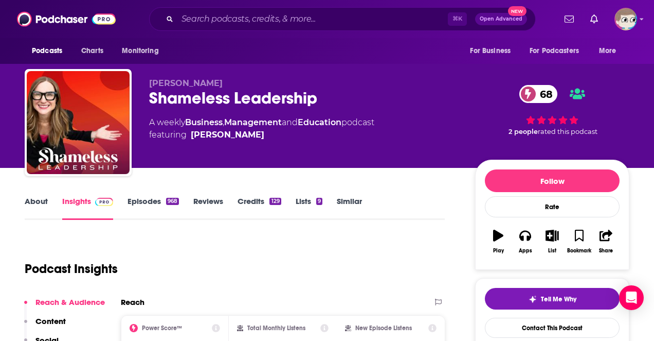
click at [40, 203] on link "About" at bounding box center [36, 208] width 23 height 24
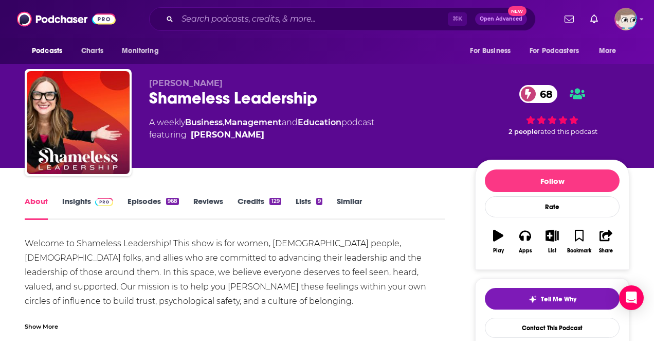
scroll to position [116, 0]
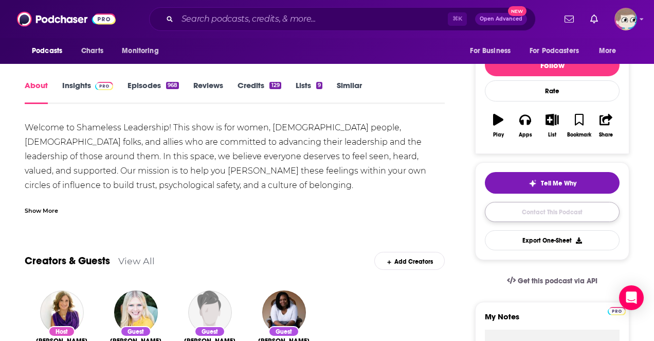
click at [536, 211] on link "Contact This Podcast" at bounding box center [552, 212] width 135 height 20
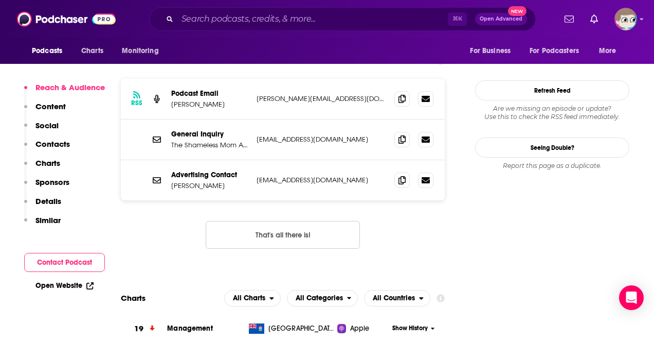
scroll to position [949, 0]
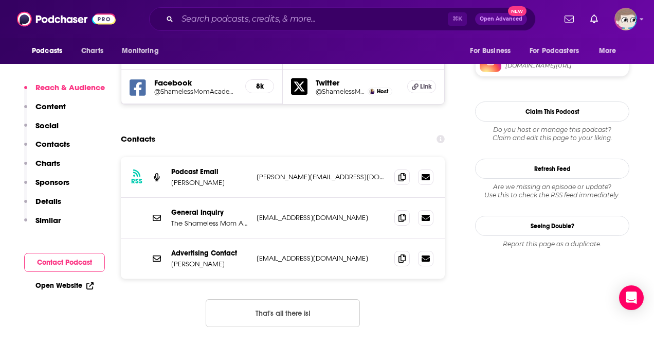
click at [184, 178] on p "Sara Dean" at bounding box center [209, 182] width 77 height 9
click at [292, 172] on p "sara@shamelessmom.com" at bounding box center [322, 176] width 130 height 9
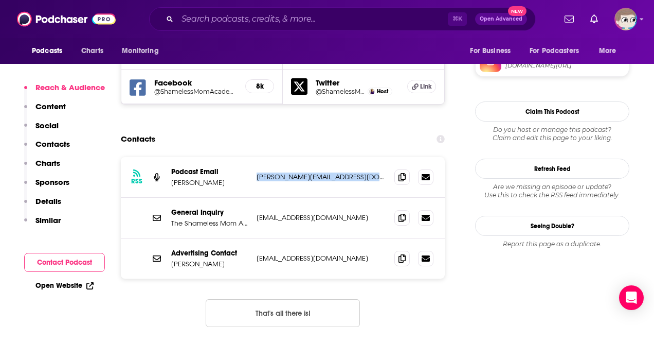
click at [292, 172] on p "sara@shamelessmom.com" at bounding box center [322, 176] width 130 height 9
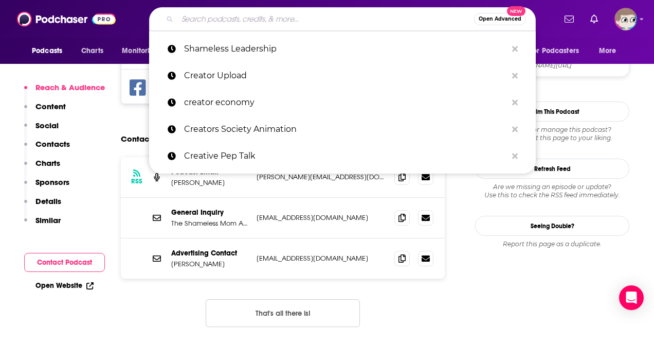
click at [222, 22] on input "Search podcasts, credits, & more..." at bounding box center [325, 19] width 297 height 16
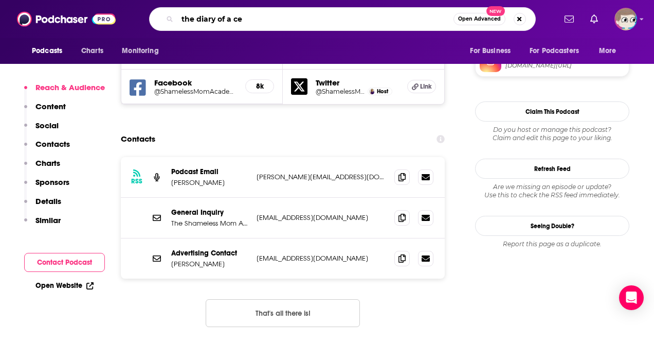
type input "the diary of a ceo"
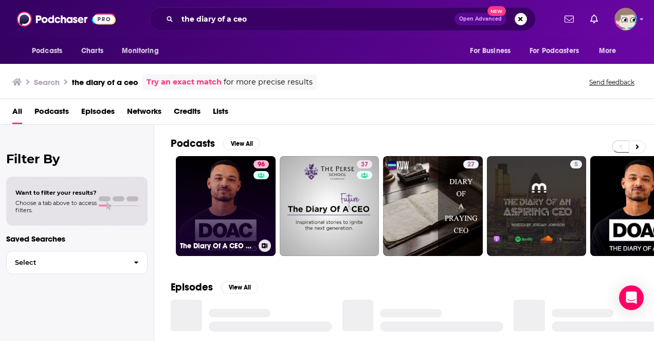
click at [231, 186] on link "96 The Diary Of A CEO with Steven Bartlett" at bounding box center [226, 206] width 100 height 100
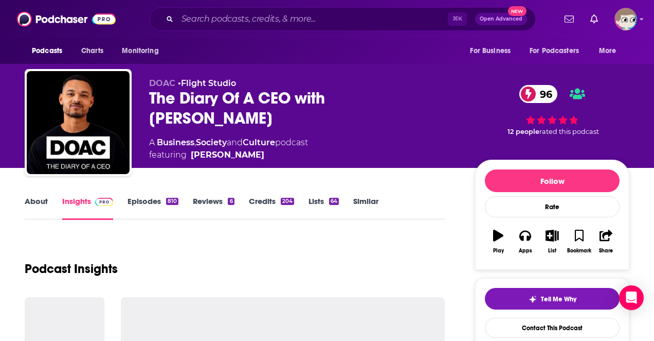
click at [309, 101] on div "The Diary Of A CEO with Steven Bartlett 96" at bounding box center [304, 108] width 310 height 40
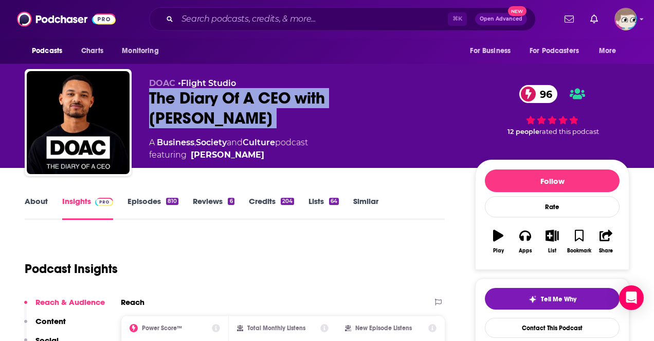
click at [29, 200] on link "About" at bounding box center [36, 208] width 23 height 24
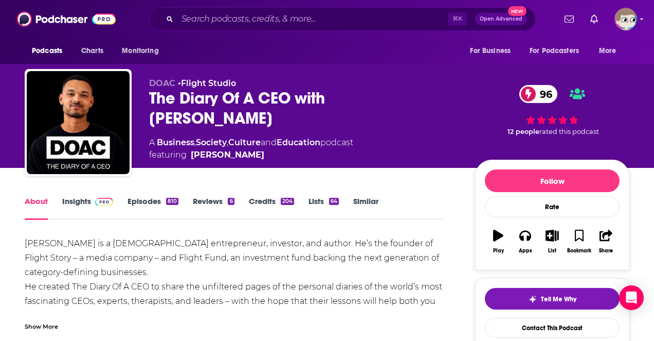
scroll to position [45, 0]
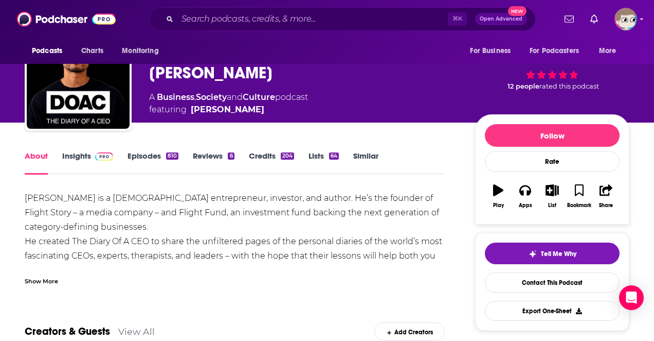
click at [52, 282] on div "Show More" at bounding box center [41, 280] width 33 height 10
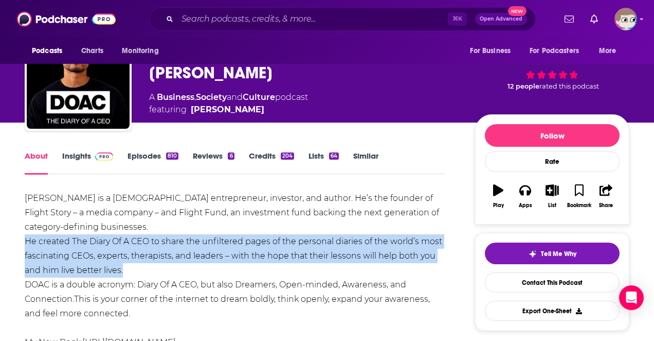
drag, startPoint x: 126, startPoint y: 269, endPoint x: 21, endPoint y: 246, distance: 108.0
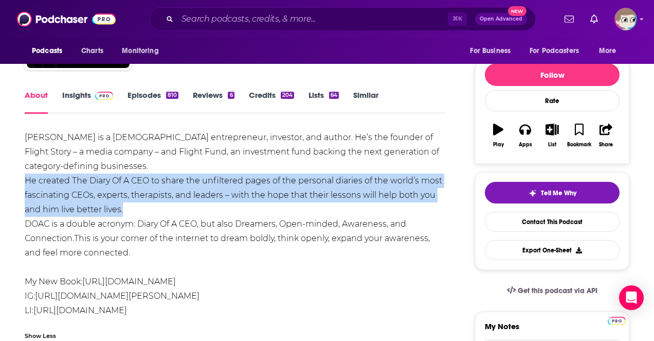
scroll to position [104, 0]
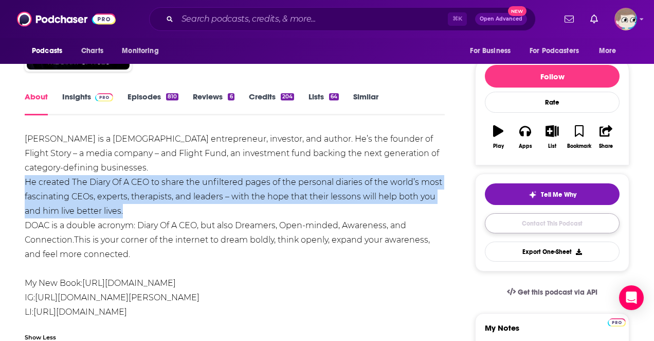
click at [521, 225] on link "Contact This Podcast" at bounding box center [552, 223] width 135 height 20
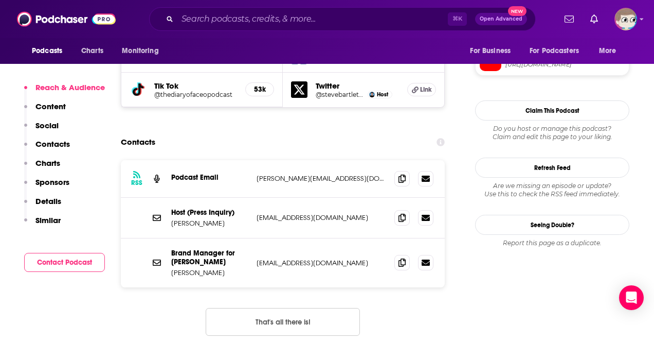
scroll to position [979, 0]
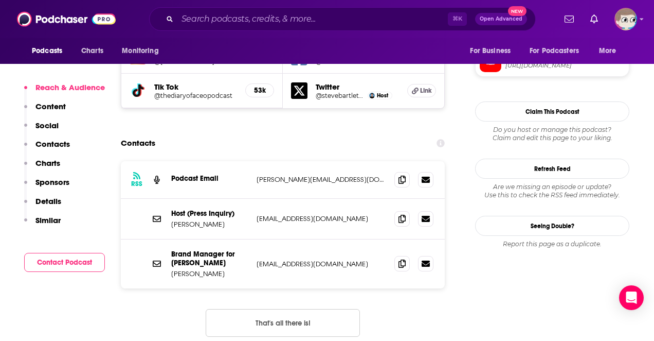
click at [203, 220] on p "Steven Bartlett" at bounding box center [209, 224] width 77 height 9
click at [313, 214] on p "press@stevenbartlett.com" at bounding box center [322, 218] width 130 height 9
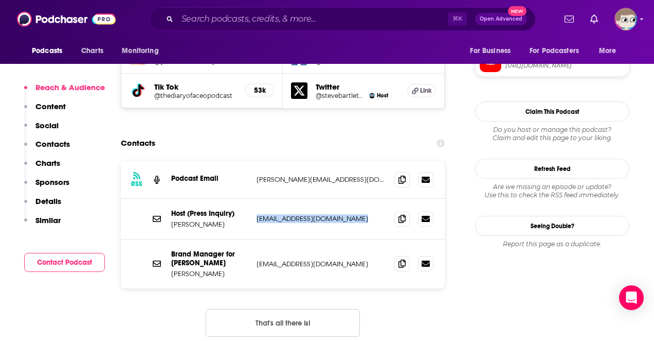
click at [313, 214] on p "press@stevenbartlett.com" at bounding box center [322, 218] width 130 height 9
click at [47, 221] on p "Similar" at bounding box center [47, 220] width 25 height 10
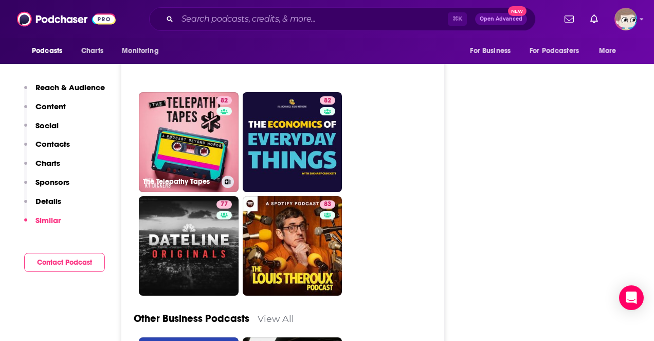
scroll to position [3368, 0]
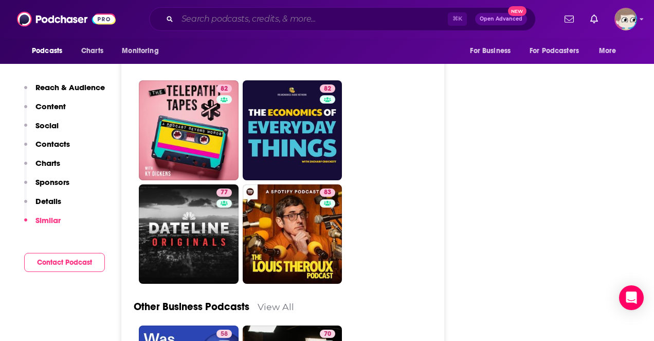
click at [217, 19] on input "Search podcasts, credits, & more..." at bounding box center [312, 19] width 271 height 16
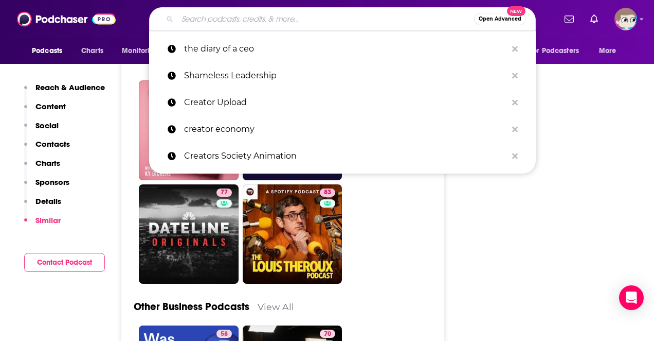
paste input "The [PERSON_NAME] and [PERSON_NAME] Show"
type input "The [PERSON_NAME] and [PERSON_NAME] Show"
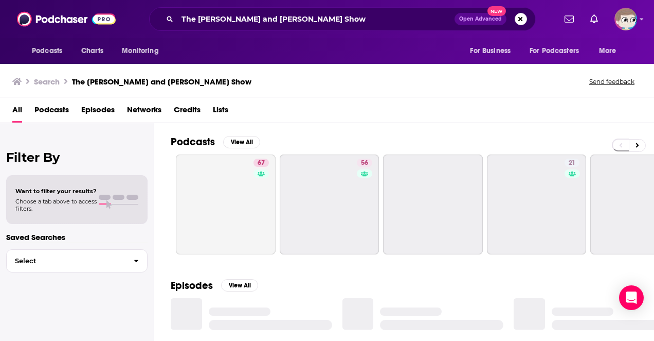
scroll to position [4, 0]
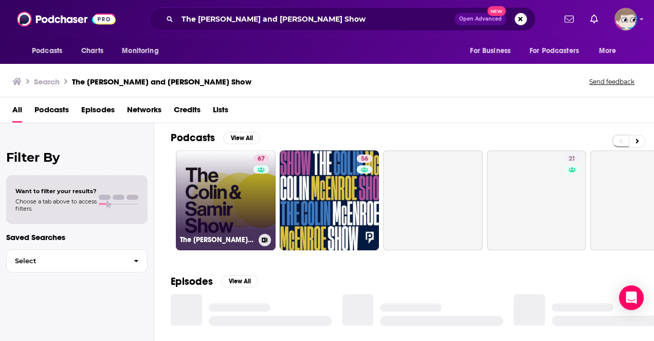
click at [209, 211] on link "67 The Colin and Samir Show" at bounding box center [226, 200] width 100 height 100
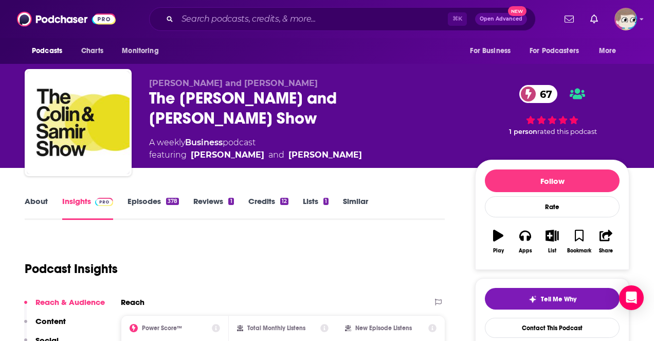
click at [273, 97] on div "The Colin and Samir Show 67" at bounding box center [304, 108] width 310 height 40
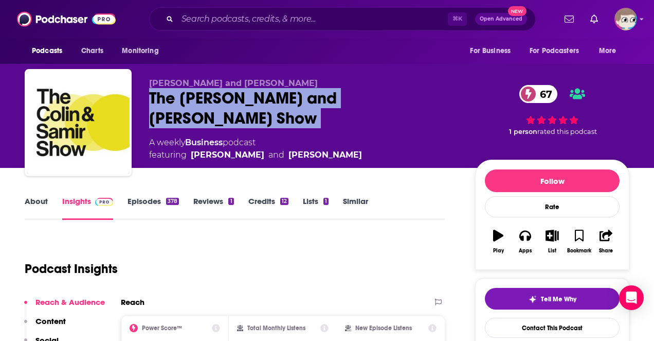
click at [273, 97] on div "The Colin and Samir Show 67" at bounding box center [304, 108] width 310 height 40
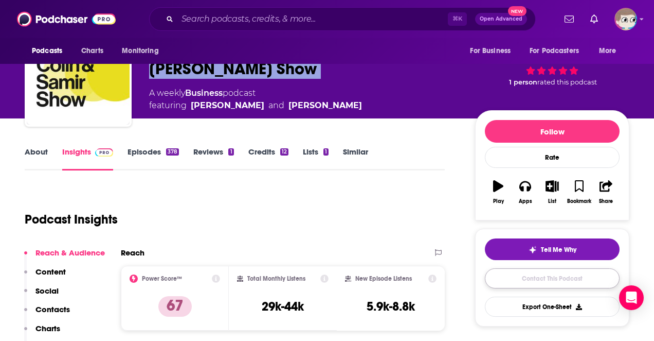
click at [523, 283] on link "Contact This Podcast" at bounding box center [552, 278] width 135 height 20
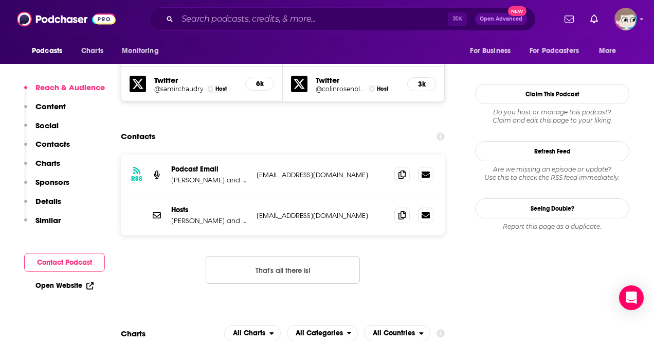
scroll to position [935, 0]
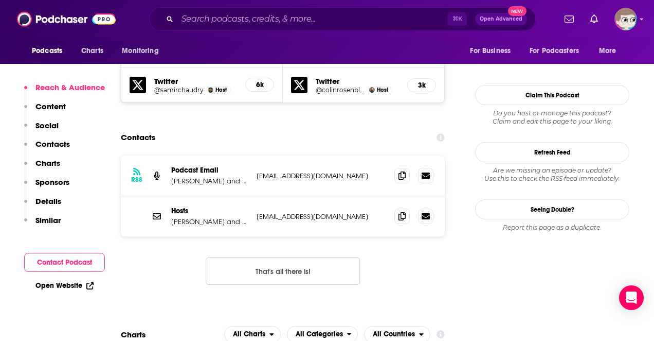
click at [201, 176] on p "Colin and Samir" at bounding box center [209, 180] width 77 height 9
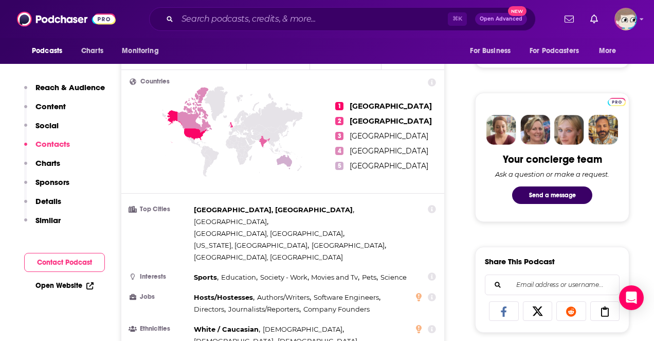
scroll to position [0, 0]
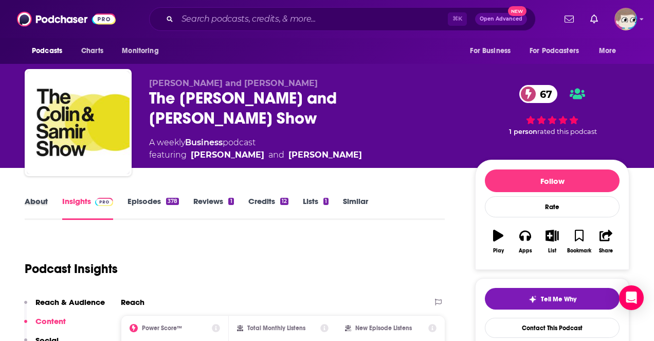
click at [48, 200] on div "About" at bounding box center [44, 208] width 38 height 24
click at [42, 201] on link "About" at bounding box center [36, 208] width 23 height 24
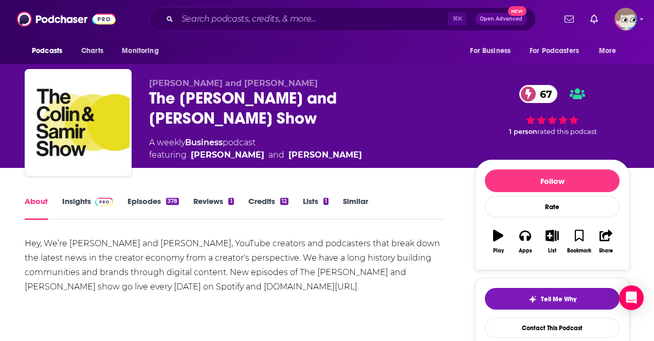
scroll to position [11, 0]
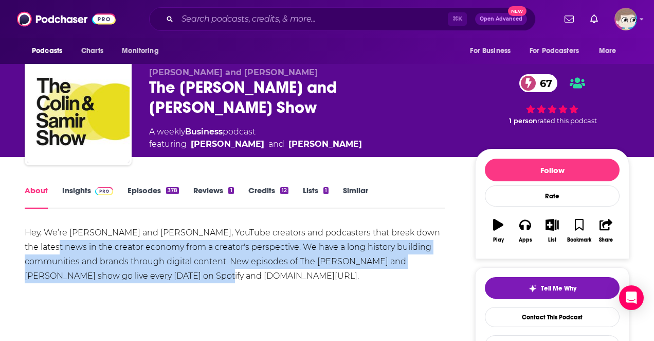
drag, startPoint x: 187, startPoint y: 274, endPoint x: 35, endPoint y: 243, distance: 154.9
click at [34, 242] on div "Hey, We’re Colin and Samir, YouTube creators and podcasters that break down the…" at bounding box center [235, 254] width 420 height 58
click at [144, 268] on div "Hey, We’re Colin and Samir, YouTube creators and podcasters that break down the…" at bounding box center [235, 254] width 420 height 58
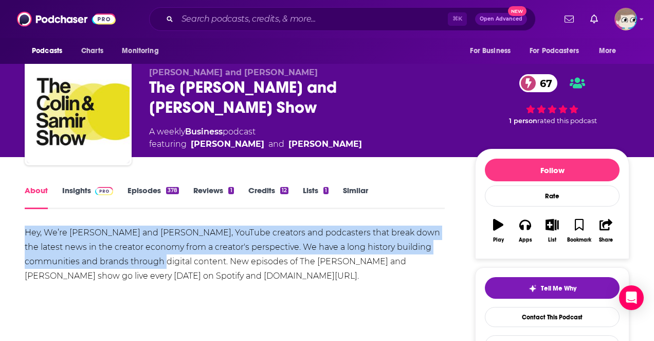
drag, startPoint x: 152, startPoint y: 262, endPoint x: 22, endPoint y: 232, distance: 133.8
click at [348, 189] on link "Similar" at bounding box center [355, 197] width 25 height 24
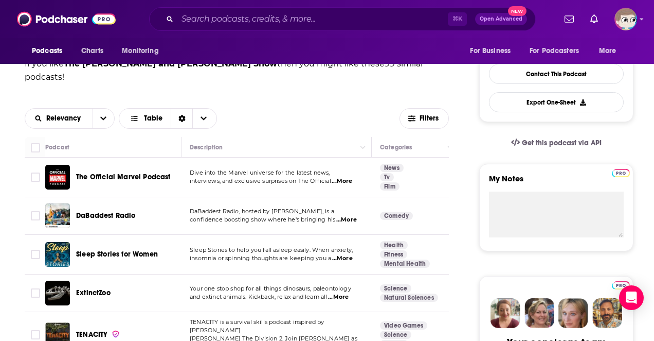
scroll to position [254, 0]
click at [350, 215] on span "...More" at bounding box center [346, 219] width 21 height 8
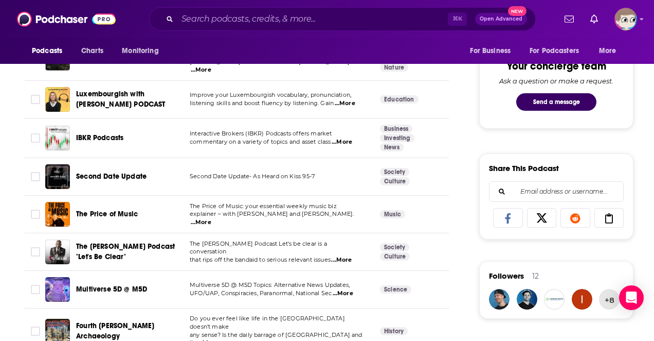
scroll to position [532, 0]
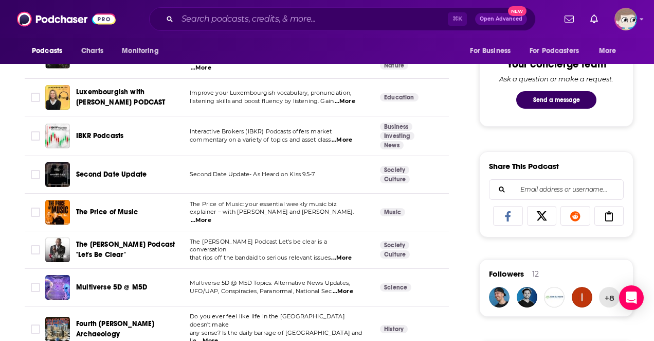
click at [349, 254] on span "...More" at bounding box center [341, 258] width 21 height 8
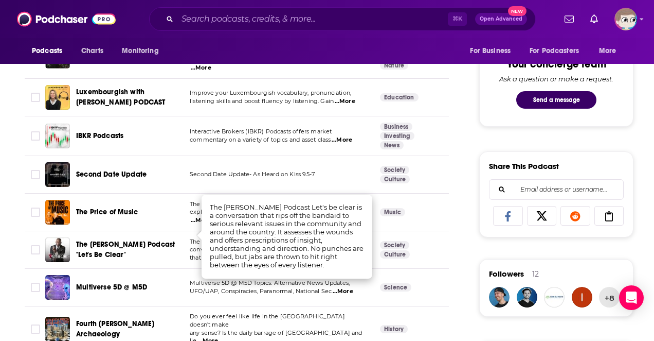
click at [298, 306] on td "Do you ever feel like life in the United States doesn’t make any sense? Is the …" at bounding box center [277, 328] width 190 height 45
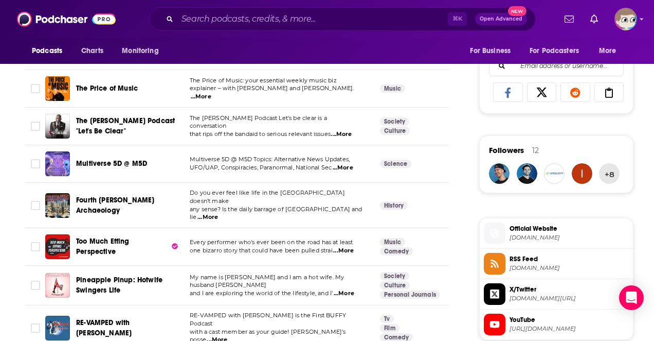
scroll to position [660, 0]
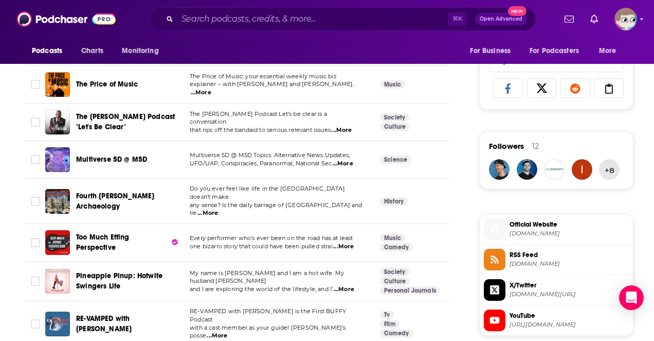
click at [349, 242] on span "...More" at bounding box center [343, 246] width 21 height 8
click at [198, 261] on td "My name is Teresa and I am a hot wife. My husband Tim and I are exploring the w…" at bounding box center [277, 281] width 190 height 40
click at [224, 22] on input "Search podcasts, credits, & more..." at bounding box center [312, 19] width 271 height 16
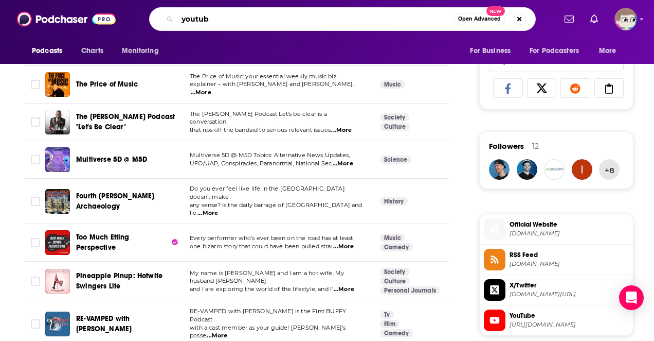
type input "youtube"
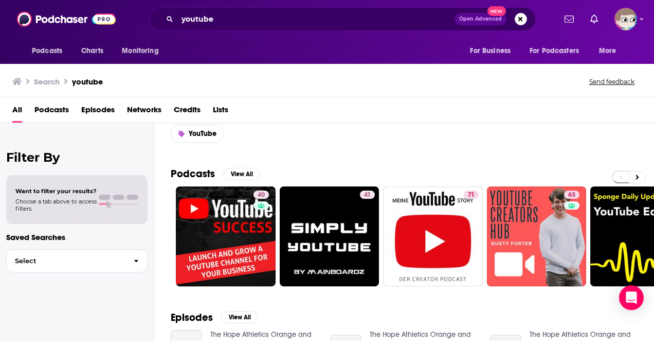
scroll to position [32, 0]
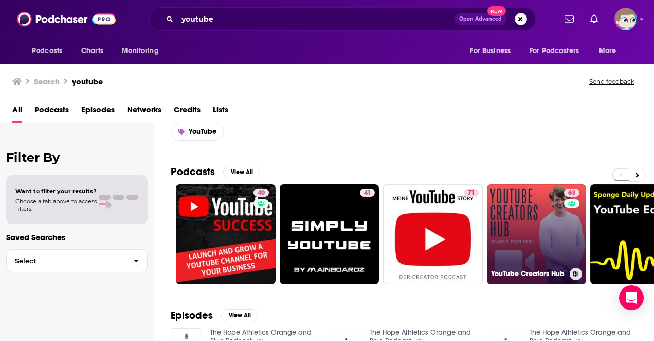
click at [519, 206] on link "63 YouTube Creators Hub" at bounding box center [537, 234] width 100 height 100
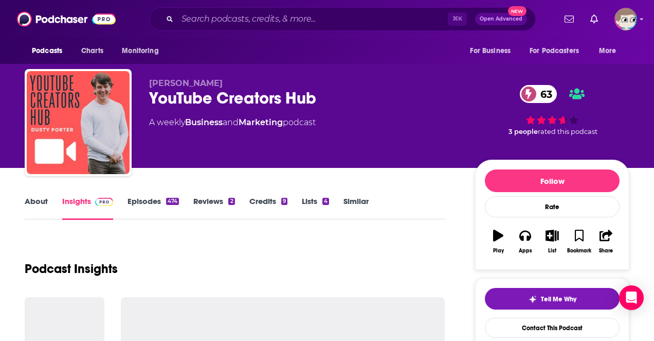
click at [38, 205] on link "About" at bounding box center [36, 208] width 23 height 24
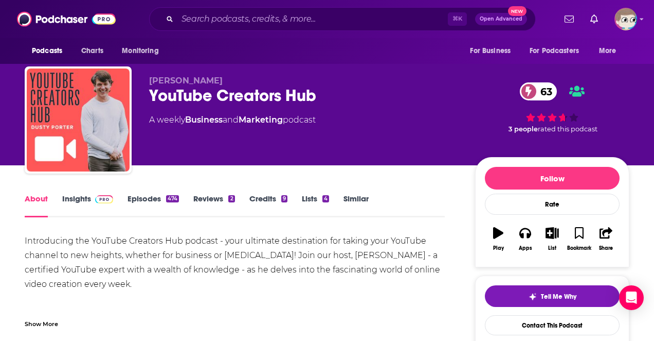
scroll to position [5, 0]
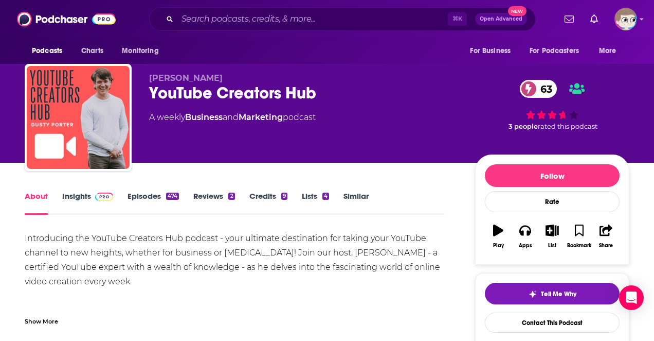
click at [204, 92] on div "YouTube Creators Hub 63" at bounding box center [304, 93] width 310 height 20
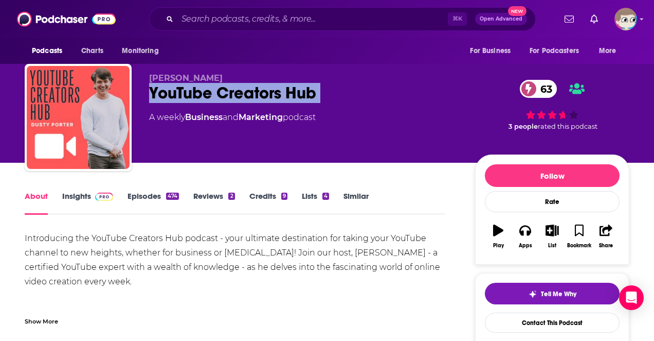
click at [204, 92] on div "YouTube Creators Hub 63" at bounding box center [304, 93] width 310 height 20
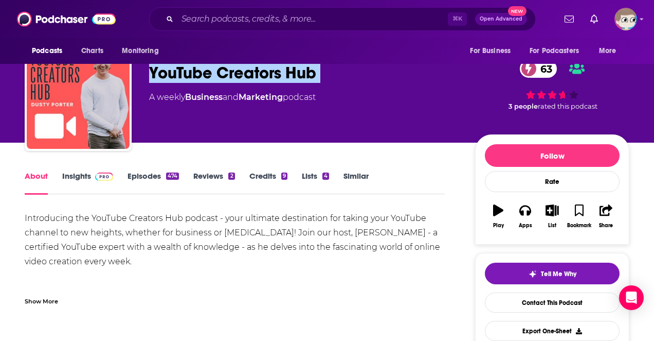
scroll to position [43, 0]
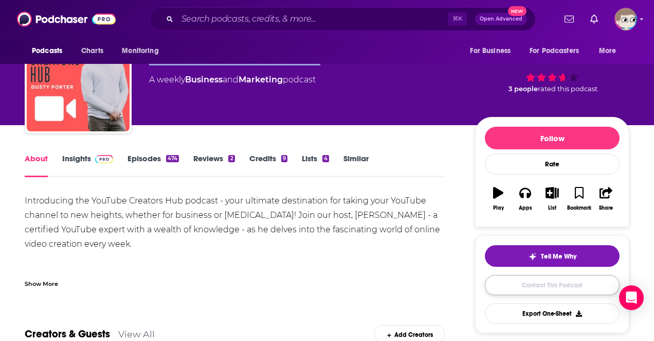
click at [534, 290] on link "Contact This Podcast" at bounding box center [552, 285] width 135 height 20
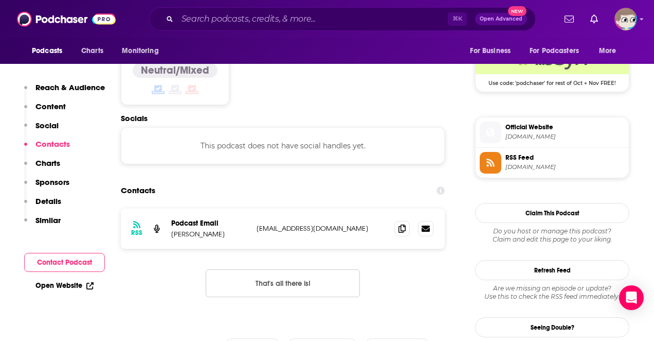
scroll to position [807, 0]
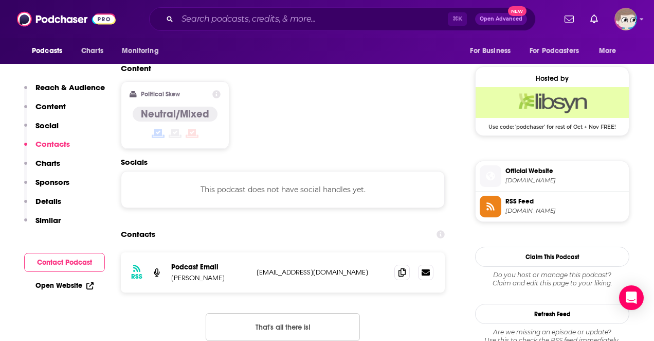
click at [201, 273] on p "[PERSON_NAME]" at bounding box center [209, 277] width 77 height 9
click at [286, 268] on p "dusty@dustyporter.com" at bounding box center [322, 272] width 130 height 9
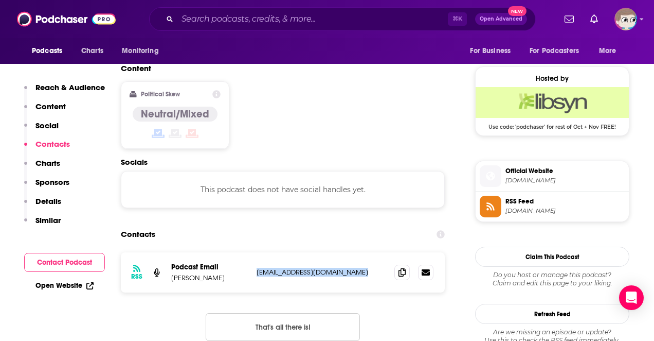
click at [286, 268] on p "dusty@dustyporter.com" at bounding box center [322, 272] width 130 height 9
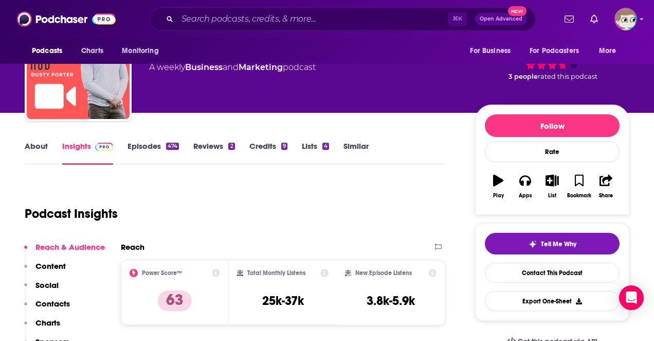
scroll to position [0, 0]
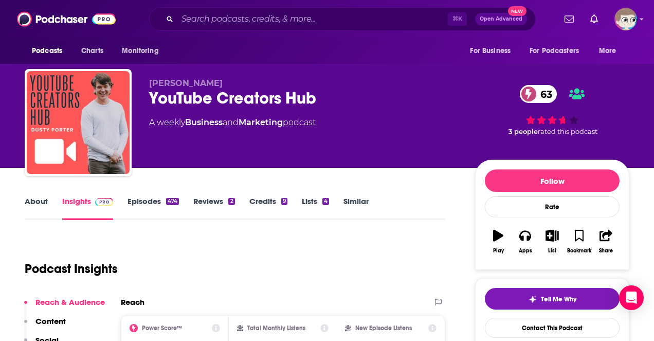
click at [43, 202] on link "About" at bounding box center [36, 208] width 23 height 24
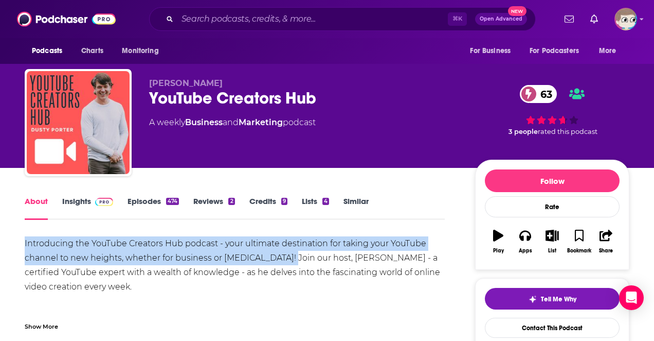
drag, startPoint x: 291, startPoint y: 257, endPoint x: 21, endPoint y: 244, distance: 269.9
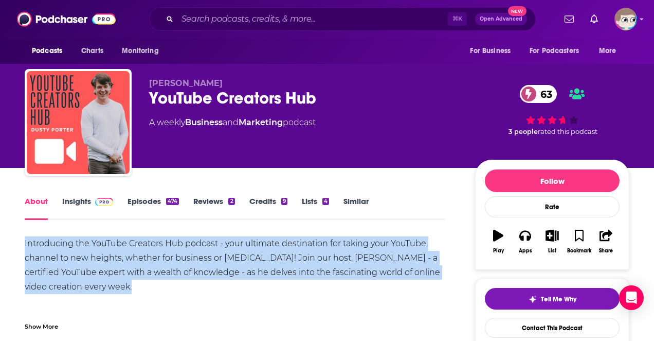
drag, startPoint x: 134, startPoint y: 287, endPoint x: 23, endPoint y: 242, distance: 119.8
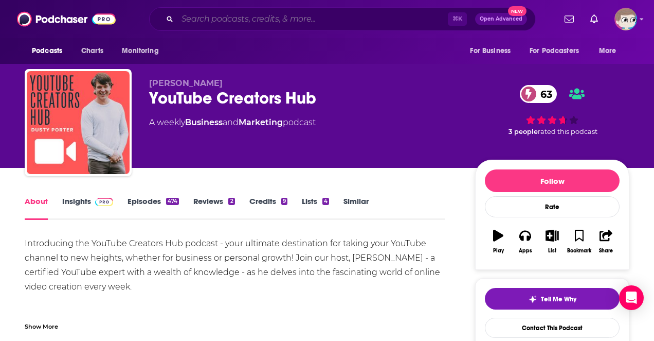
click at [229, 24] on input "Search podcasts, credits, & more..." at bounding box center [312, 19] width 271 height 16
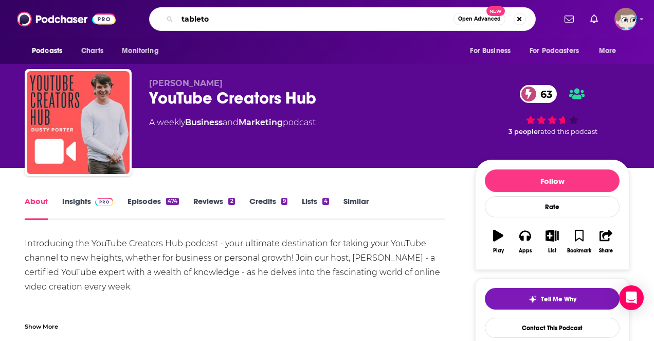
type input "tabletop"
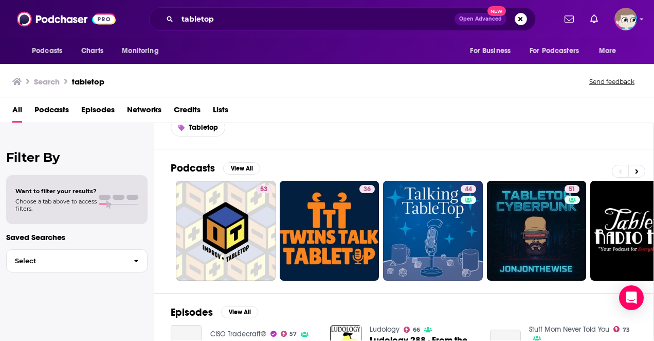
scroll to position [37, 0]
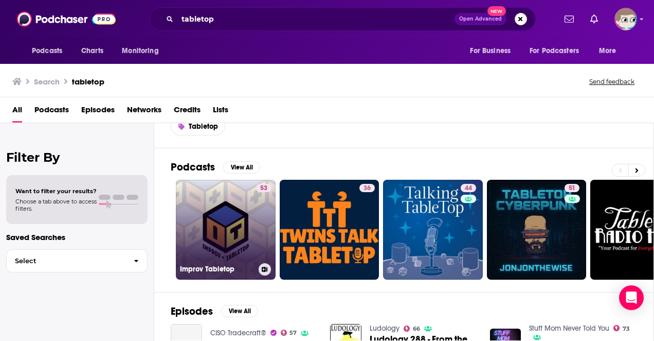
click at [245, 207] on link "53 Improv Tabletop" at bounding box center [226, 230] width 100 height 100
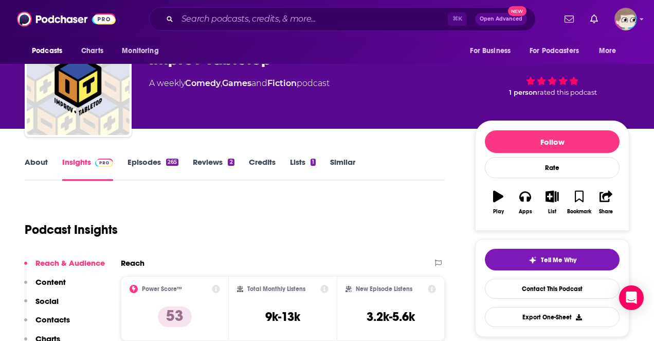
scroll to position [40, 0]
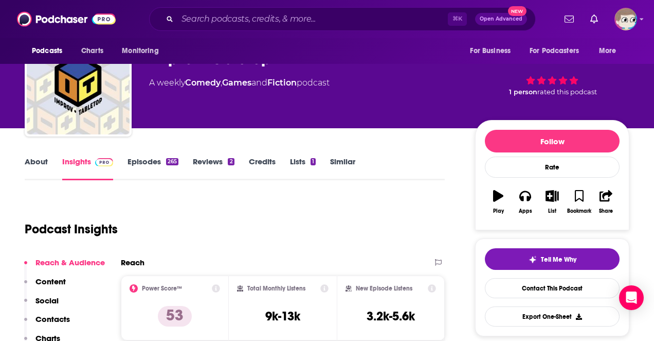
click at [40, 161] on link "About" at bounding box center [36, 168] width 23 height 24
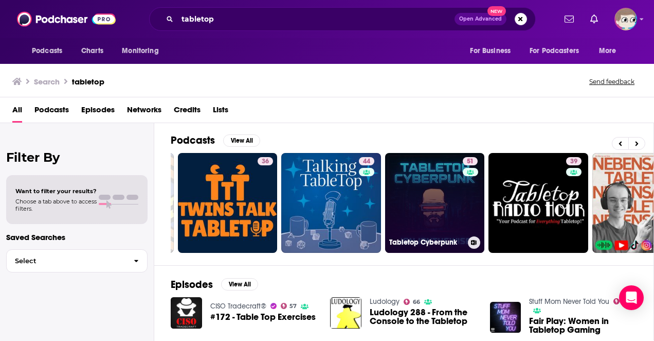
scroll to position [0, 80]
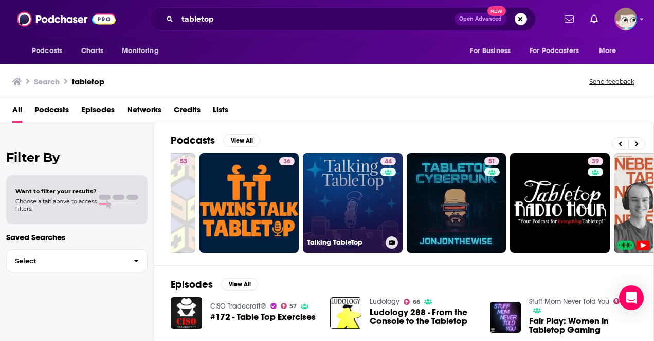
click at [348, 204] on link "44 Talking TableTop" at bounding box center [353, 203] width 100 height 100
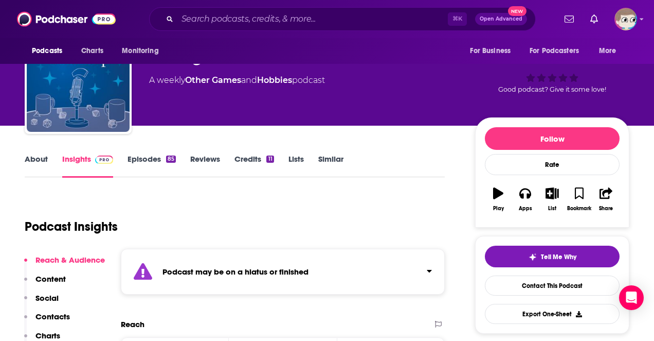
scroll to position [45, 0]
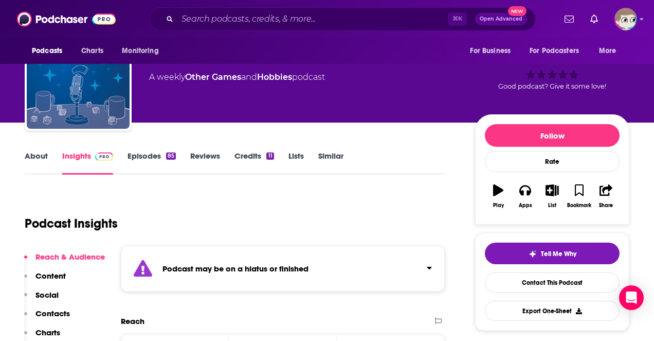
click at [45, 164] on link "About" at bounding box center [36, 163] width 23 height 24
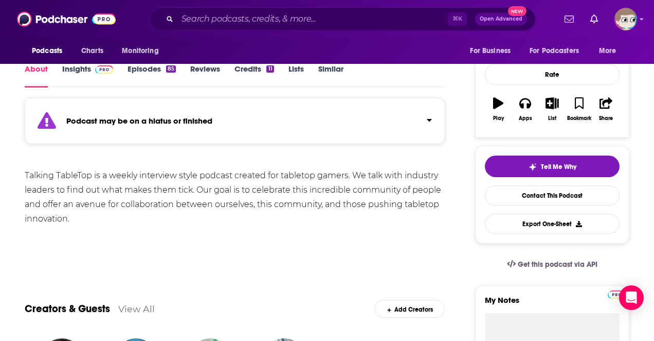
scroll to position [130, 0]
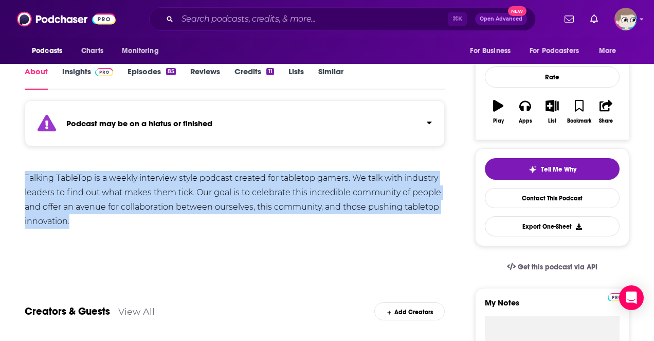
drag, startPoint x: 75, startPoint y: 218, endPoint x: 22, endPoint y: 181, distance: 64.7
copy div "Talking TableTop is a weekly interview style podcast created for tabletop gamer…"
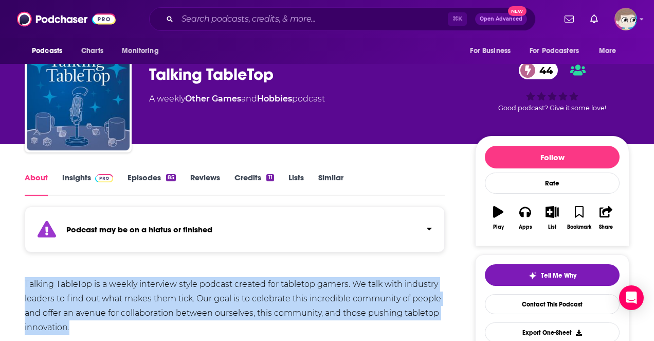
scroll to position [0, 0]
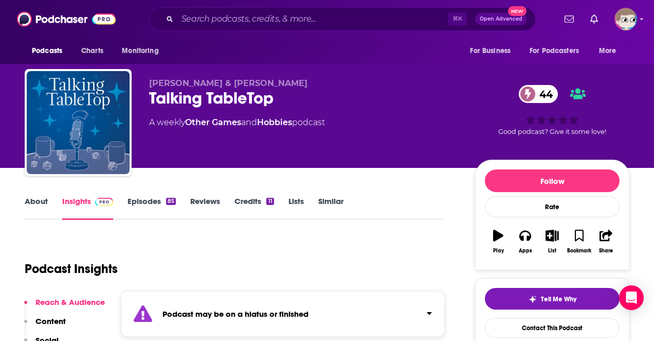
click at [191, 101] on div "Talking TableTop 44" at bounding box center [304, 98] width 310 height 20
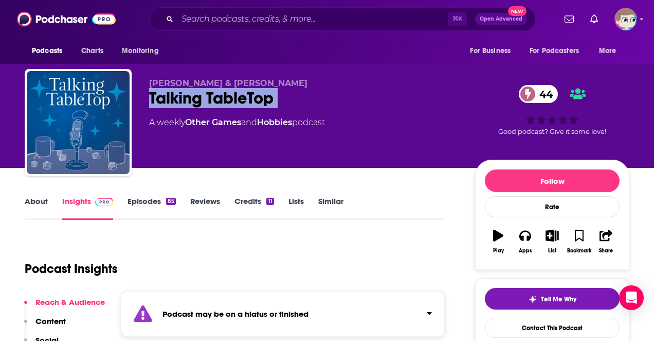
click at [191, 101] on div "Talking TableTop 44" at bounding box center [304, 98] width 310 height 20
copy div "Talking TableTop 44"
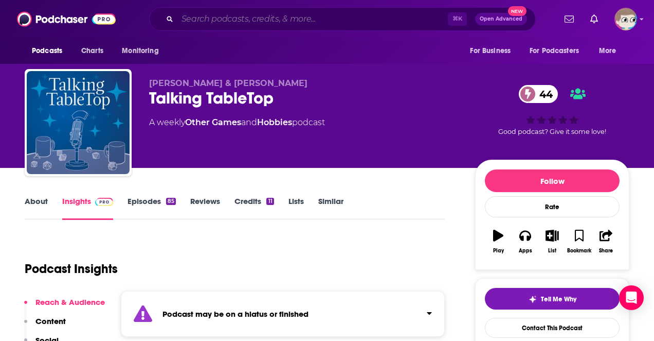
click at [260, 25] on input "Search podcasts, credits, & more..." at bounding box center [312, 19] width 271 height 16
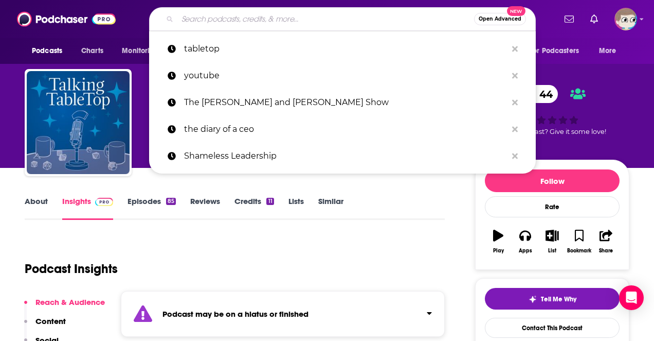
paste input "[DEMOGRAPHIC_DATA] Represent"
type input "[DEMOGRAPHIC_DATA] Represent"
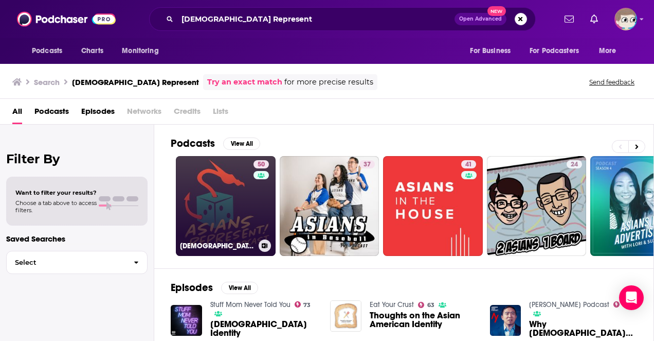
click at [209, 174] on link "50 [DEMOGRAPHIC_DATA] Represent!" at bounding box center [226, 206] width 100 height 100
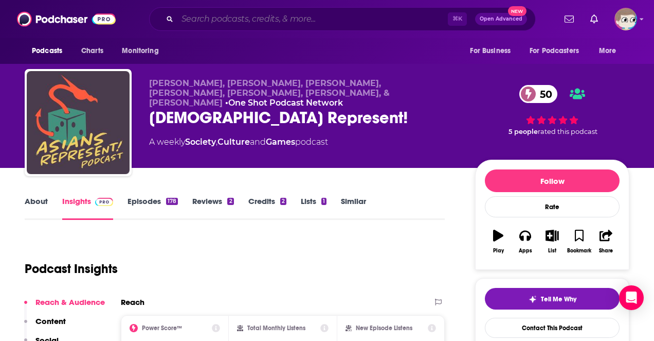
click at [229, 23] on input "Search podcasts, credits, & more..." at bounding box center [312, 19] width 271 height 16
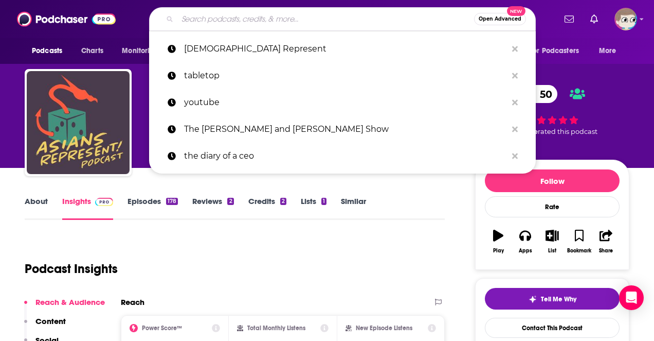
paste input "Between Two Cairns"
type input "Between Two Cairns"
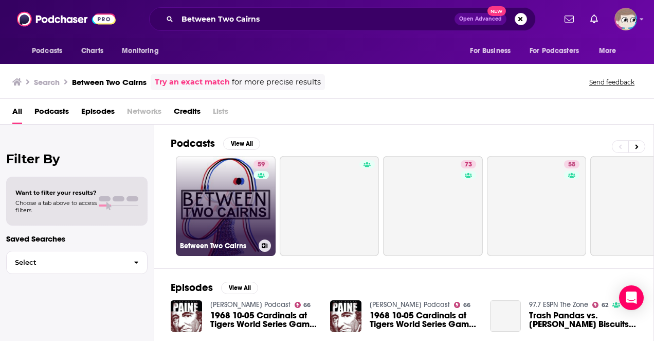
click at [219, 189] on link "59 Between Two Cairns" at bounding box center [226, 206] width 100 height 100
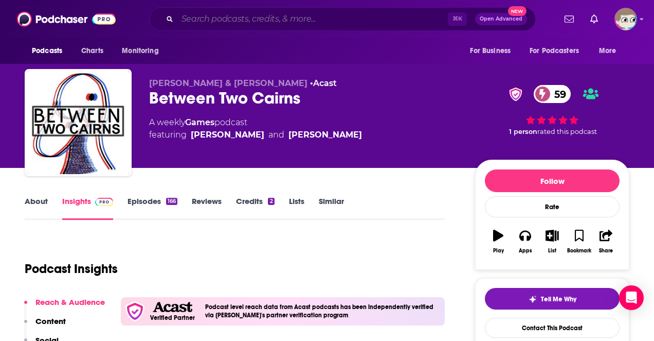
click at [205, 19] on input "Search podcasts, credits, & more..." at bounding box center [312, 19] width 271 height 16
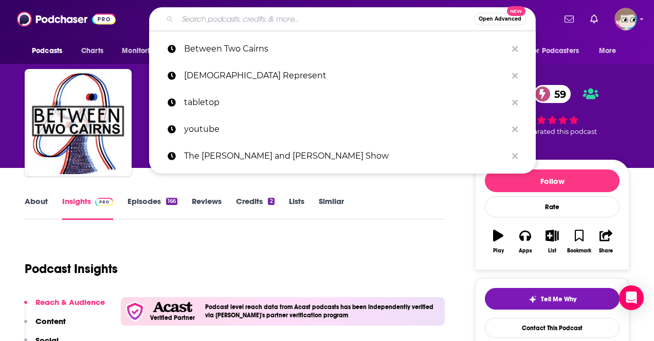
paste input "Design Doc"
type input "Design Doc"
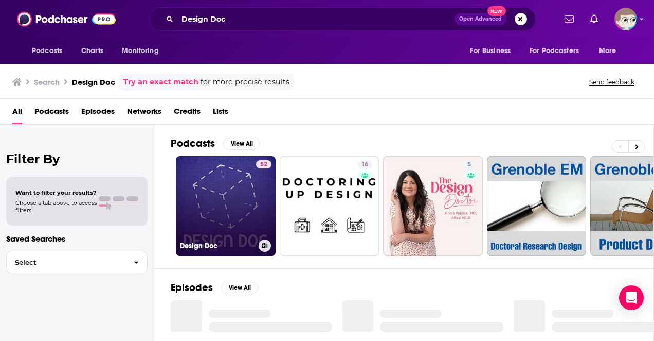
click at [225, 186] on link "52 Design Doc" at bounding box center [226, 206] width 100 height 100
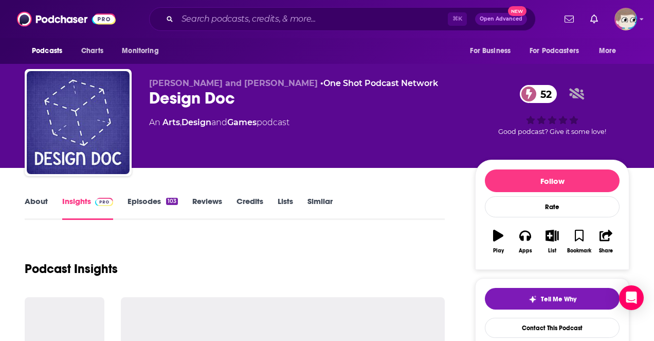
click at [199, 97] on div "Design Doc 52" at bounding box center [304, 98] width 310 height 20
copy div "Design Doc 52"
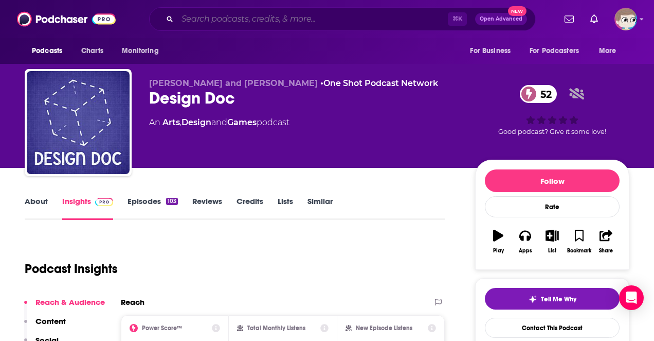
click at [220, 21] on input "Search podcasts, credits, & more..." at bounding box center [312, 19] width 271 height 16
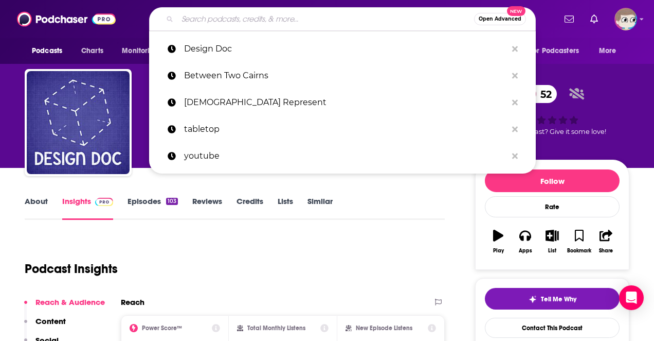
paste input "Designer Notes"
type input "Designer Notes"
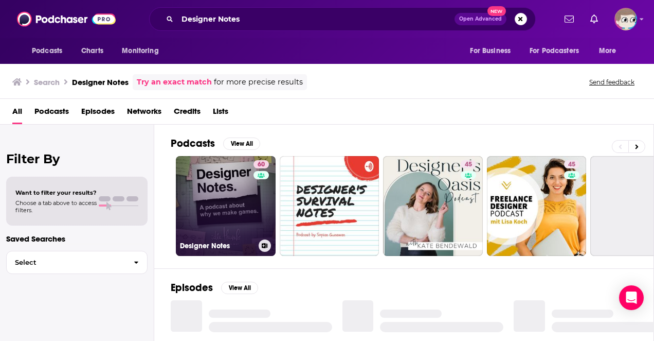
click at [223, 184] on link "60 Designer Notes" at bounding box center [226, 206] width 100 height 100
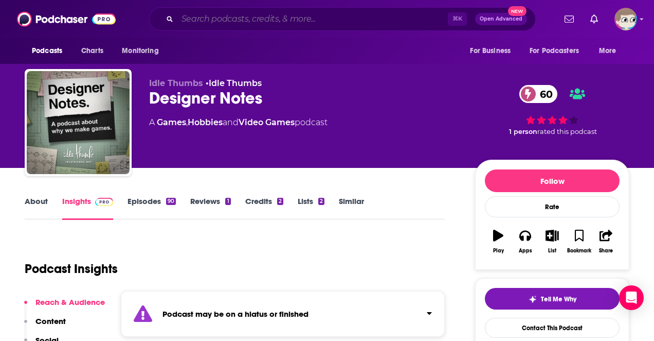
click at [232, 19] on input "Search podcasts, credits, & more..." at bounding box center [312, 19] width 271 height 16
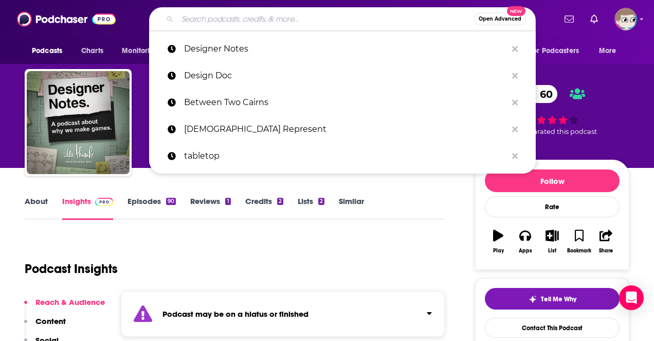
paste input "Dice Exploder"
type input "Dice Exploder"
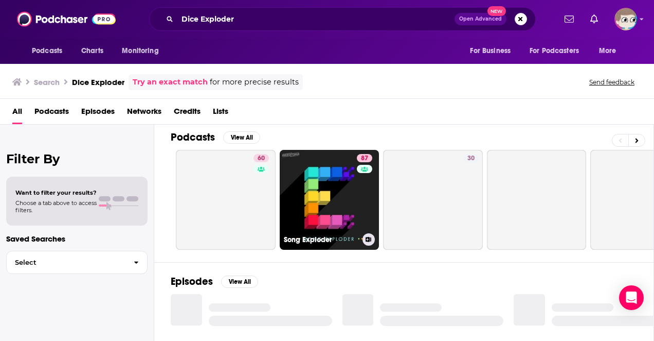
scroll to position [3, 0]
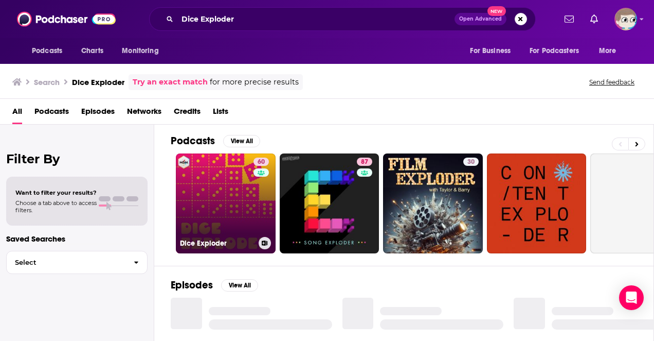
click at [222, 206] on link "60 Dice Exploder" at bounding box center [226, 203] width 100 height 100
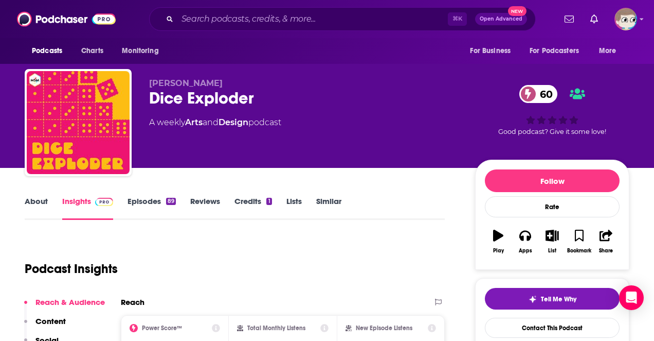
click at [200, 97] on div "Dice Exploder 60" at bounding box center [304, 98] width 310 height 20
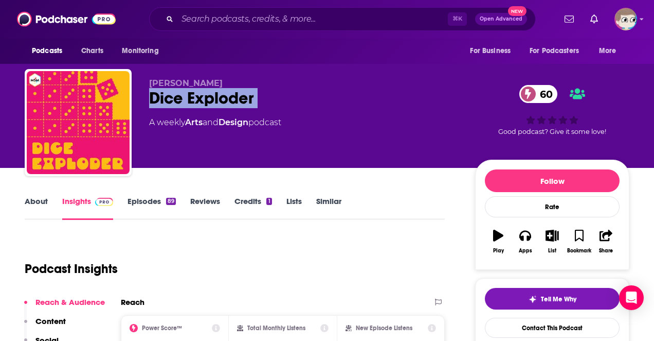
copy div "Dice Exploder 60"
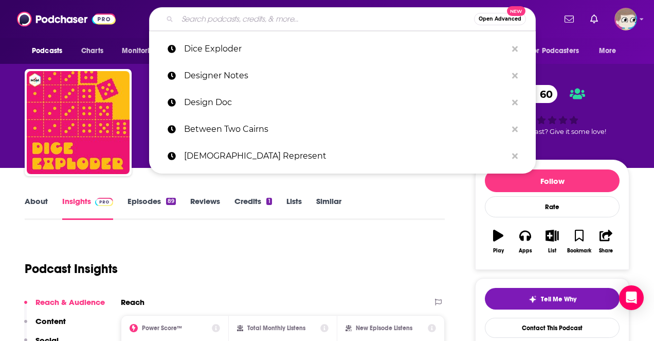
click at [253, 20] on input "Search podcasts, credits, & more..." at bounding box center [325, 19] width 297 height 16
paste input "Dungeon Master of None"
type input "Dungeon Master of None"
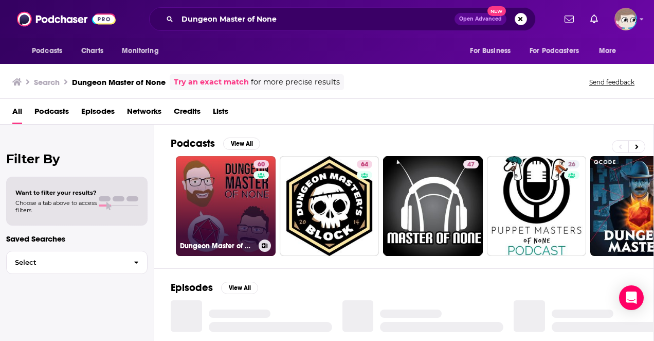
click at [230, 205] on link "60 Dungeon Master of None" at bounding box center [226, 206] width 100 height 100
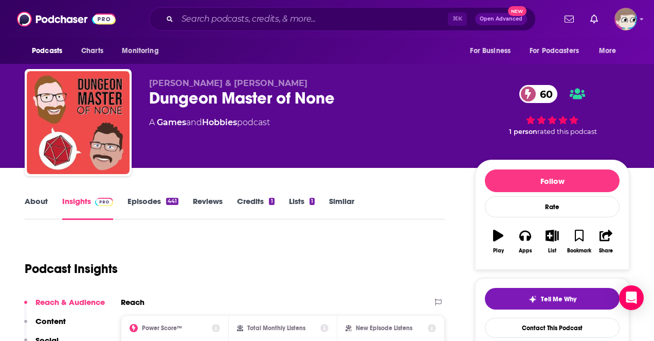
click at [242, 98] on div "Dungeon Master of None 60" at bounding box center [304, 98] width 310 height 20
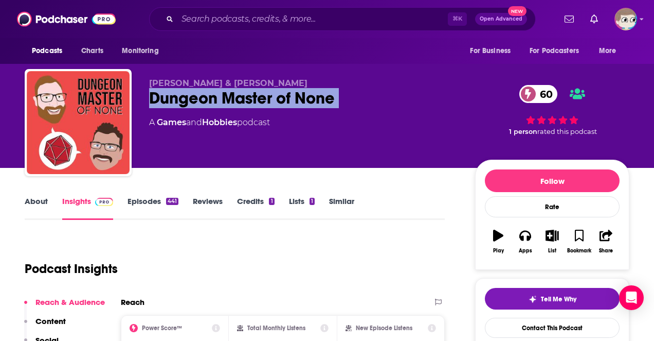
click at [242, 98] on div "Dungeon Master of None 60" at bounding box center [304, 98] width 310 height 20
click at [43, 205] on link "About" at bounding box center [36, 208] width 23 height 24
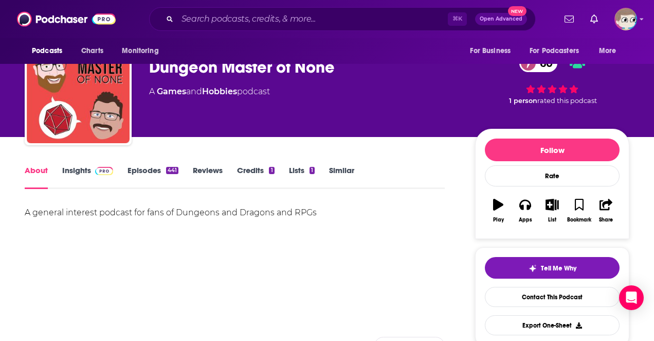
scroll to position [33, 0]
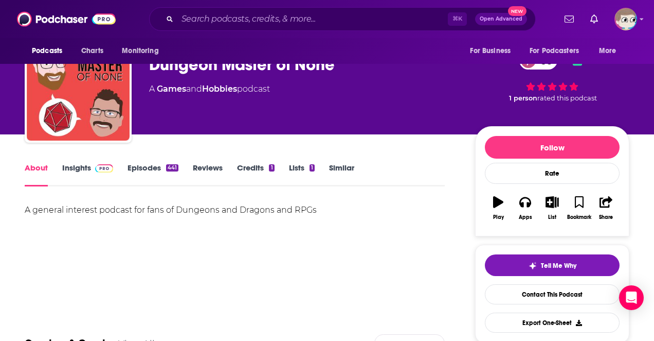
click at [140, 208] on div "A general interest podcast for fans of Dungeons and Dragons and RPGs" at bounding box center [235, 210] width 420 height 14
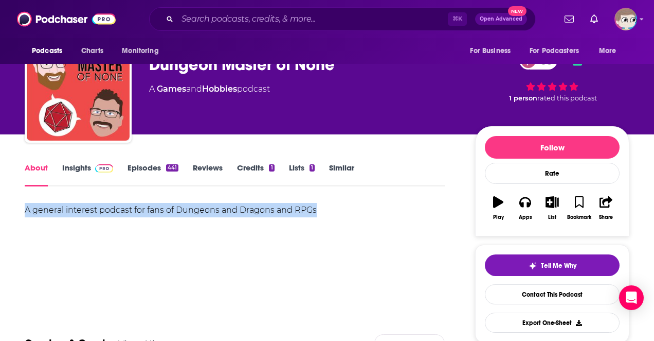
click at [140, 208] on div "A general interest podcast for fans of Dungeons and Dragons and RPGs" at bounding box center [235, 210] width 420 height 14
copy div "A general interest podcast for fans of Dungeons and Dragons and RPGs"
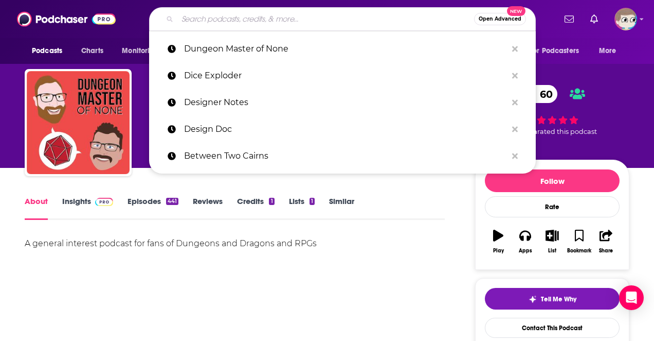
click at [211, 22] on input "Search podcasts, credits, & more..." at bounding box center [325, 19] width 297 height 16
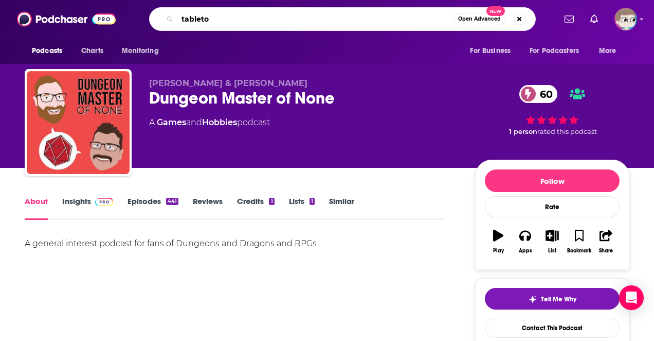
type input "tabletop"
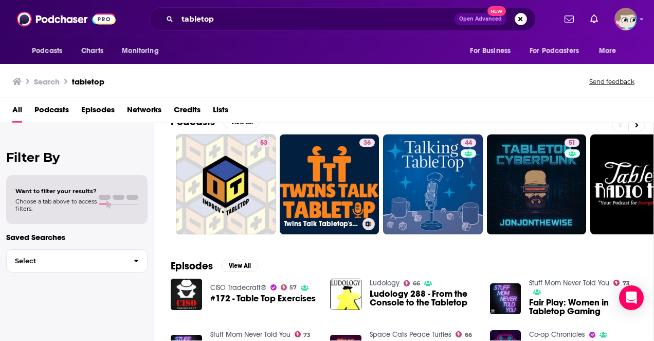
scroll to position [77, 0]
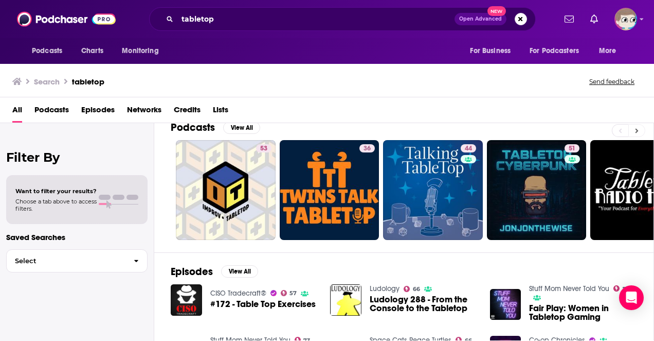
click at [639, 129] on button at bounding box center [637, 130] width 17 height 13
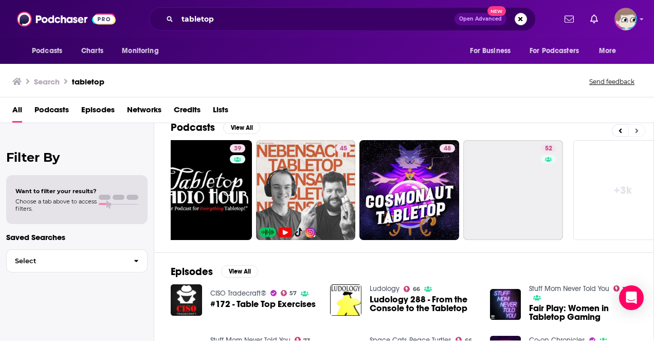
scroll to position [0, 461]
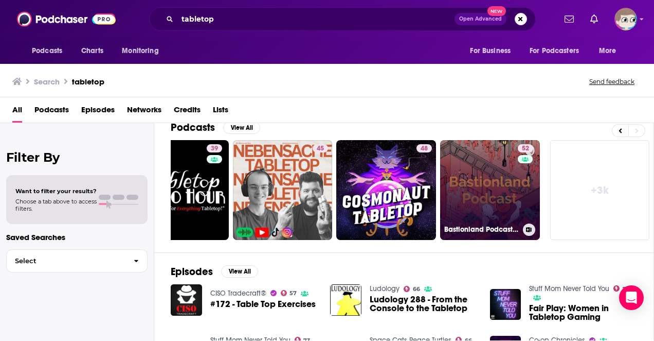
click at [507, 183] on link "52 Bastionland Podcast - Tabletop Roleplaying Game Design" at bounding box center [490, 190] width 100 height 100
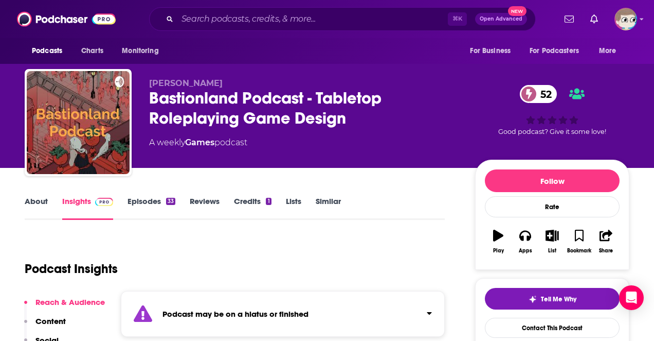
click at [38, 201] on link "About" at bounding box center [36, 208] width 23 height 24
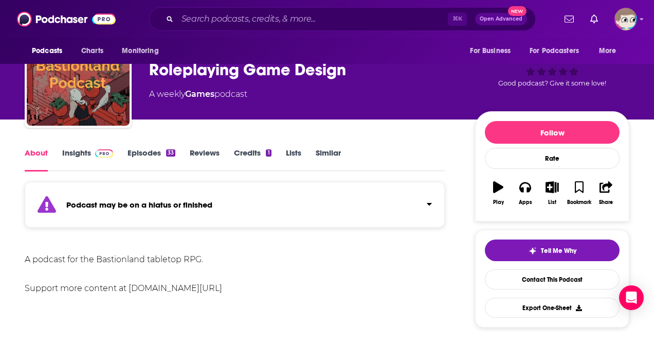
scroll to position [14, 0]
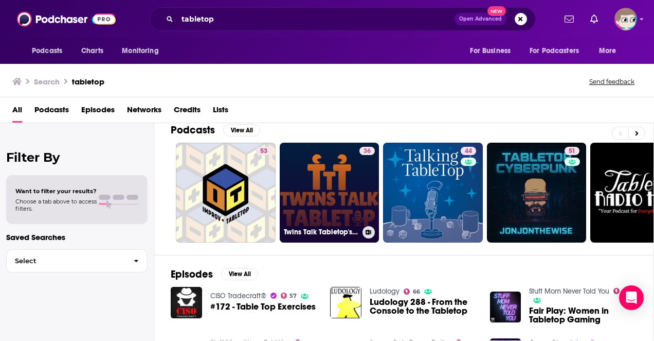
scroll to position [79, 0]
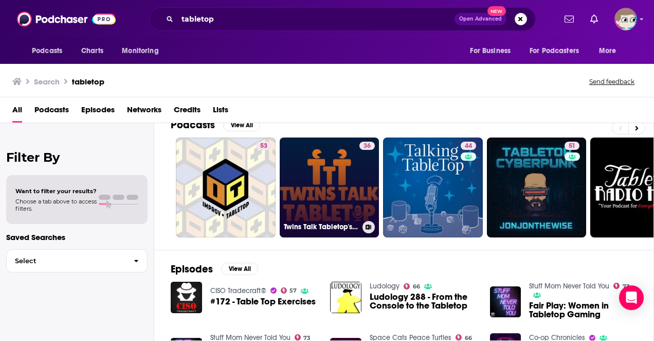
click at [351, 190] on link "36 Twins Talk Tabletop's Podcast" at bounding box center [330, 187] width 100 height 100
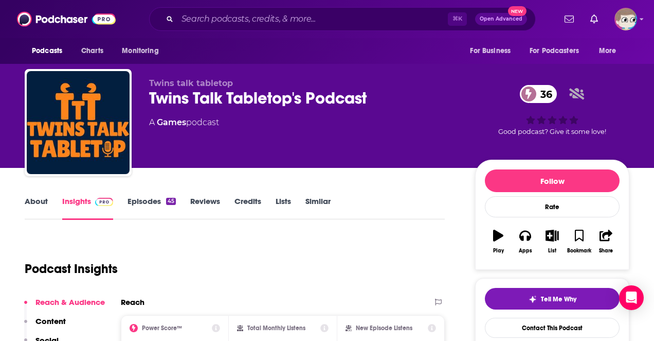
click at [37, 197] on link "About" at bounding box center [36, 208] width 23 height 24
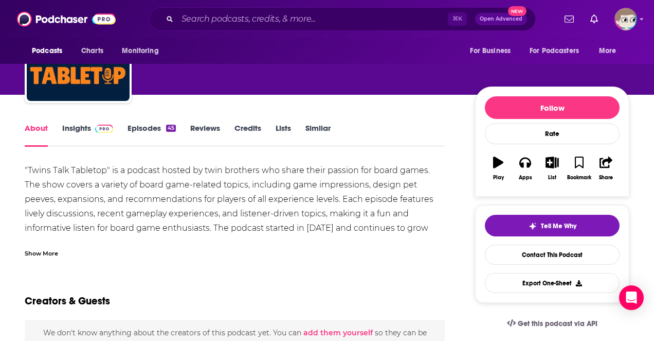
scroll to position [75, 0]
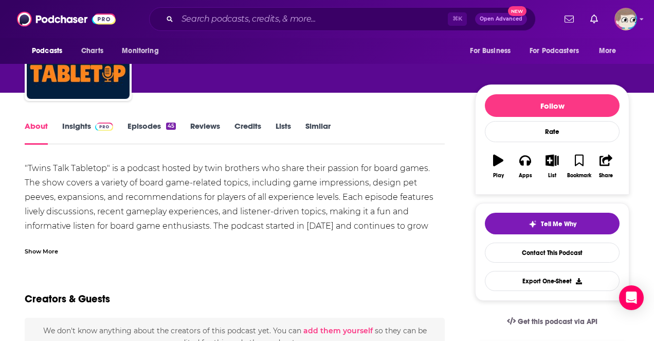
click at [42, 248] on div "Show More" at bounding box center [41, 250] width 33 height 10
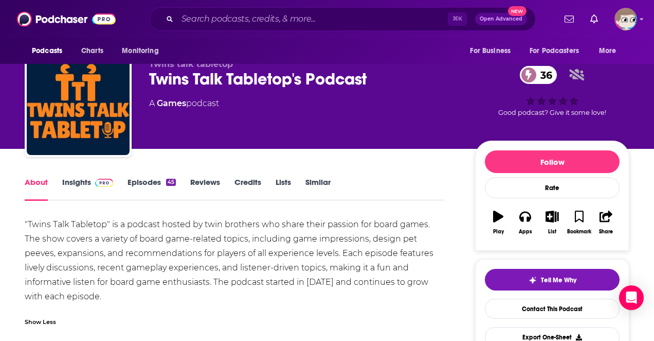
scroll to position [0, 0]
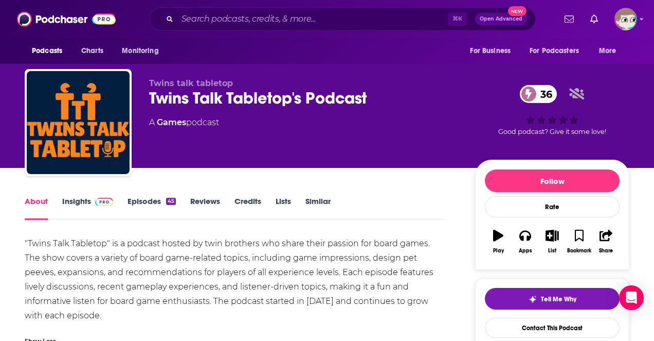
click at [324, 206] on link "Similar" at bounding box center [318, 208] width 25 height 24
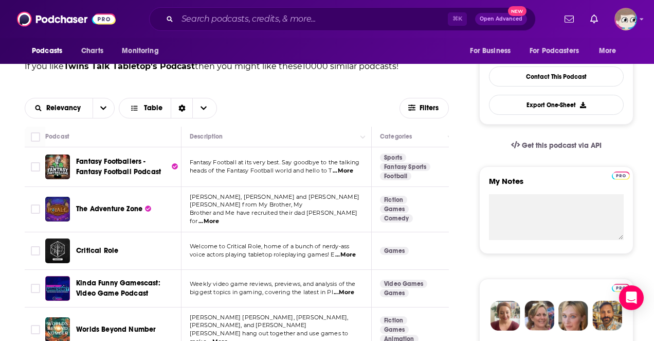
scroll to position [254, 0]
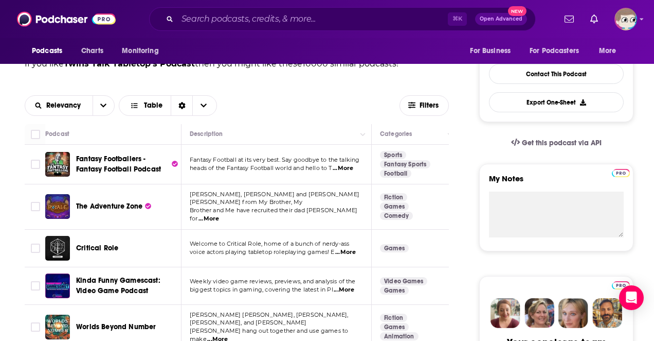
click at [154, 213] on div "The Adventure Zone" at bounding box center [129, 206] width 107 height 25
click at [130, 204] on span "The Adventure Zone" at bounding box center [109, 206] width 66 height 9
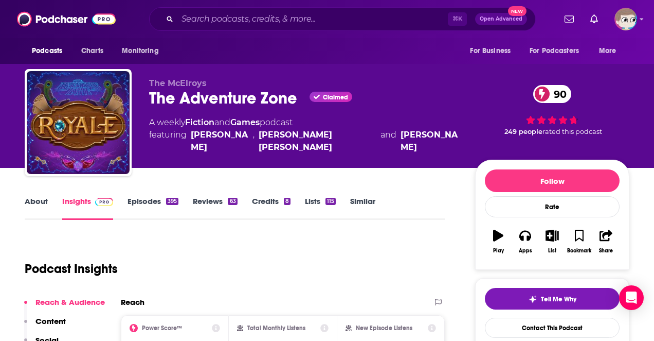
click at [39, 208] on link "About" at bounding box center [36, 208] width 23 height 24
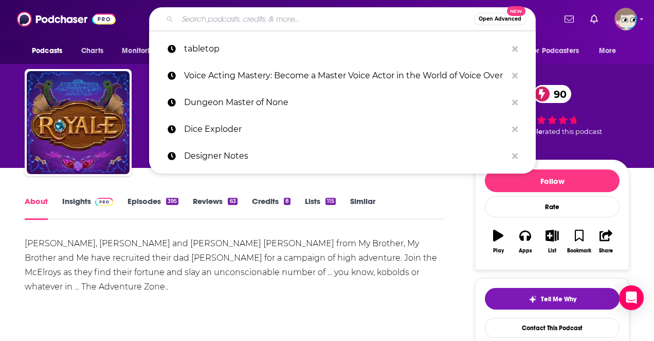
click at [207, 21] on input "Search podcasts, credits, & more..." at bounding box center [325, 19] width 297 height 16
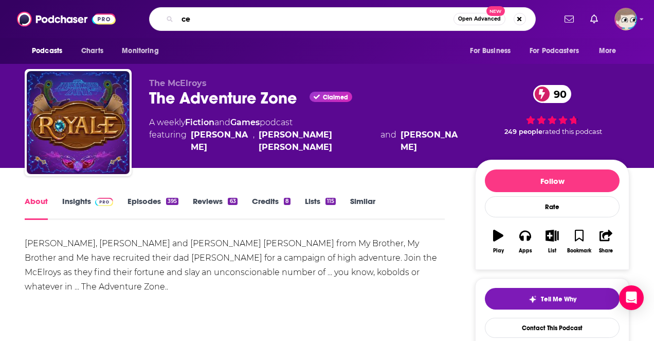
type input "ceo"
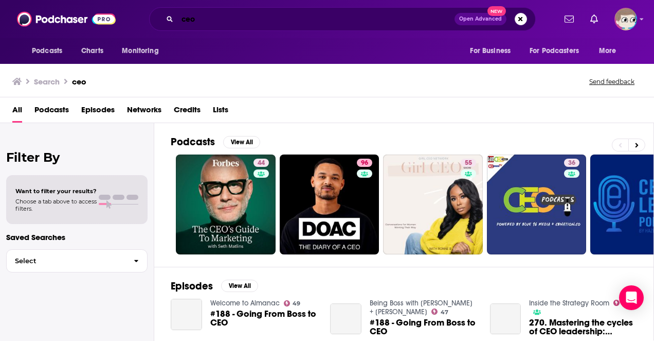
click at [211, 24] on input "ceo" at bounding box center [315, 19] width 277 height 16
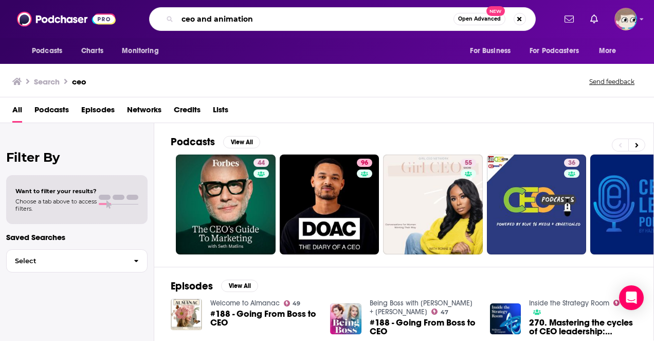
type input "ceo and animation"
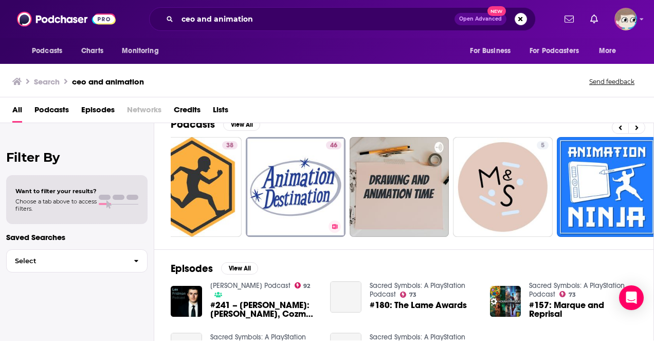
scroll to position [0, 358]
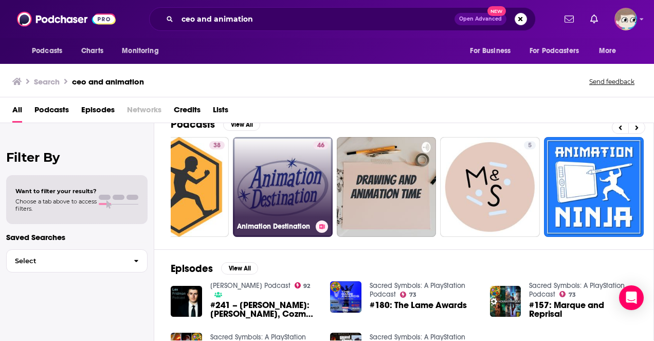
click at [290, 197] on link "46 Animation Destination" at bounding box center [283, 187] width 100 height 100
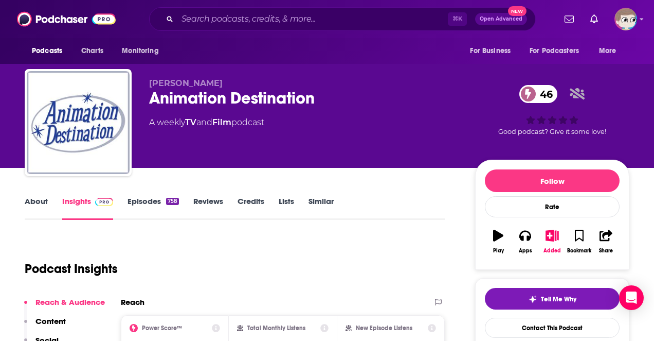
scroll to position [75, 0]
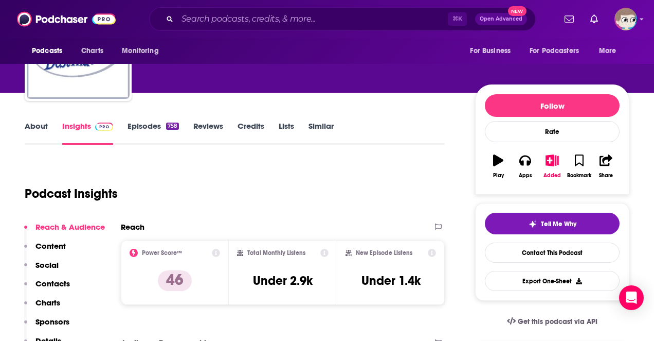
click at [29, 121] on link "About" at bounding box center [36, 133] width 23 height 24
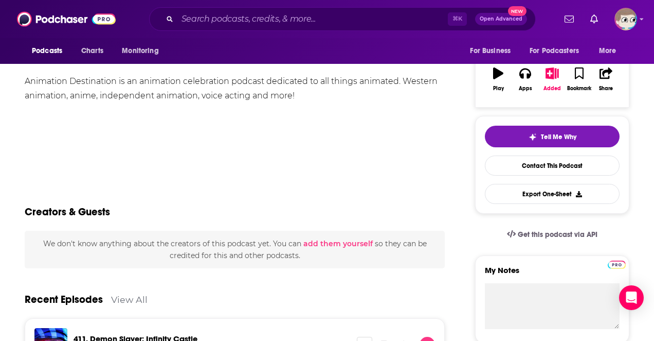
scroll to position [183, 0]
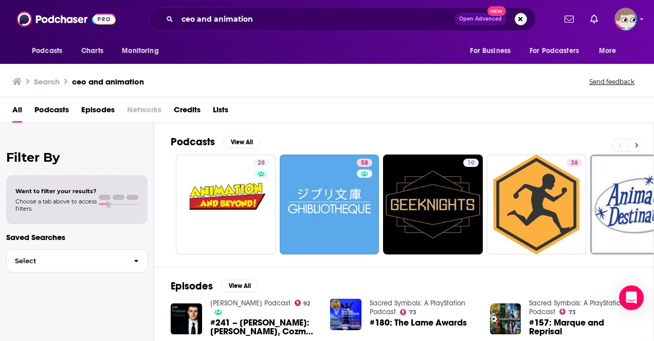
click at [637, 140] on button at bounding box center [637, 144] width 17 height 13
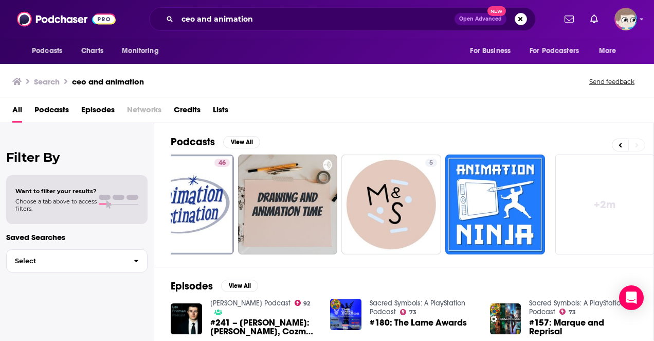
scroll to position [0, 461]
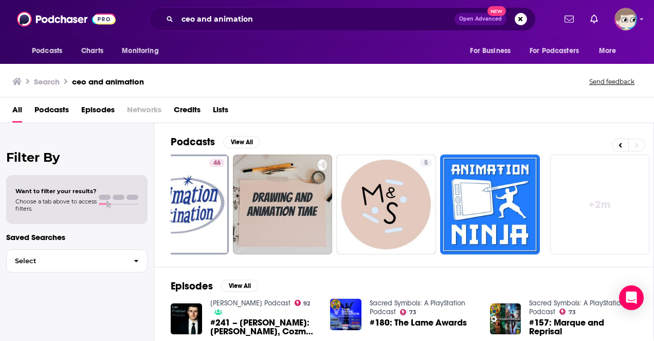
click at [603, 196] on link "+ 2m" at bounding box center [600, 204] width 100 height 100
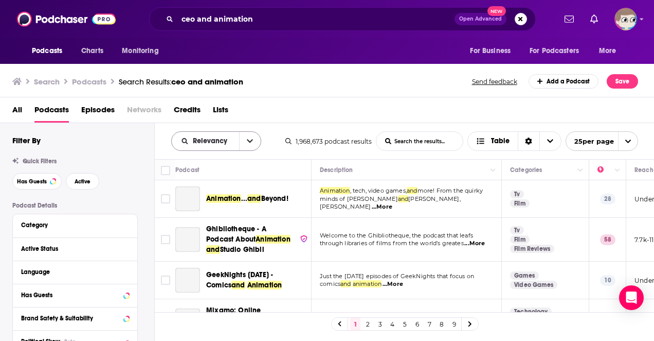
click at [241, 140] on button "open menu" at bounding box center [250, 141] width 22 height 19
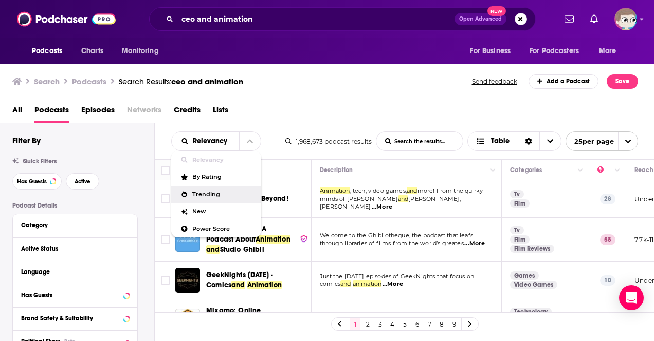
click at [227, 192] on span "Trending" at bounding box center [222, 194] width 61 height 6
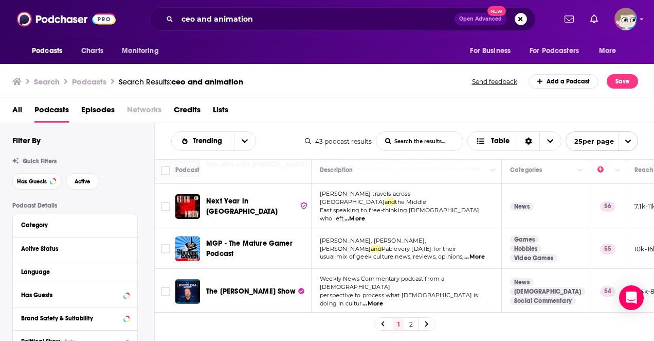
scroll to position [427, 0]
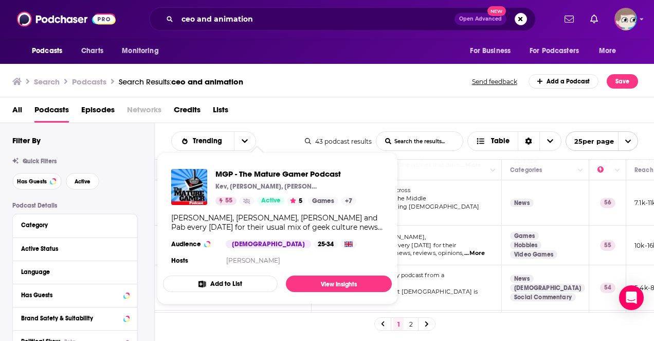
click at [236, 226] on div "[PERSON_NAME], [PERSON_NAME], [PERSON_NAME] and Pab every [DATE] for their usua…" at bounding box center [277, 222] width 212 height 19
click at [255, 173] on span "MGP - The Mature Gamer Podcast" at bounding box center [286, 174] width 141 height 10
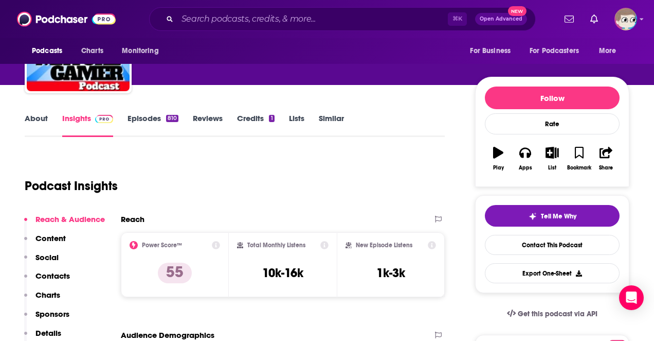
scroll to position [77, 0]
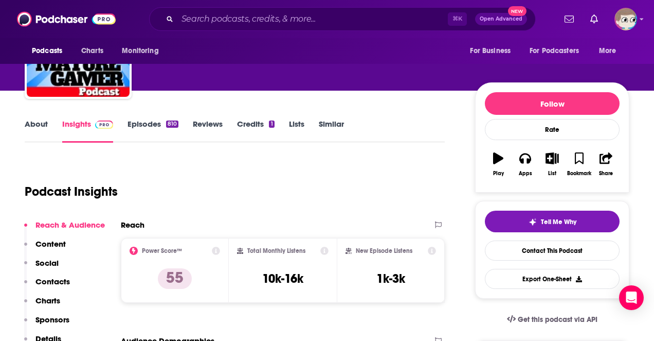
click at [40, 126] on link "About" at bounding box center [36, 131] width 23 height 24
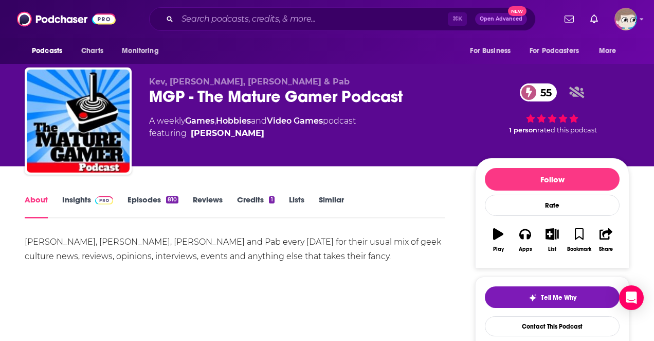
scroll to position [2, 0]
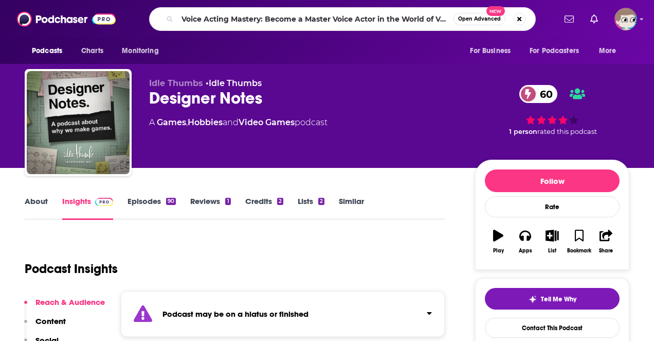
scroll to position [0, 28]
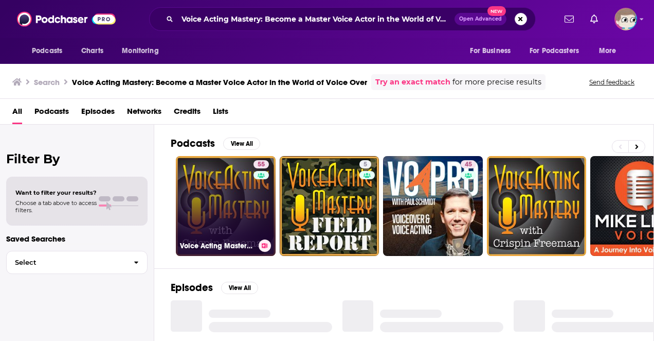
click at [221, 187] on link "55 Voice Acting Mastery: Become a Master Voice Actor in the World of Voice Over" at bounding box center [226, 206] width 100 height 100
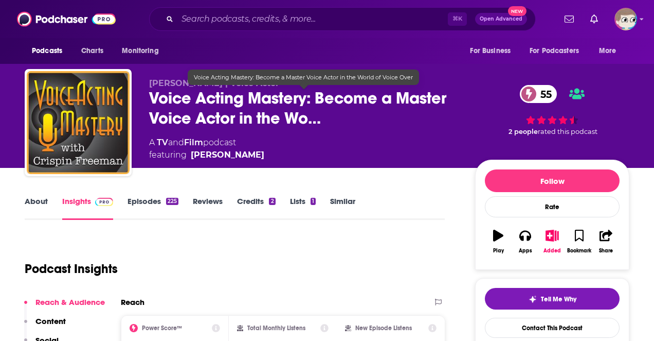
click at [311, 122] on span "Voice Acting Mastery: Become a Master Voice Actor in the Wo…" at bounding box center [304, 108] width 310 height 40
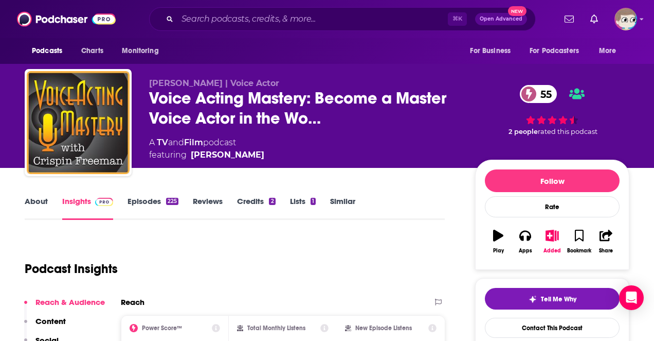
click at [31, 201] on link "About" at bounding box center [36, 208] width 23 height 24
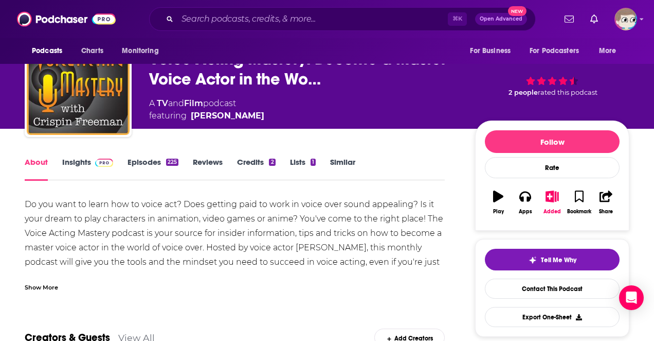
scroll to position [40, 0]
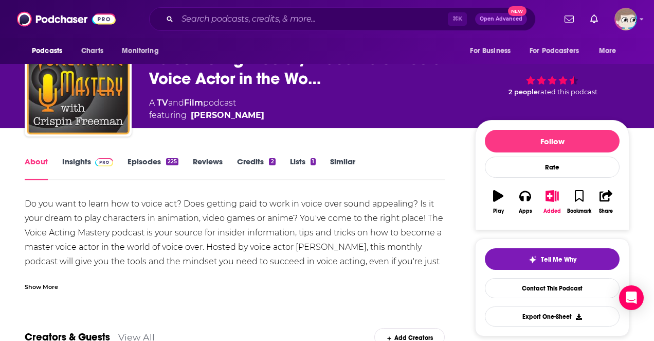
click at [49, 286] on div "Show More" at bounding box center [41, 286] width 33 height 10
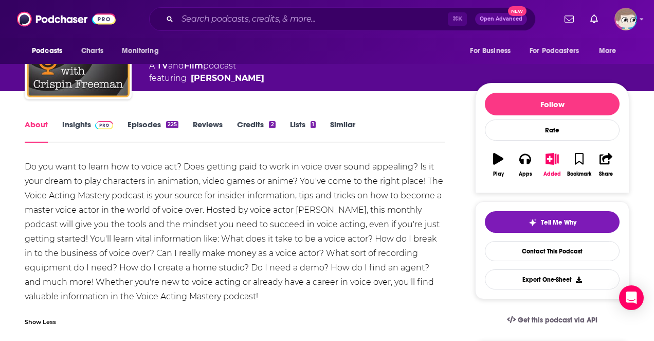
scroll to position [77, 0]
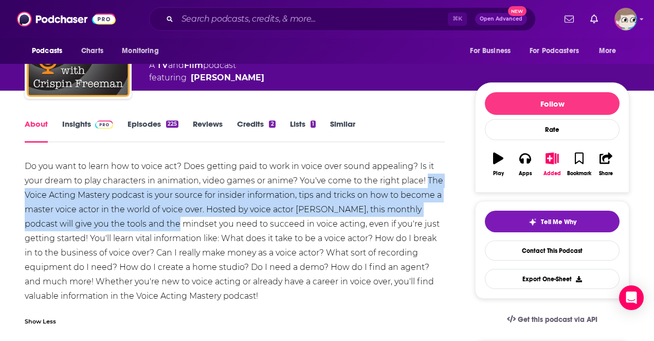
drag, startPoint x: 428, startPoint y: 179, endPoint x: 170, endPoint y: 228, distance: 262.9
click at [170, 227] on div "Do you want to learn how to voice act? Does getting paid to work in voice over …" at bounding box center [235, 231] width 420 height 144
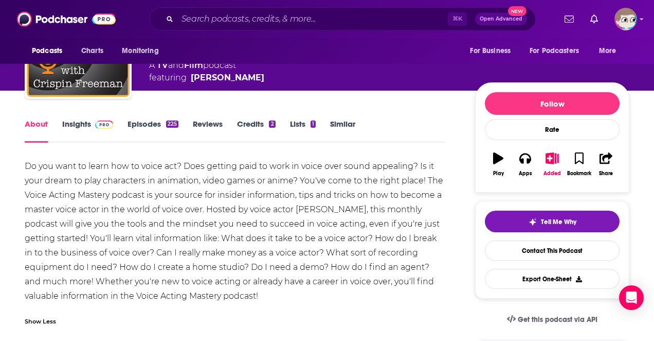
click at [90, 240] on div "Do you want to learn how to voice act? Does getting paid to work in voice over …" at bounding box center [235, 231] width 420 height 144
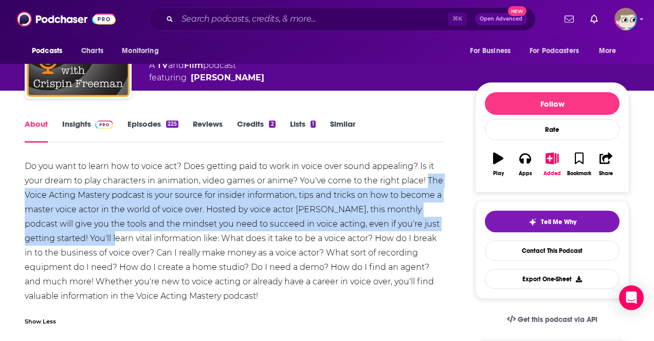
drag, startPoint x: 90, startPoint y: 240, endPoint x: 430, endPoint y: 180, distance: 345.3
click at [430, 180] on div "Do you want to learn how to voice act? Does getting paid to work in voice over …" at bounding box center [235, 231] width 420 height 144
copy div "The Voice Acting Mastery podcast is your source for insider information, tips a…"
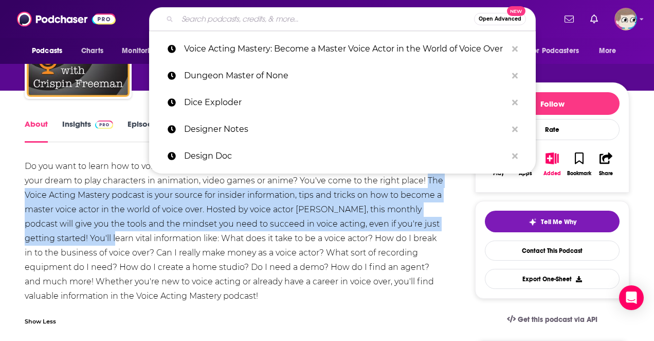
click at [200, 24] on input "Search podcasts, credits, & more..." at bounding box center [325, 19] width 297 height 16
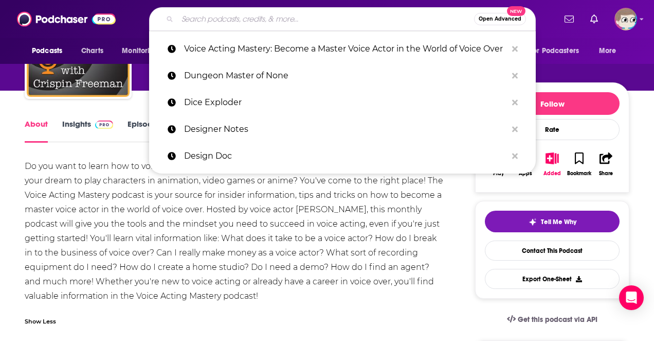
paste input "Creators Society Animation Podcast"
type input "Creators Society Animation Podcast"
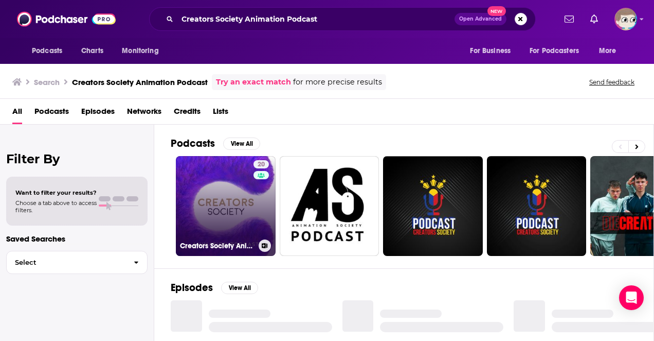
click at [217, 193] on link "20 Creators Society Animation Podcast" at bounding box center [226, 206] width 100 height 100
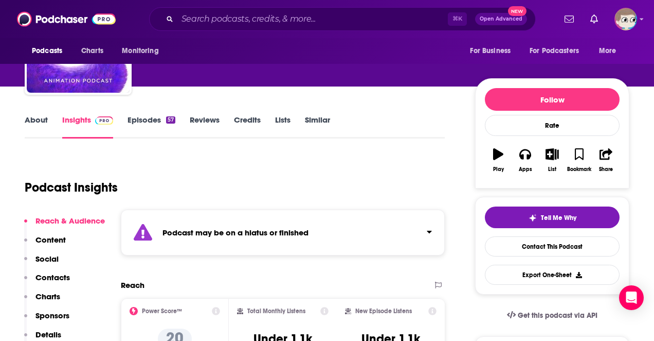
scroll to position [125, 0]
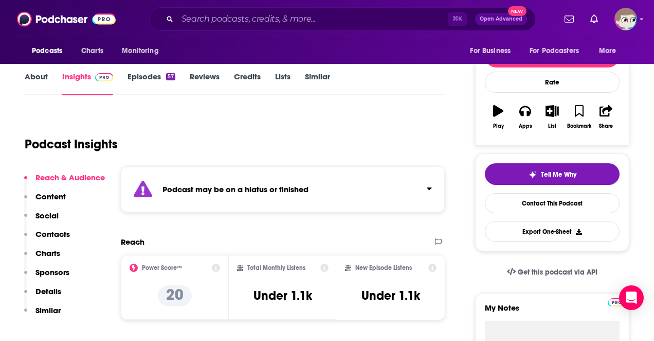
click at [217, 193] on strong "Podcast may be on a hiatus or finished" at bounding box center [236, 189] width 146 height 10
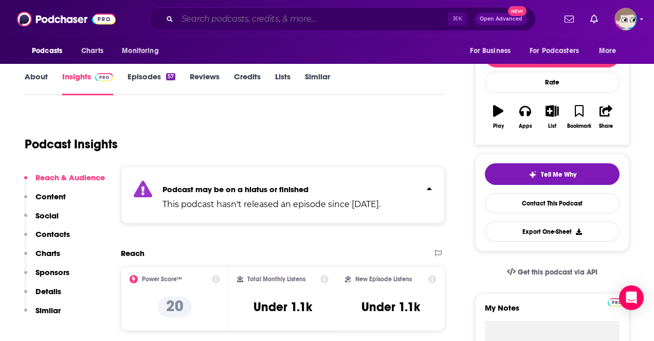
click at [210, 23] on input "Search podcasts, credits, & more..." at bounding box center [312, 19] width 271 height 16
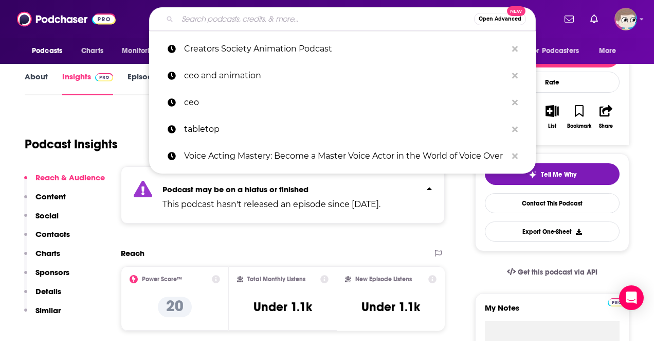
paste input "The Town"
type input "The Town"
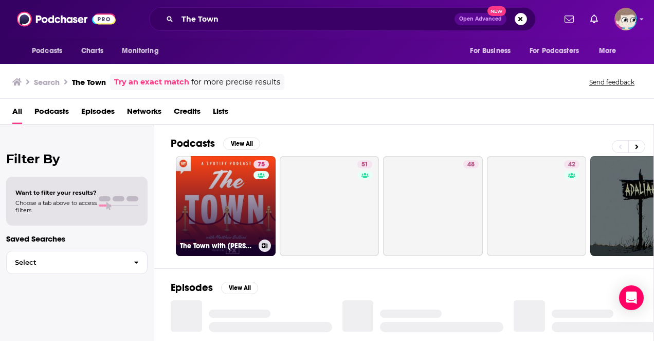
click at [236, 194] on link "75 The Town with [PERSON_NAME]" at bounding box center [226, 206] width 100 height 100
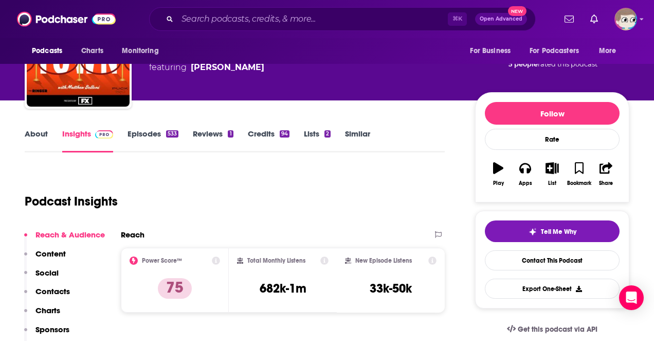
scroll to position [75, 0]
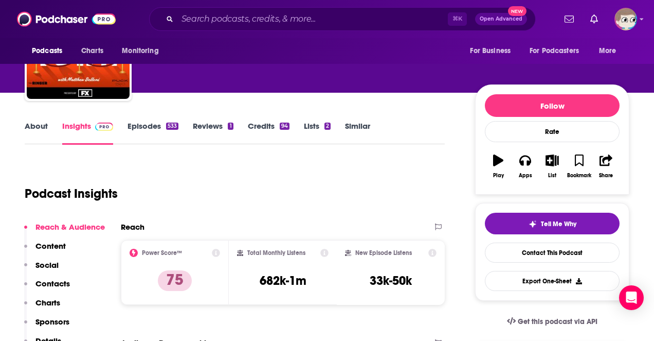
click at [40, 127] on link "About" at bounding box center [36, 133] width 23 height 24
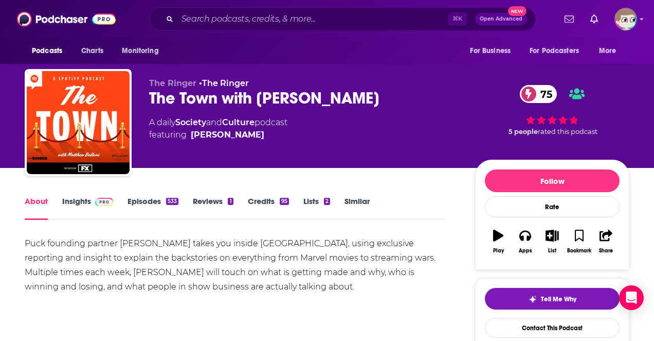
click at [350, 200] on link "Similar" at bounding box center [357, 208] width 25 height 24
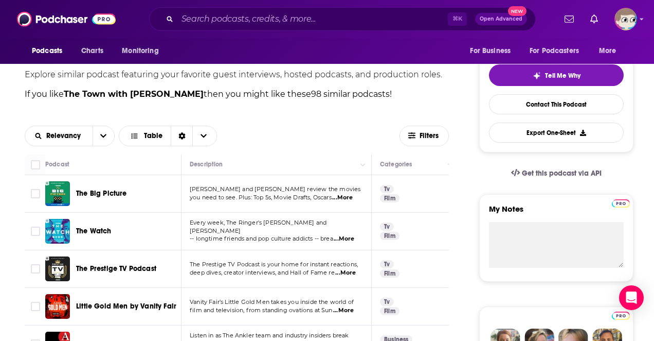
scroll to position [228, 0]
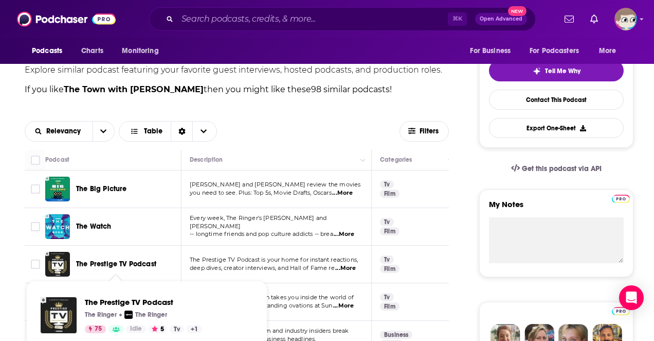
click at [132, 266] on span "The Prestige TV Podcast" at bounding box center [116, 263] width 80 height 9
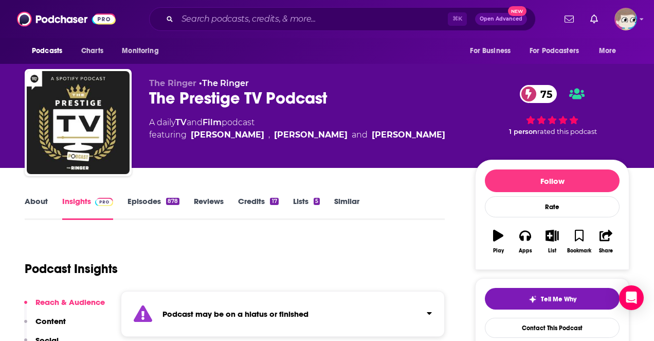
click at [44, 206] on link "About" at bounding box center [36, 208] width 23 height 24
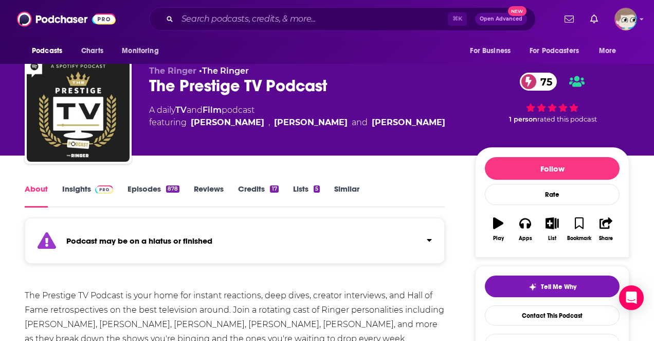
scroll to position [11, 0]
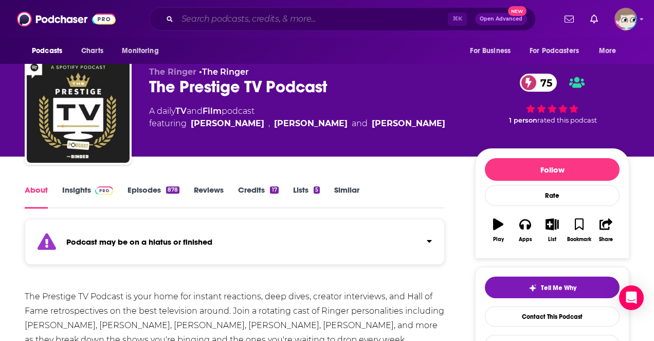
click at [249, 17] on input "Search podcasts, credits, & more..." at bounding box center [312, 19] width 271 height 16
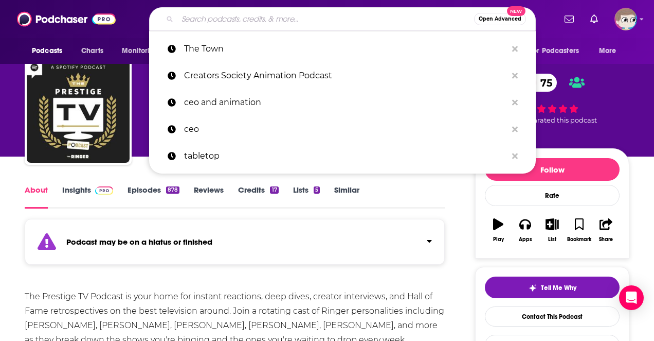
paste input "FEARLESS MEDIA"
type input "FEARLESS MEDIA"
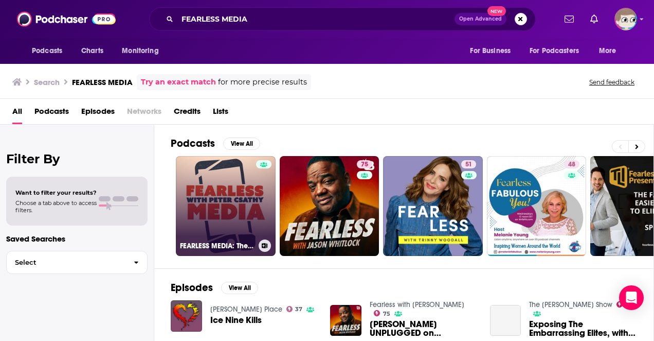
click at [225, 187] on link "FEARLESS MEDIA: The Future Of Entertainment, Media & Tech" at bounding box center [226, 206] width 100 height 100
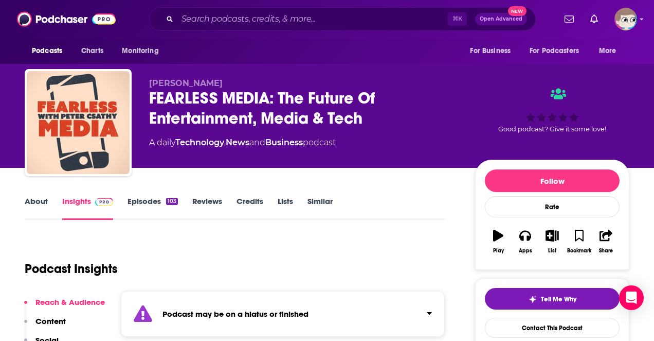
click at [131, 201] on link "Episodes 103" at bounding box center [153, 208] width 50 height 24
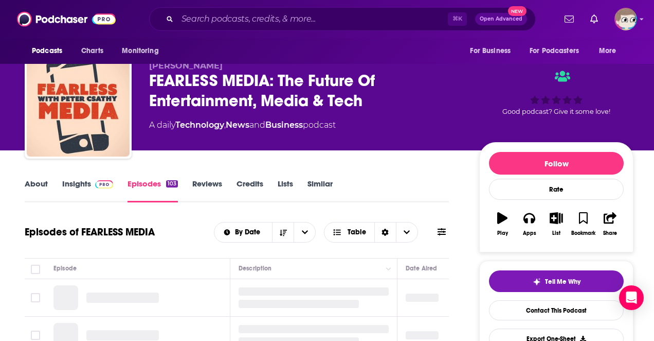
scroll to position [45, 0]
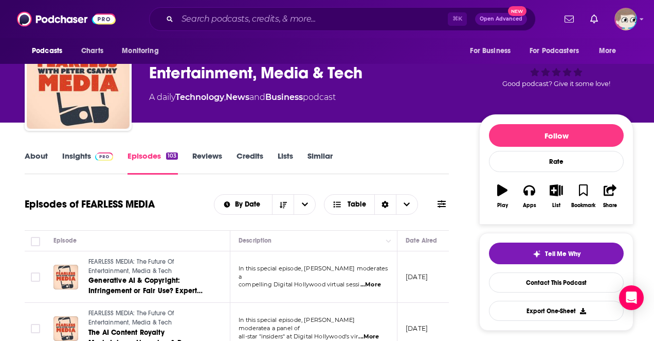
click at [42, 157] on link "About" at bounding box center [36, 163] width 23 height 24
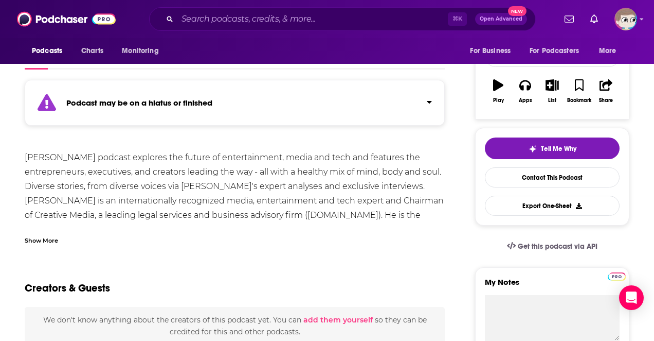
scroll to position [151, 0]
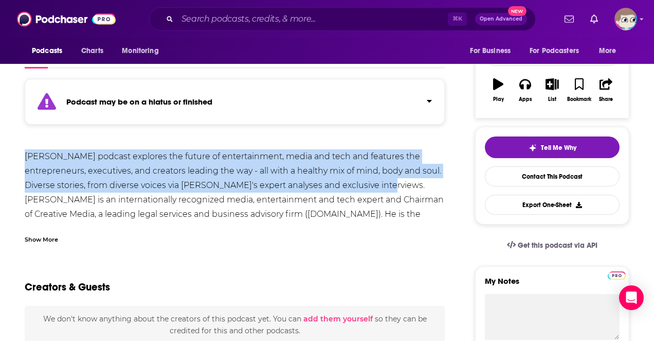
drag, startPoint x: 374, startPoint y: 185, endPoint x: 16, endPoint y: 156, distance: 359.3
copy div "[PERSON_NAME] podcast explores the future of entertainment, media and tech and …"
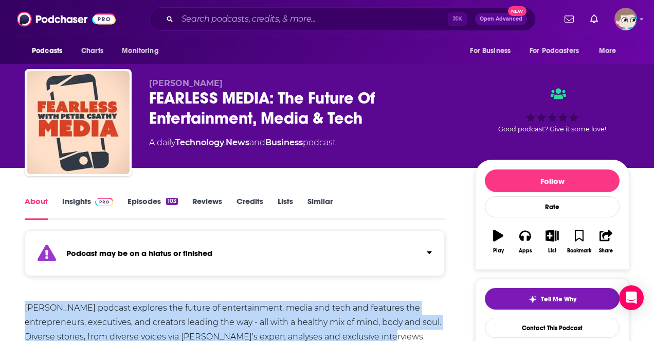
click at [82, 197] on link "Insights" at bounding box center [87, 208] width 51 height 24
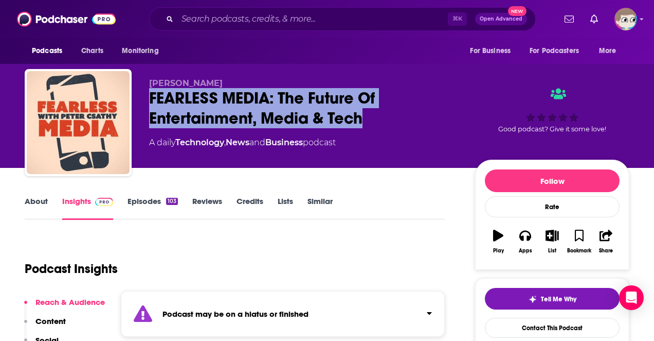
drag, startPoint x: 366, startPoint y: 115, endPoint x: 148, endPoint y: 101, distance: 218.0
click at [148, 101] on div "[PERSON_NAME] FEARLESS MEDIA: The Future Of Entertainment, Media & Tech A daily…" at bounding box center [327, 124] width 605 height 111
copy h2 "FEARLESS MEDIA: The Future Of Entertainment, Media & Tech"
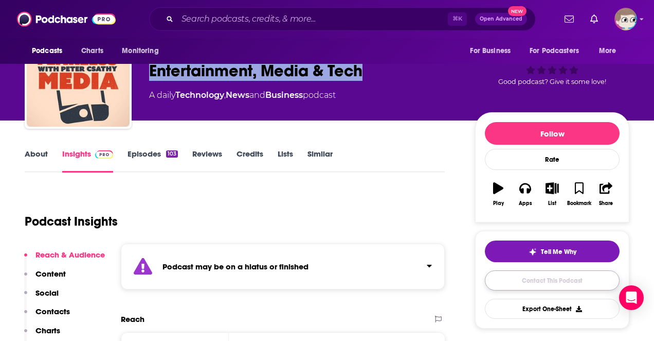
click at [549, 283] on link "Contact This Podcast" at bounding box center [552, 280] width 135 height 20
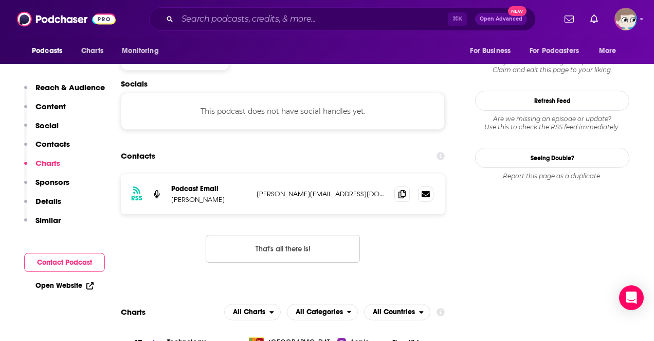
scroll to position [885, 0]
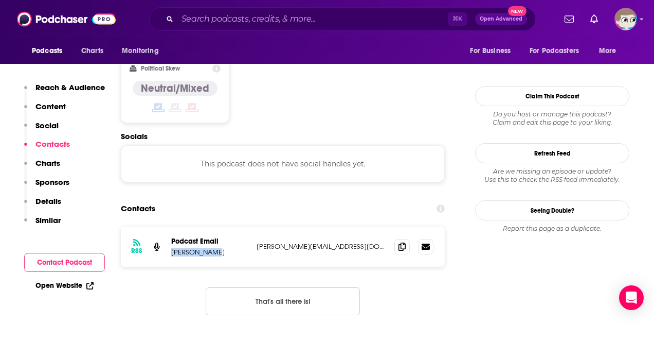
drag, startPoint x: 216, startPoint y: 193, endPoint x: 169, endPoint y: 194, distance: 46.8
click at [169, 226] on div "RSS Podcast Email [PERSON_NAME] [PERSON_NAME][EMAIL_ADDRESS][DOMAIN_NAME] [PERS…" at bounding box center [283, 246] width 324 height 40
copy p "[PERSON_NAME]"
click at [298, 242] on p "[PERSON_NAME][EMAIL_ADDRESS][DOMAIN_NAME]" at bounding box center [322, 246] width 130 height 9
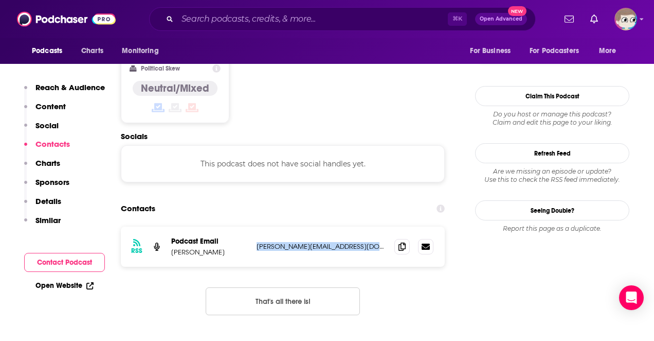
click at [298, 242] on p "[PERSON_NAME][EMAIL_ADDRESS][DOMAIN_NAME]" at bounding box center [322, 246] width 130 height 9
copy div "[PERSON_NAME][EMAIL_ADDRESS][DOMAIN_NAME] [PERSON_NAME][EMAIL_ADDRESS][DOMAIN_N…"
click at [238, 24] on input "Search podcasts, credits, & more..." at bounding box center [312, 19] width 271 height 16
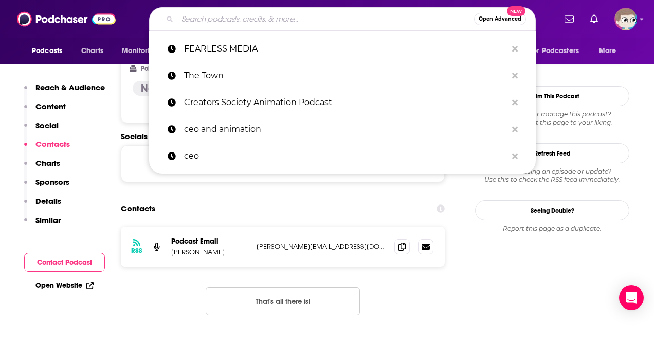
paste input "Masters of Scale"
type input "Masters of Scale"
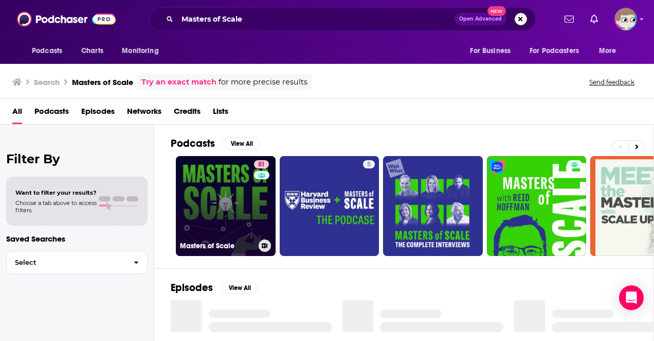
click at [227, 189] on link "81 Masters of Scale" at bounding box center [226, 206] width 100 height 100
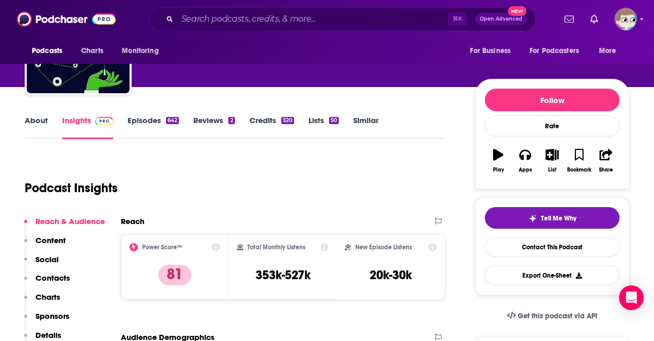
scroll to position [91, 0]
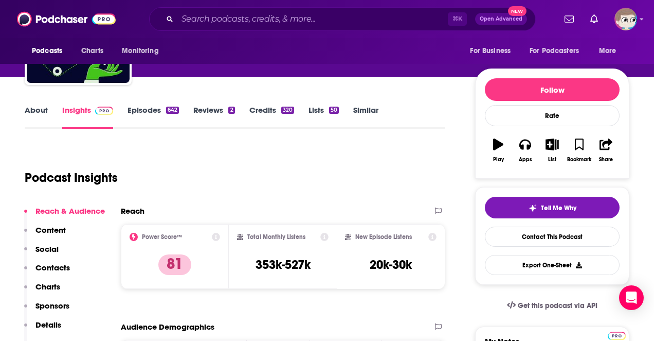
click at [43, 112] on link "About" at bounding box center [36, 117] width 23 height 24
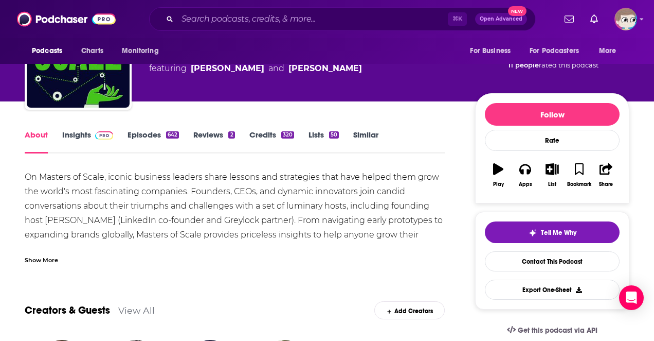
scroll to position [73, 0]
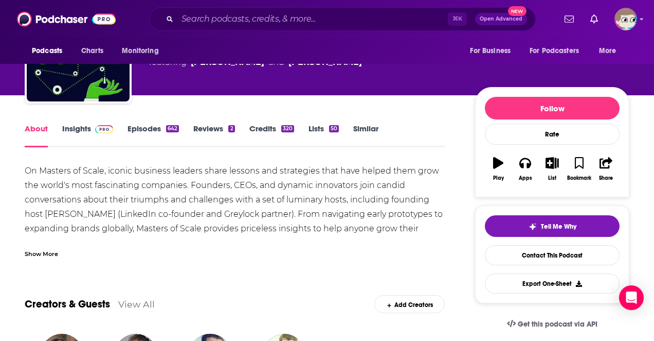
click at [42, 257] on div "Show More" at bounding box center [41, 253] width 33 height 10
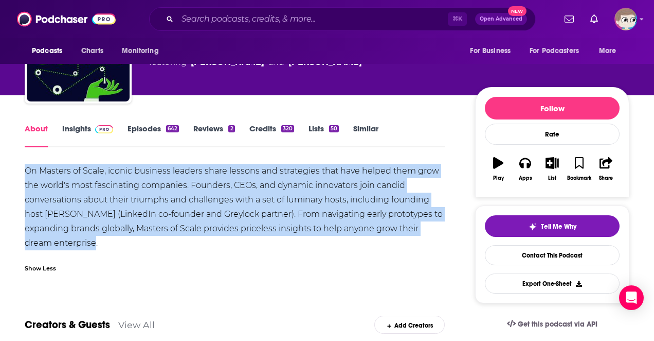
drag, startPoint x: 99, startPoint y: 244, endPoint x: 24, endPoint y: 173, distance: 103.4
copy div "On Masters of Scale, iconic business leaders share lessons and strategies that …"
click at [79, 127] on link "Insights" at bounding box center [87, 135] width 51 height 24
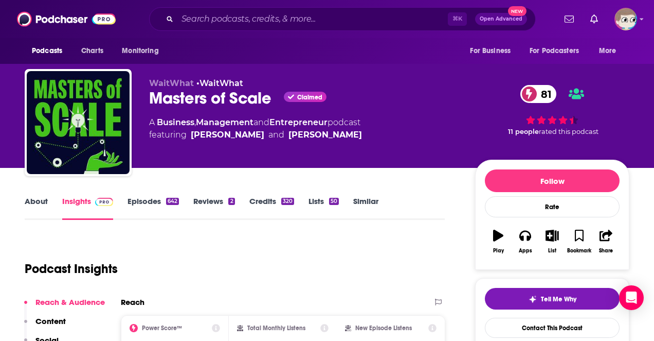
click at [234, 102] on div "Masters of Scale Claimed 81" at bounding box center [304, 98] width 310 height 20
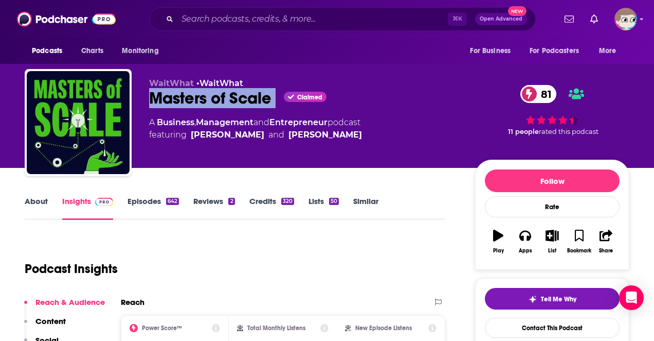
click at [234, 102] on div "Masters of Scale Claimed 81" at bounding box center [304, 98] width 310 height 20
copy div "Masters of Scale"
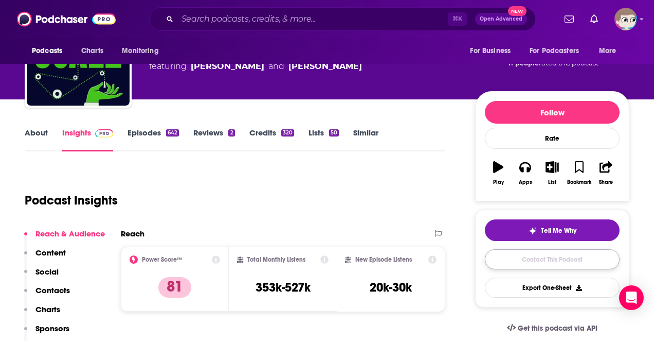
click at [547, 261] on link "Contact This Podcast" at bounding box center [552, 259] width 135 height 20
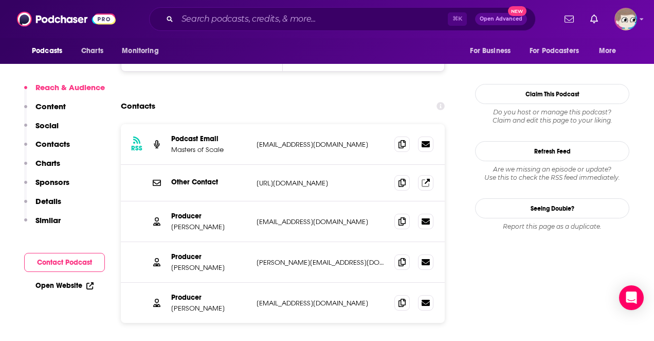
scroll to position [1018, 0]
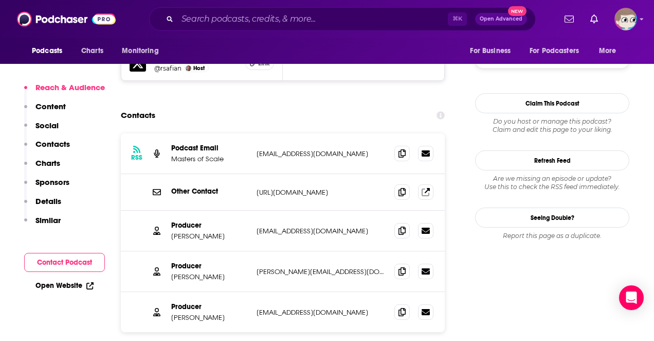
click at [281, 149] on p "[EMAIL_ADDRESS][DOMAIN_NAME]" at bounding box center [322, 153] width 130 height 9
copy div "[EMAIL_ADDRESS][DOMAIN_NAME] [EMAIL_ADDRESS][DOMAIN_NAME]"
click at [293, 226] on p "[EMAIL_ADDRESS][DOMAIN_NAME]" at bounding box center [322, 230] width 130 height 9
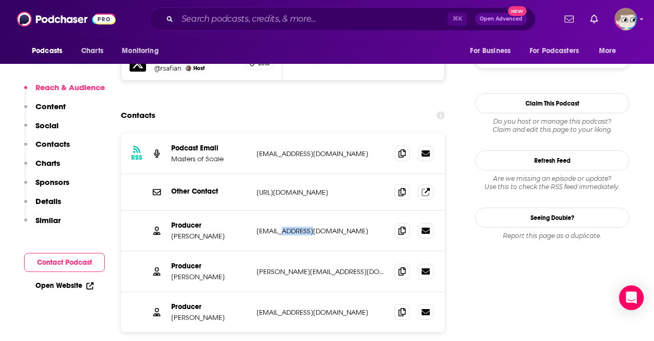
click at [293, 226] on p "[EMAIL_ADDRESS][DOMAIN_NAME]" at bounding box center [322, 230] width 130 height 9
copy div "[EMAIL_ADDRESS][DOMAIN_NAME] [EMAIL_ADDRESS][DOMAIN_NAME]"
click at [279, 267] on p "[PERSON_NAME][EMAIL_ADDRESS][DOMAIN_NAME]" at bounding box center [322, 271] width 130 height 9
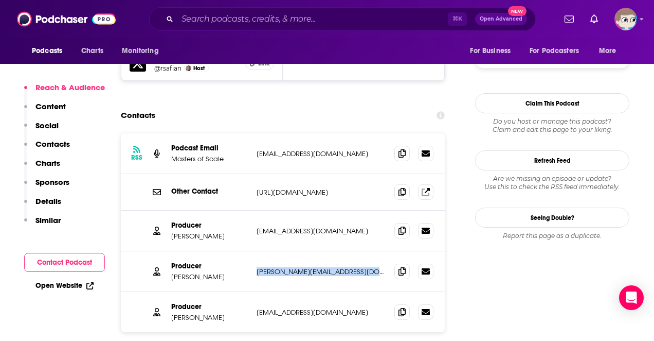
click at [279, 267] on p "[PERSON_NAME][EMAIL_ADDRESS][DOMAIN_NAME]" at bounding box center [322, 271] width 130 height 9
copy div "[PERSON_NAME][EMAIL_ADDRESS][DOMAIN_NAME] [PERSON_NAME][EMAIL_ADDRESS][DOMAIN_N…"
click at [289, 308] on p "[EMAIL_ADDRESS][DOMAIN_NAME]" at bounding box center [322, 312] width 130 height 9
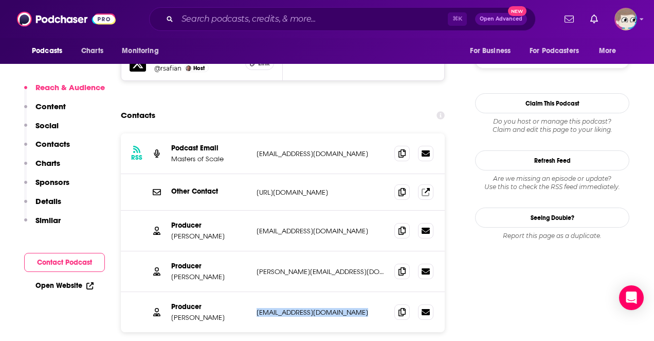
click at [289, 308] on p "[EMAIL_ADDRESS][DOMAIN_NAME]" at bounding box center [322, 312] width 130 height 9
click at [203, 154] on p "Masters of Scale" at bounding box center [209, 158] width 77 height 9
click at [205, 144] on p "Podcast Email" at bounding box center [209, 148] width 77 height 9
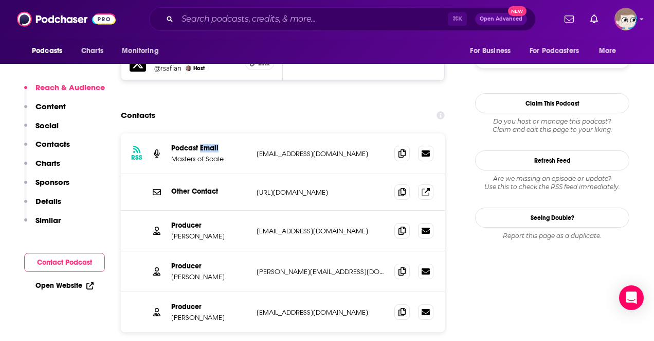
click at [205, 144] on p "Podcast Email" at bounding box center [209, 148] width 77 height 9
drag, startPoint x: 210, startPoint y: 186, endPoint x: 163, endPoint y: 179, distance: 48.4
click at [163, 210] on div "Producer [PERSON_NAME] [EMAIL_ADDRESS][DOMAIN_NAME] [EMAIL_ADDRESS][DOMAIN_NAME]" at bounding box center [283, 230] width 324 height 41
click at [207, 272] on p "[PERSON_NAME]" at bounding box center [209, 276] width 77 height 9
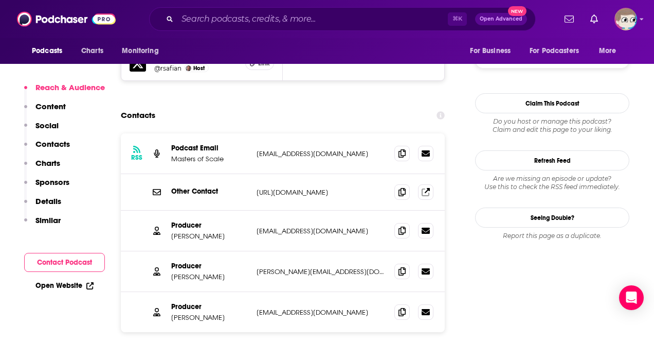
click at [207, 272] on p "[PERSON_NAME]" at bounding box center [209, 276] width 77 height 9
click at [191, 313] on p "[PERSON_NAME]" at bounding box center [209, 317] width 77 height 9
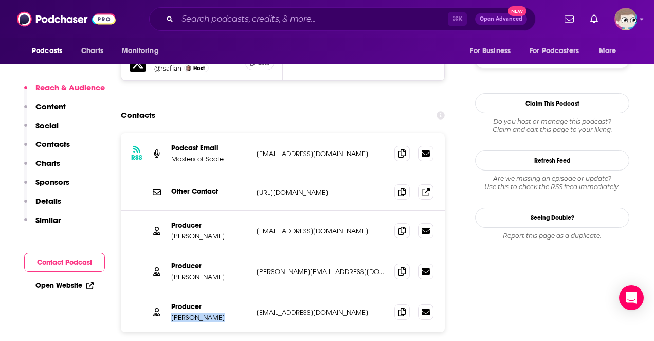
click at [54, 219] on p "Similar" at bounding box center [47, 220] width 25 height 10
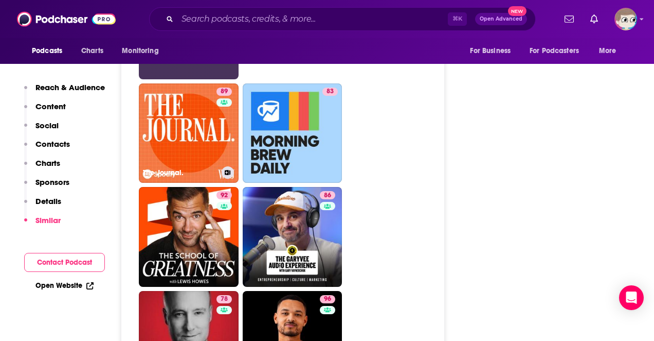
scroll to position [2622, 0]
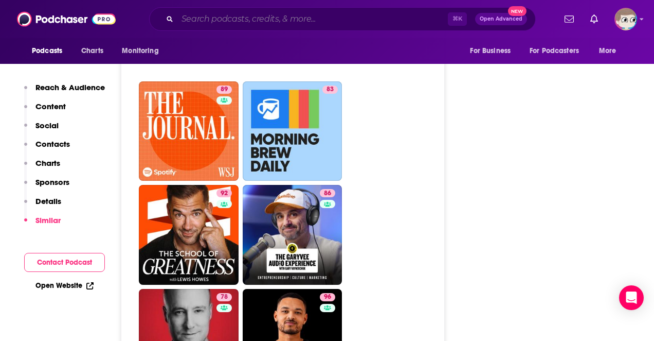
click at [240, 16] on input "Search podcasts, credits, & more..." at bounding box center [312, 19] width 271 height 16
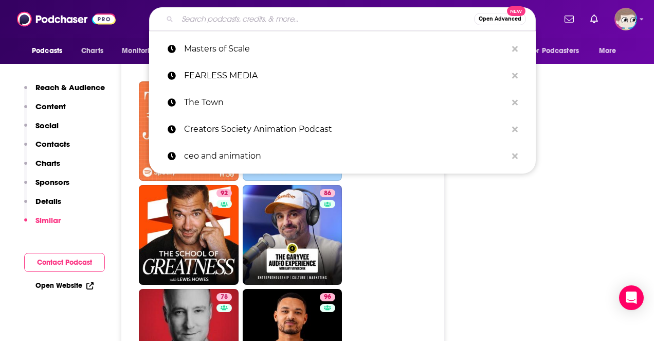
paste input "The Unmistakable Creative"
type input "The Unmistakable Creative"
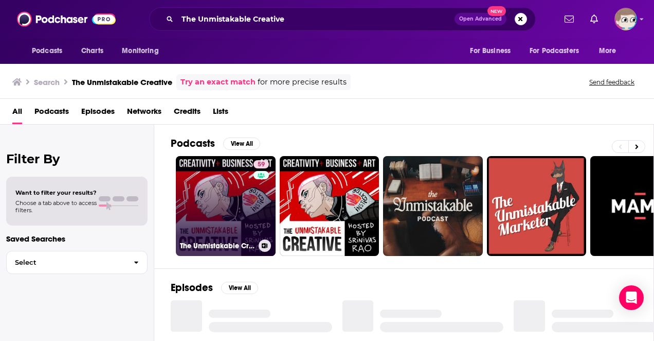
click at [219, 191] on link "59 The Unmistakable Creative Podcast" at bounding box center [226, 206] width 100 height 100
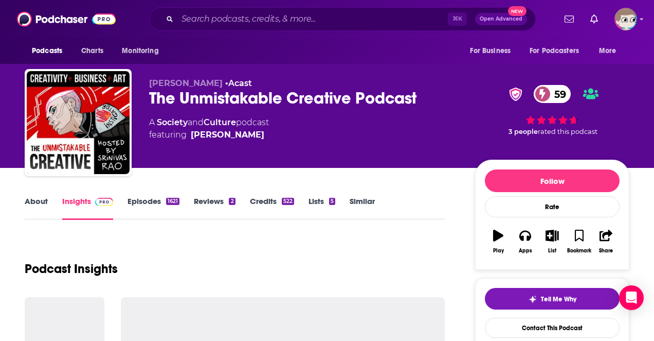
click at [34, 207] on link "About" at bounding box center [36, 208] width 23 height 24
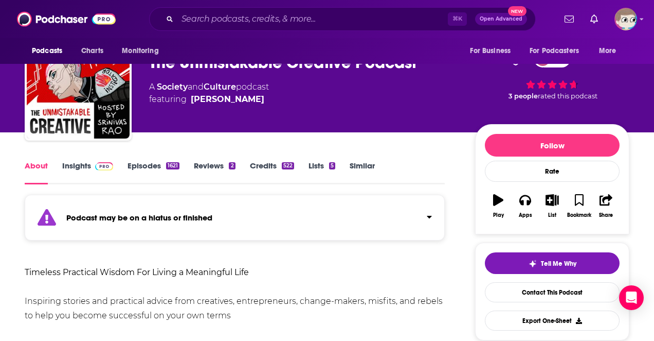
scroll to position [39, 0]
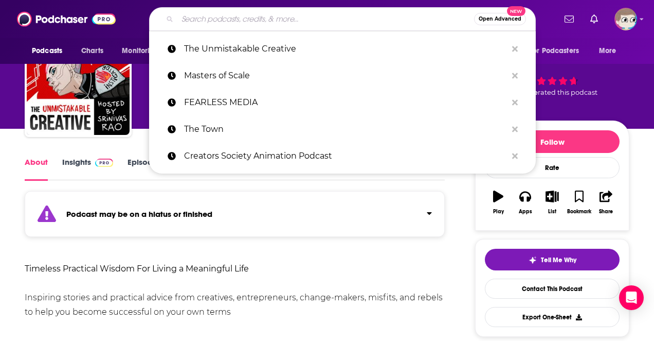
click at [229, 21] on input "Search podcasts, credits, & more..." at bounding box center [325, 19] width 297 height 16
paste input "The Animation Industry"
type input "The Animation Industry"
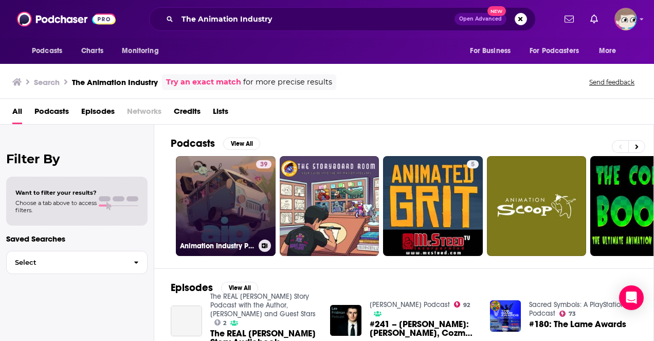
click at [234, 189] on link "39 Animation Industry Podcast" at bounding box center [226, 206] width 100 height 100
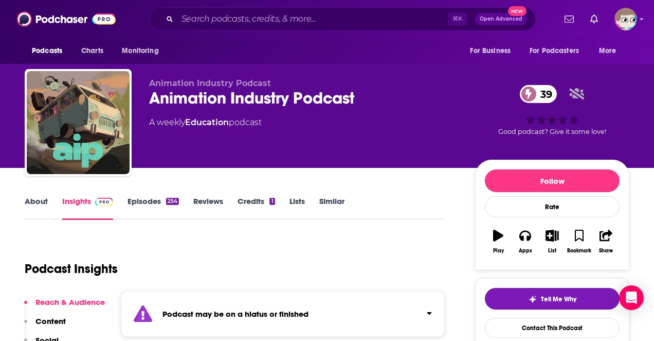
click at [37, 204] on link "About" at bounding box center [36, 208] width 23 height 24
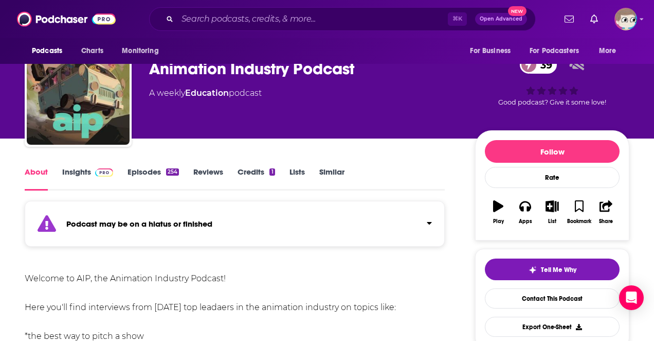
scroll to position [32, 0]
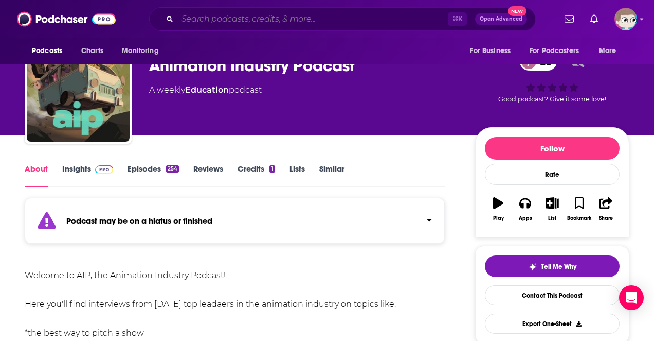
click at [209, 18] on input "Search podcasts, credits, & more..." at bounding box center [312, 19] width 271 height 16
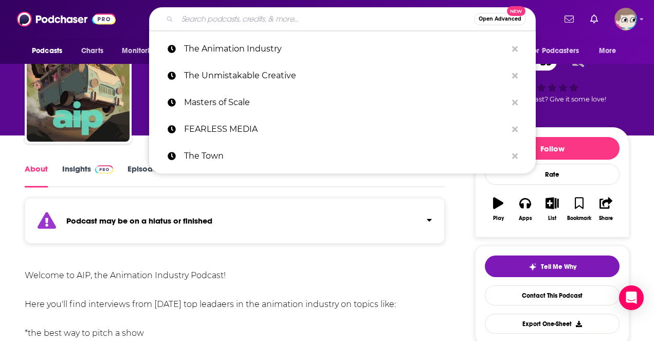
paste input "The Business of Animation"
type input "The Business of Animation"
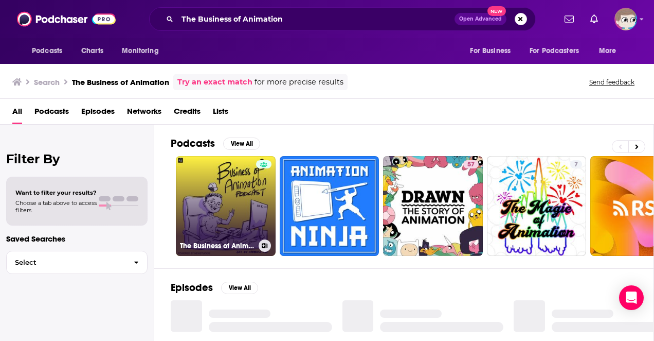
click at [234, 190] on link "The Business of Animation Podcast" at bounding box center [226, 206] width 100 height 100
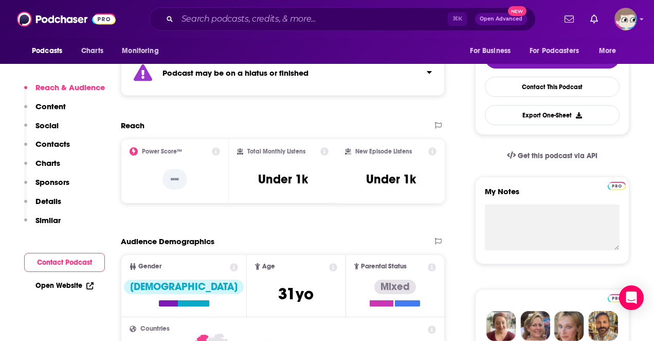
scroll to position [298, 0]
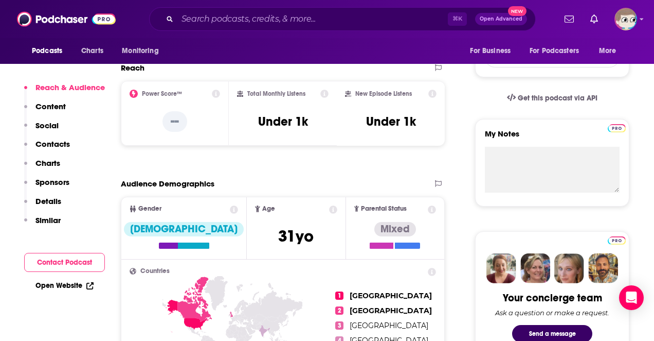
click at [47, 222] on p "Similar" at bounding box center [47, 220] width 25 height 10
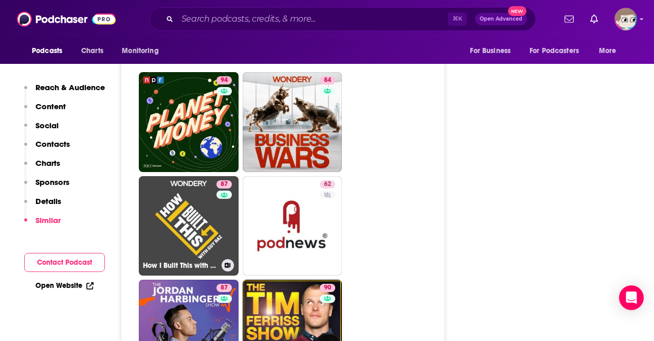
scroll to position [1426, 0]
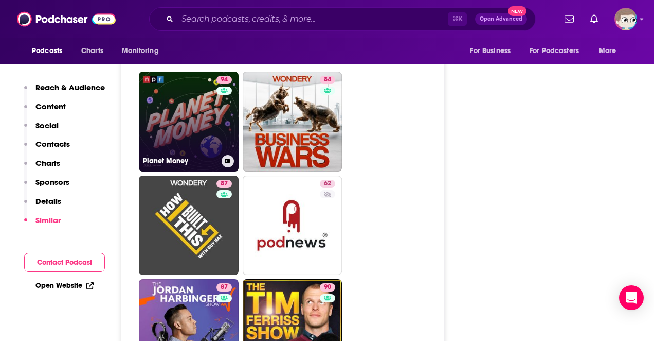
click at [197, 144] on link "94 Planet Money" at bounding box center [189, 122] width 100 height 100
type input "[URL][DOMAIN_NAME]"
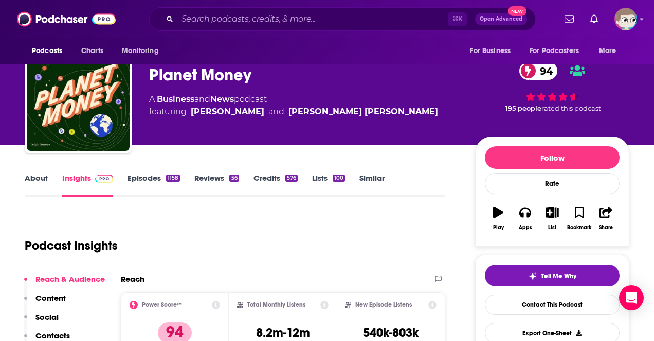
scroll to position [25, 0]
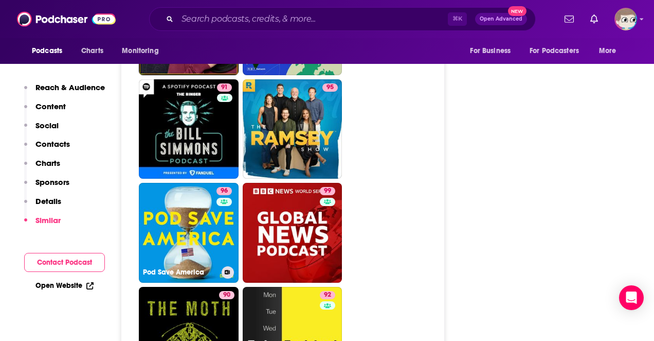
scroll to position [3878, 0]
